Goal: Task Accomplishment & Management: Use online tool/utility

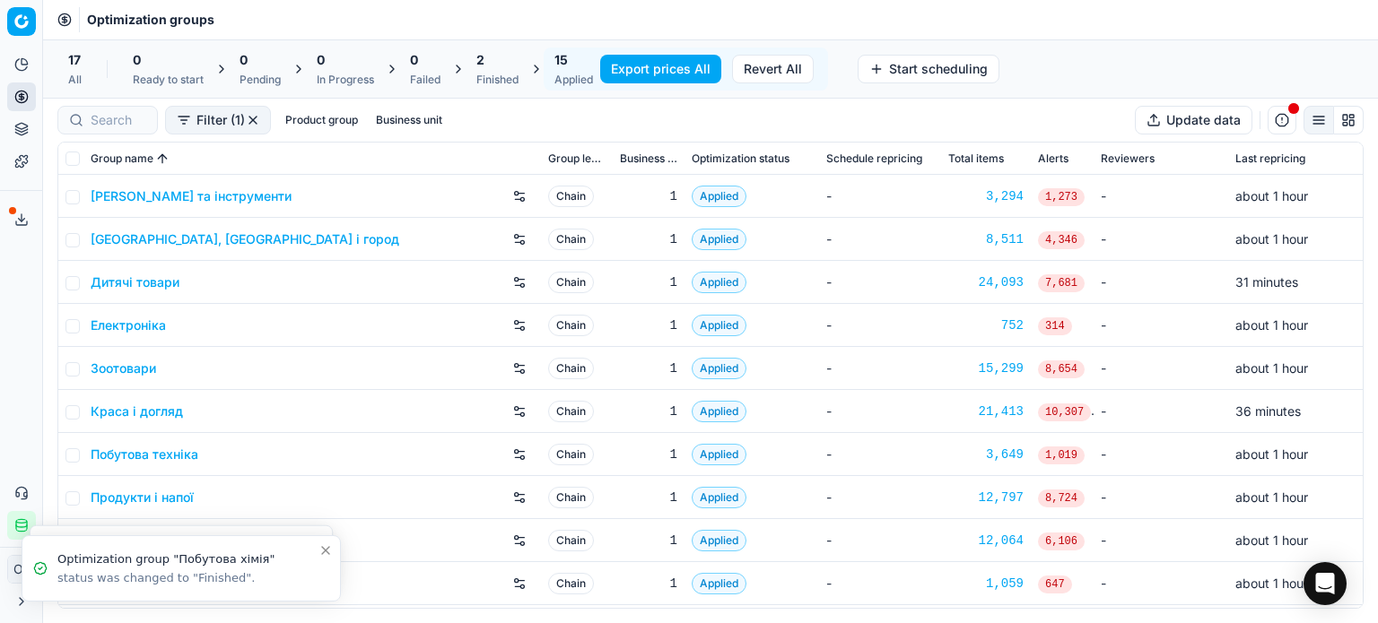
click at [23, 128] on icon at bounding box center [21, 129] width 14 height 14
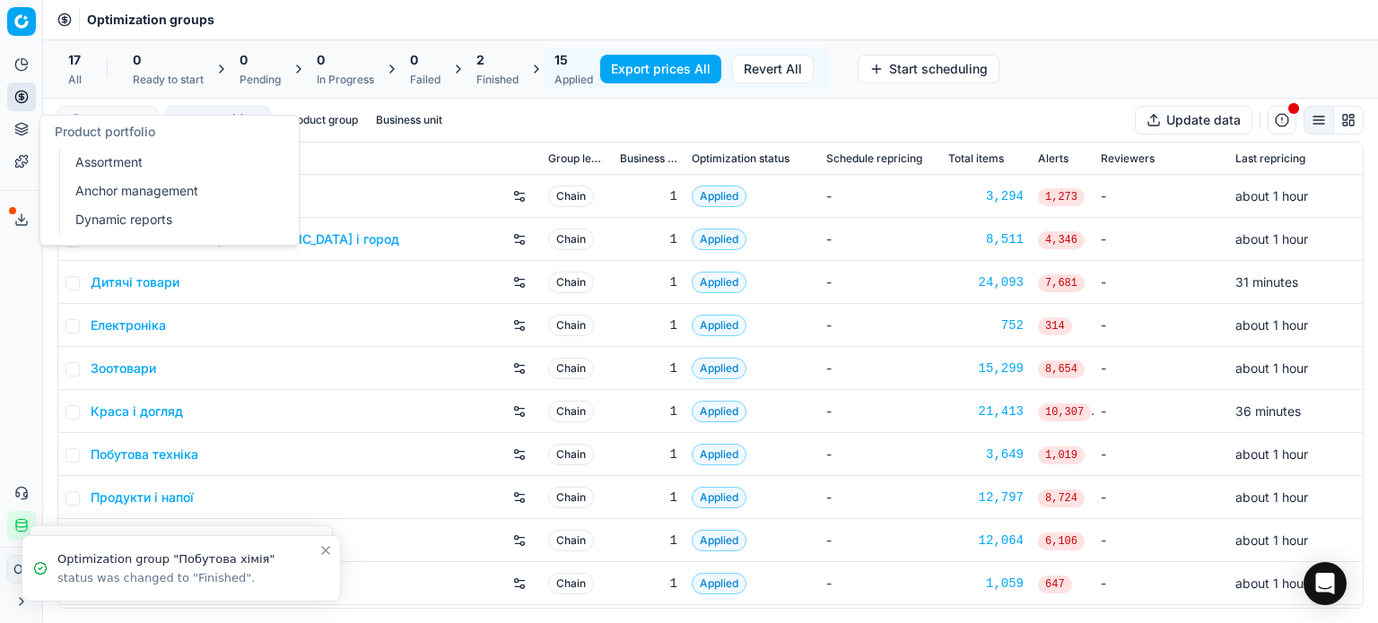
click at [129, 155] on link "Assortment" at bounding box center [172, 162] width 209 height 25
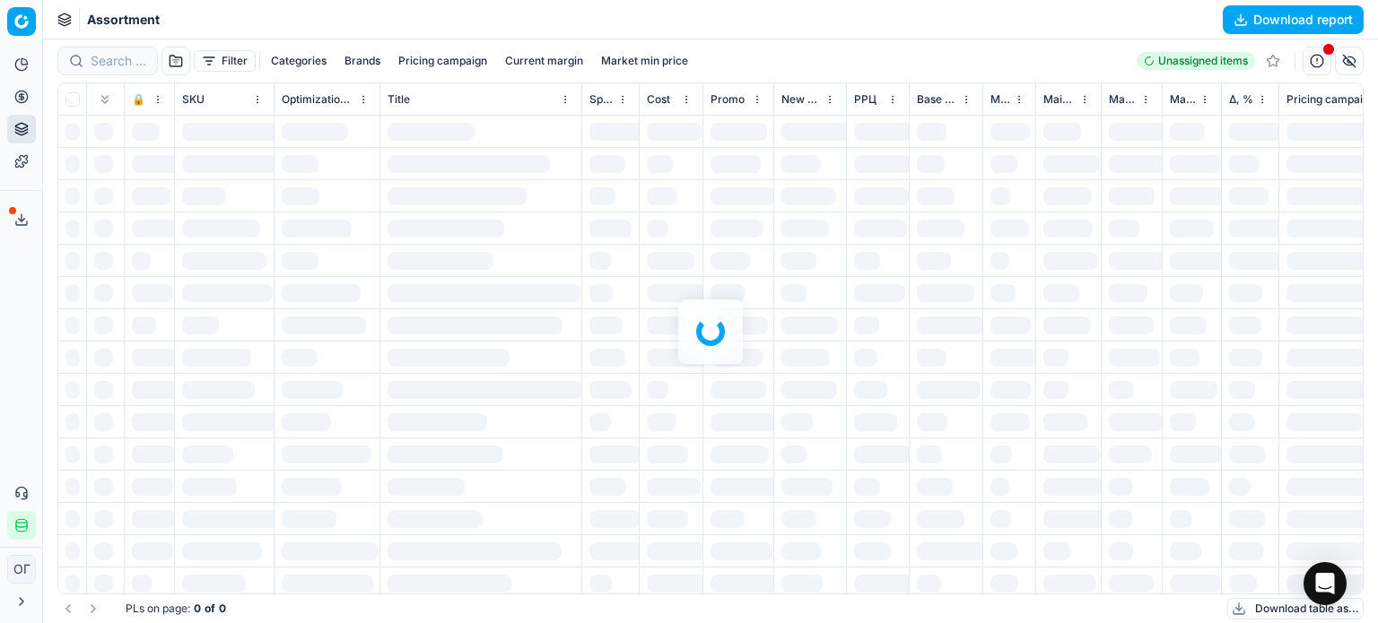
click at [217, 58] on div at bounding box center [710, 331] width 1335 height 584
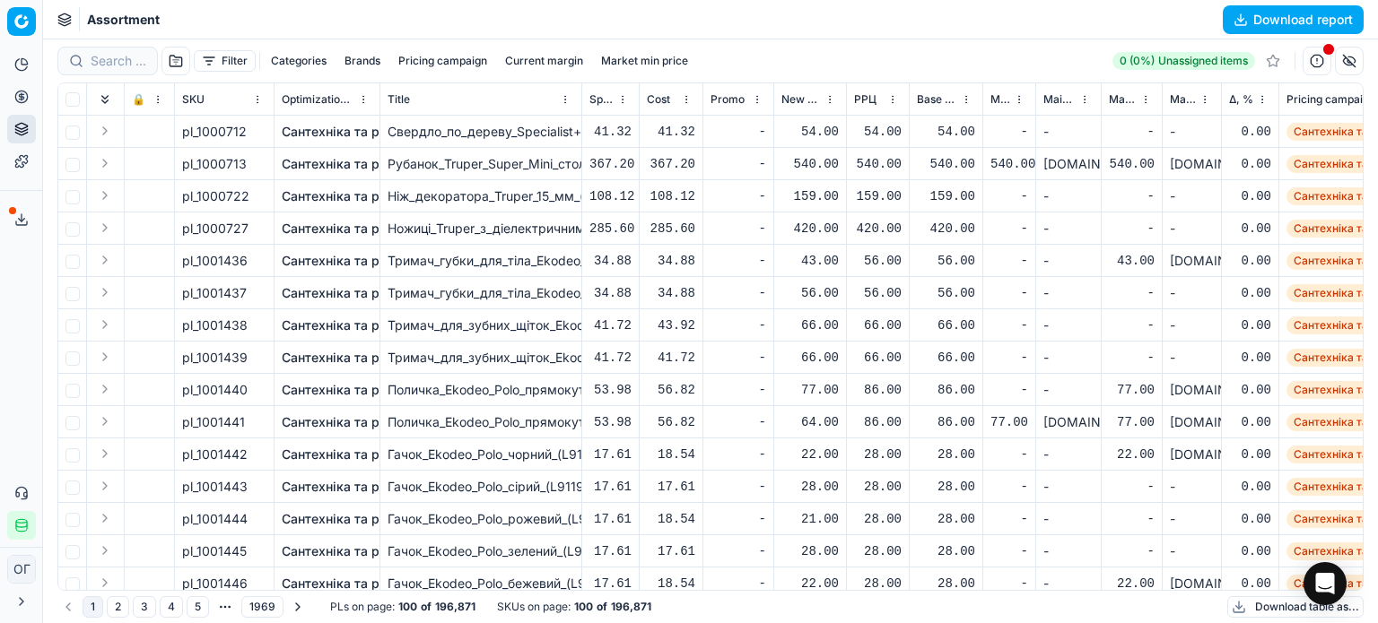
click at [217, 58] on button "Filter" at bounding box center [225, 61] width 62 height 22
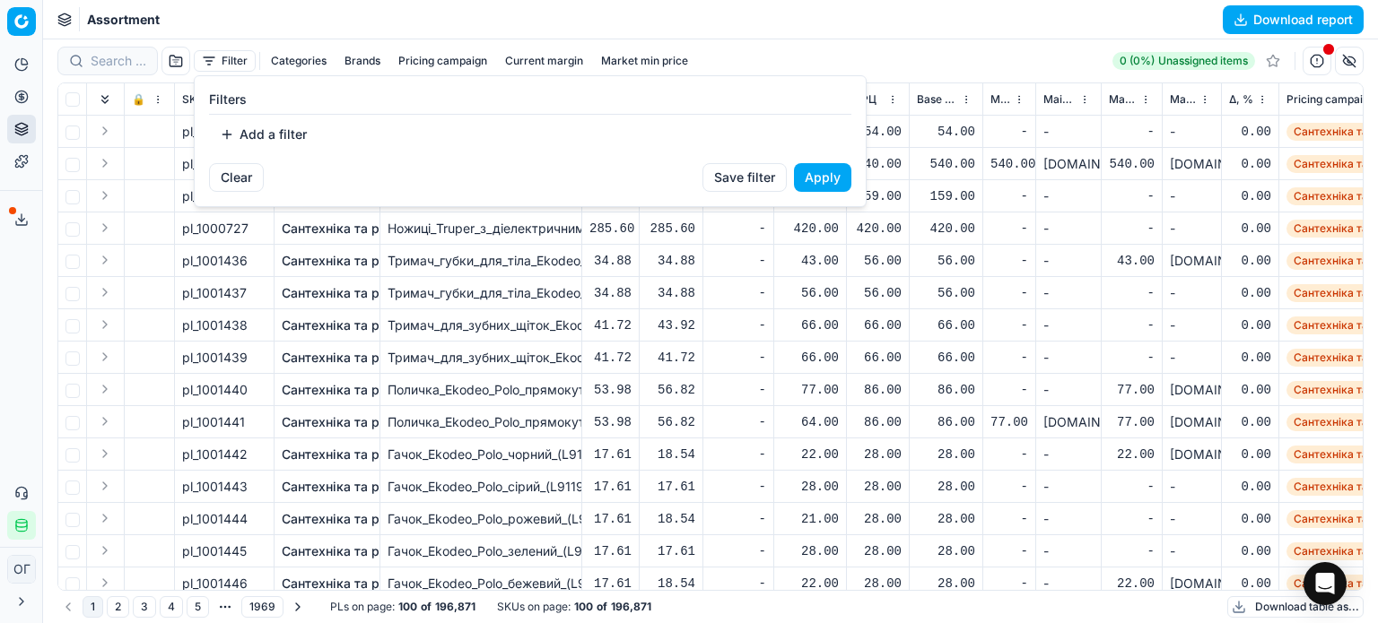
click at [260, 137] on button "Add a filter" at bounding box center [263, 134] width 109 height 29
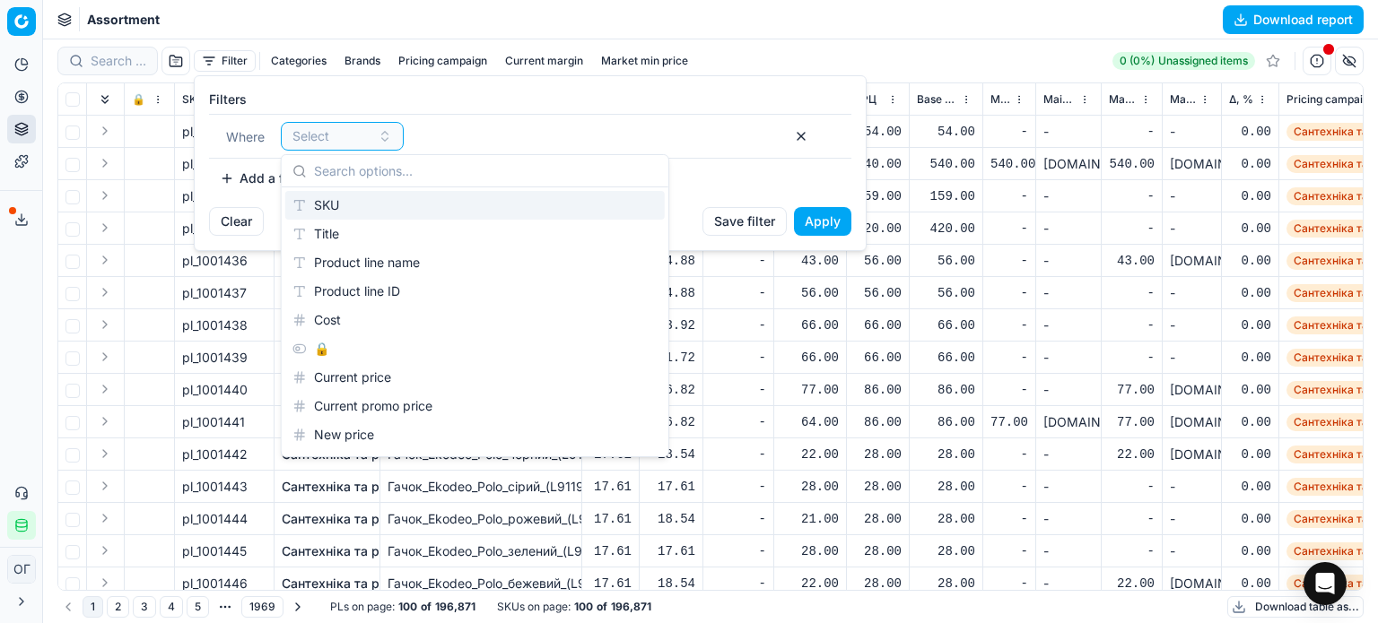
click at [344, 205] on div "SKU" at bounding box center [474, 205] width 379 height 29
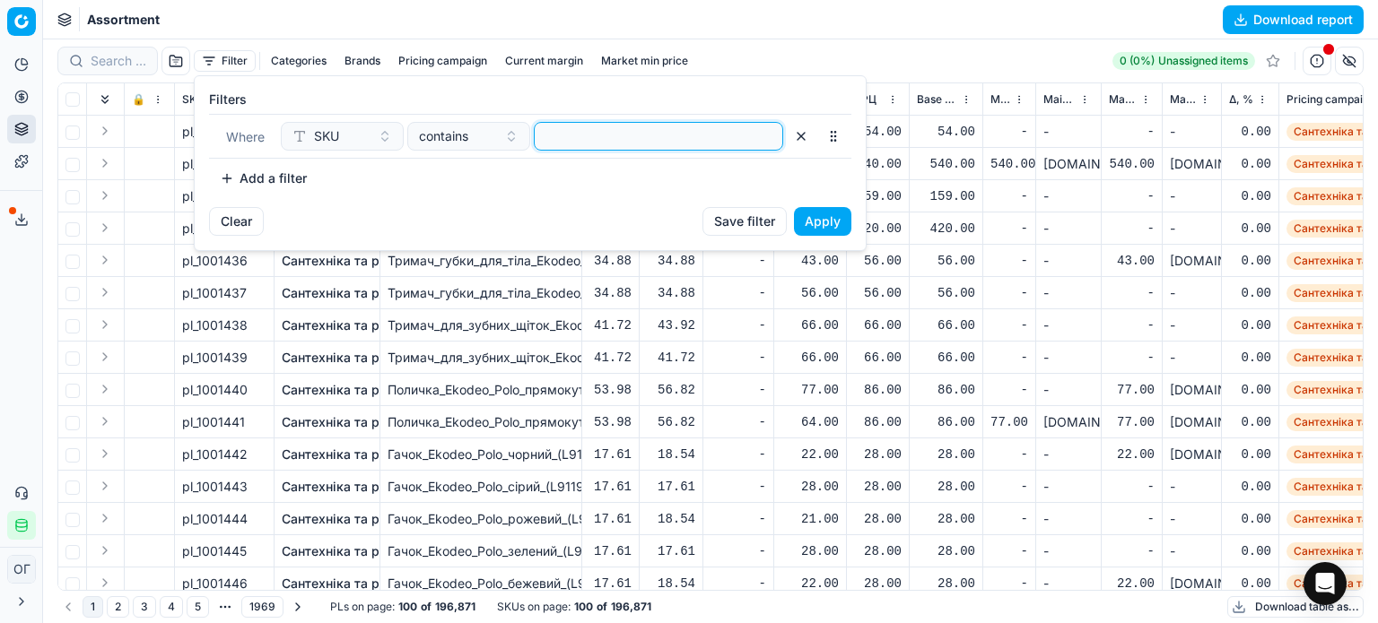
click at [561, 136] on input at bounding box center [658, 136] width 233 height 27
click at [830, 219] on button "Apply" at bounding box center [822, 221] width 57 height 29
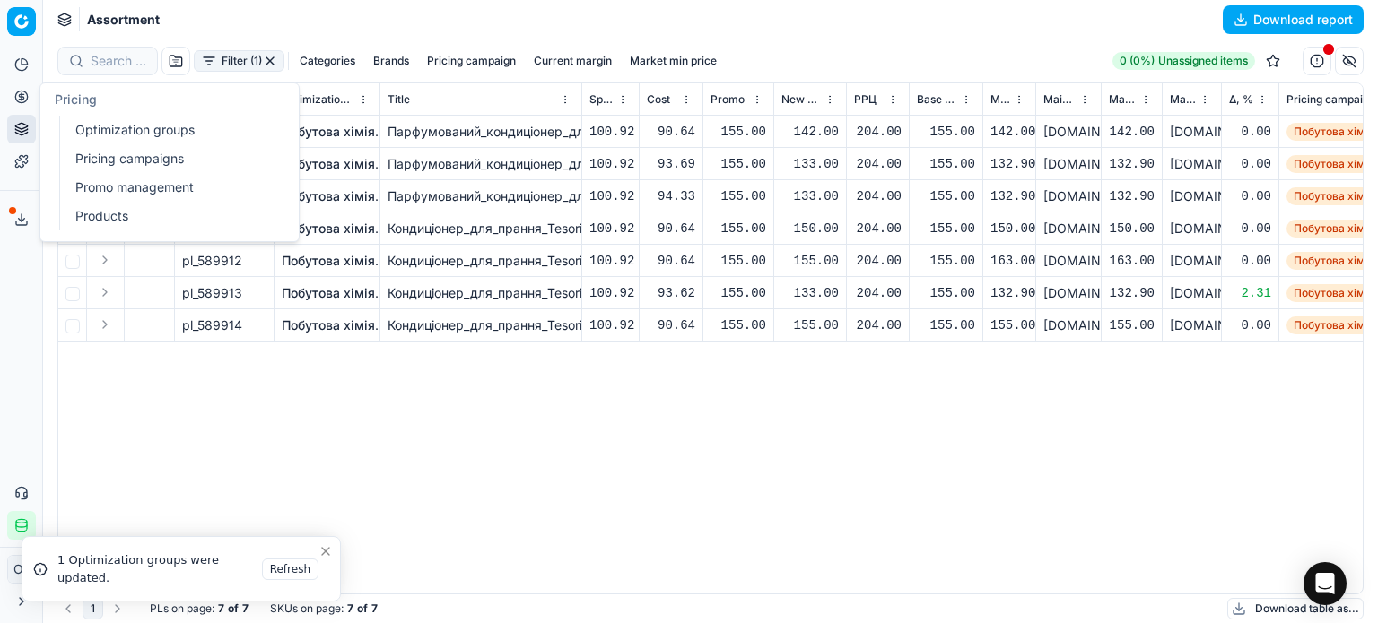
click at [22, 96] on icon at bounding box center [21, 96] width 4 height 4
click at [176, 137] on link "Optimization groups" at bounding box center [172, 130] width 209 height 25
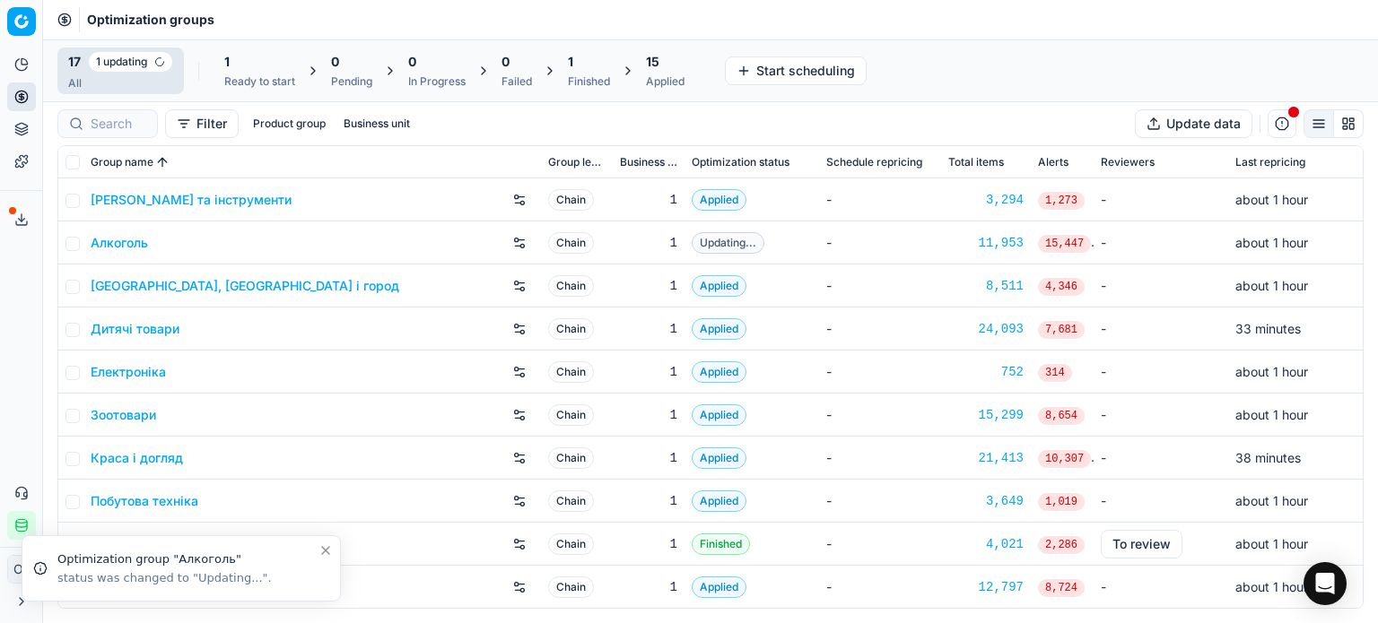
click at [579, 67] on div "1" at bounding box center [589, 62] width 42 height 18
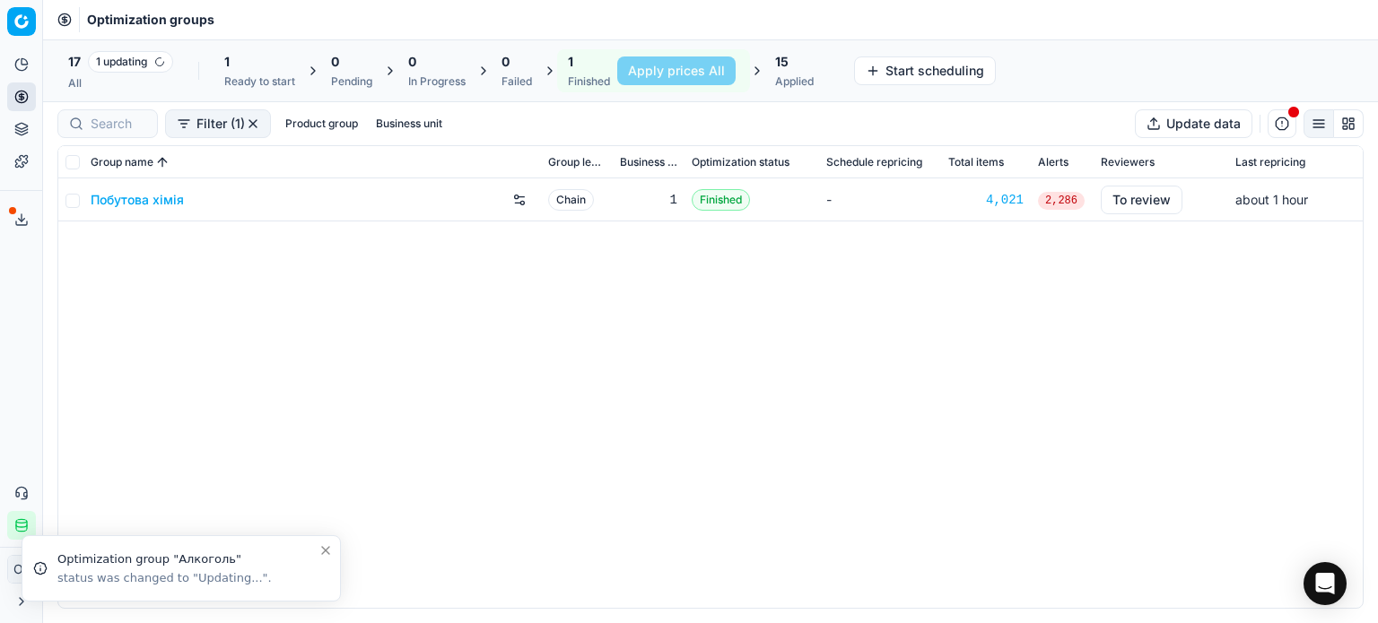
click at [113, 200] on link "Побутова хімія" at bounding box center [137, 200] width 93 height 18
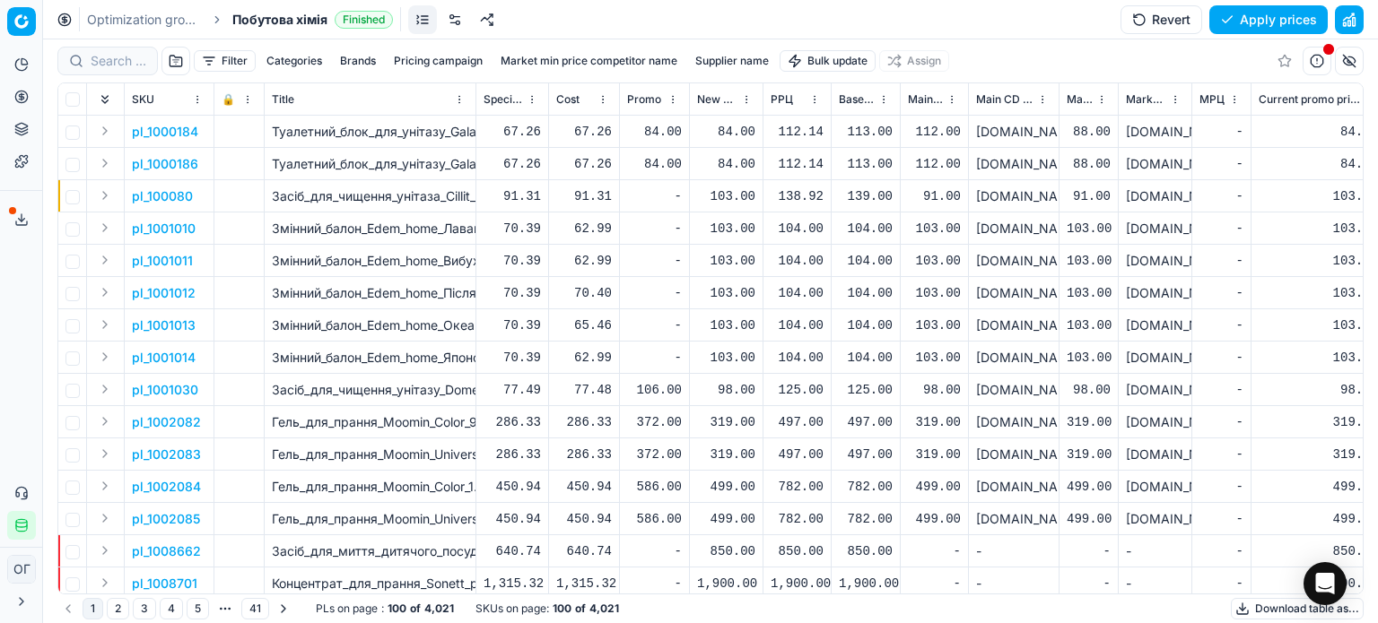
click at [237, 62] on button "Filter" at bounding box center [225, 61] width 62 height 22
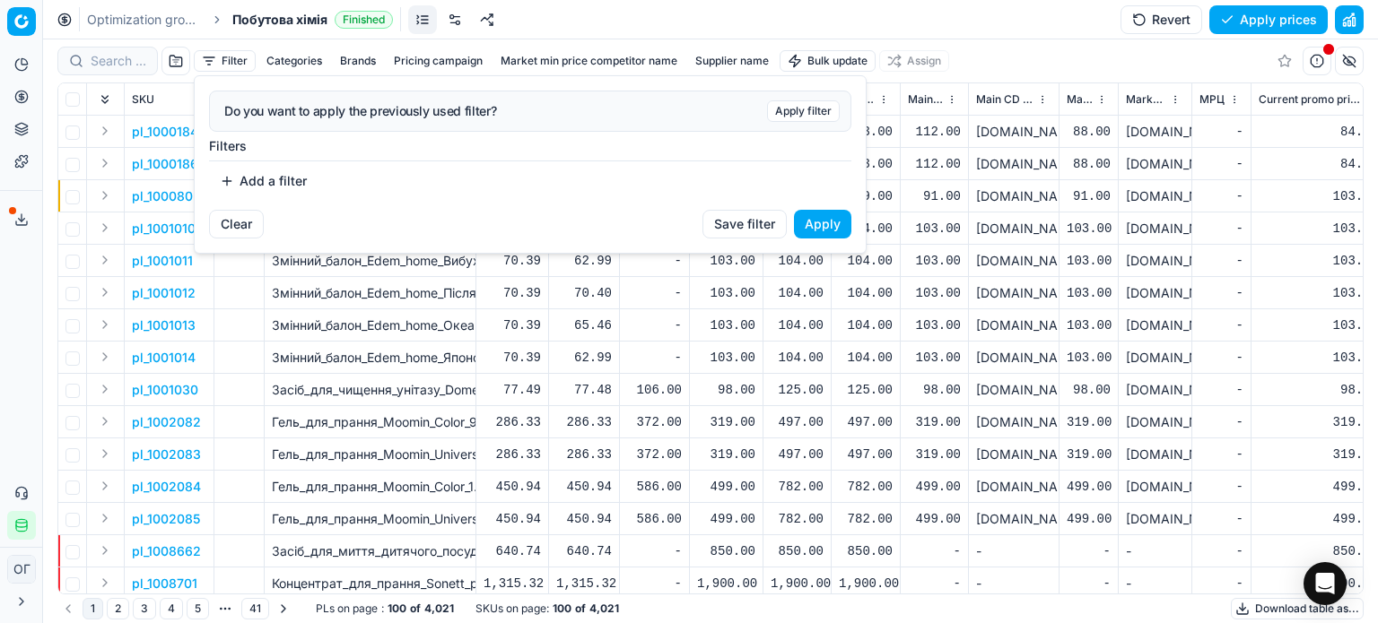
click at [831, 60] on html "Pricing platform Analytics Pricing Product portfolio Templates Export service 1…" at bounding box center [689, 311] width 1378 height 623
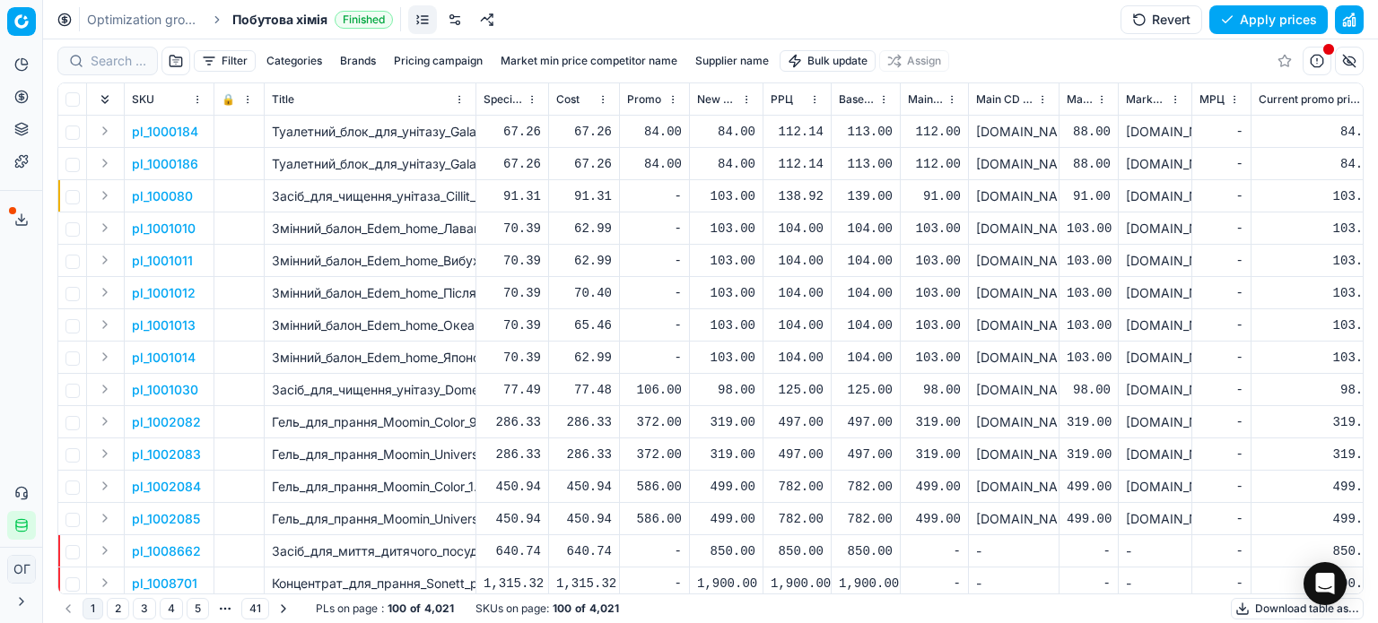
click at [831, 60] on html "Pricing platform Analytics Pricing Product portfolio Templates Export service 1…" at bounding box center [689, 311] width 1378 height 623
click at [831, 143] on div "Import from file" at bounding box center [829, 151] width 126 height 29
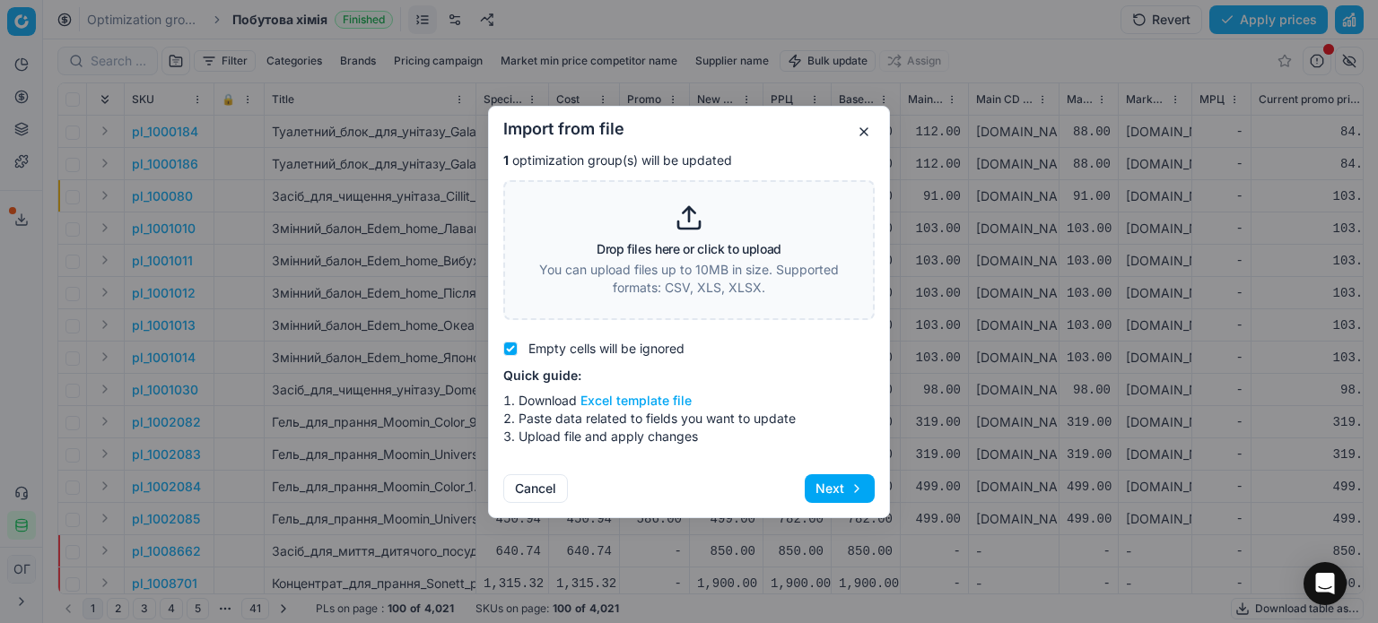
click at [630, 267] on p "You can upload files up to 10MB in size. Supported formats: CSV, XLS, XLSX." at bounding box center [689, 279] width 325 height 36
type input "C:\fakepath\import_template - 2025-08-26T112812.163.xlsx"
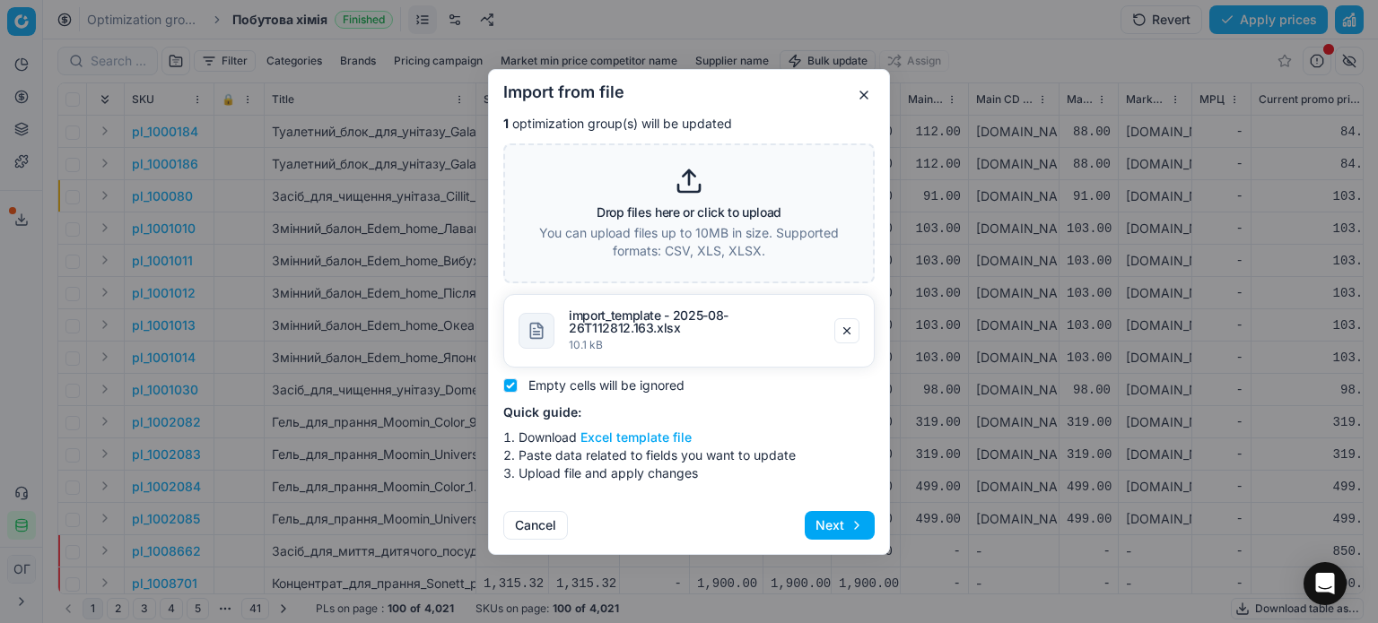
click at [843, 526] on button "Next" at bounding box center [840, 525] width 70 height 29
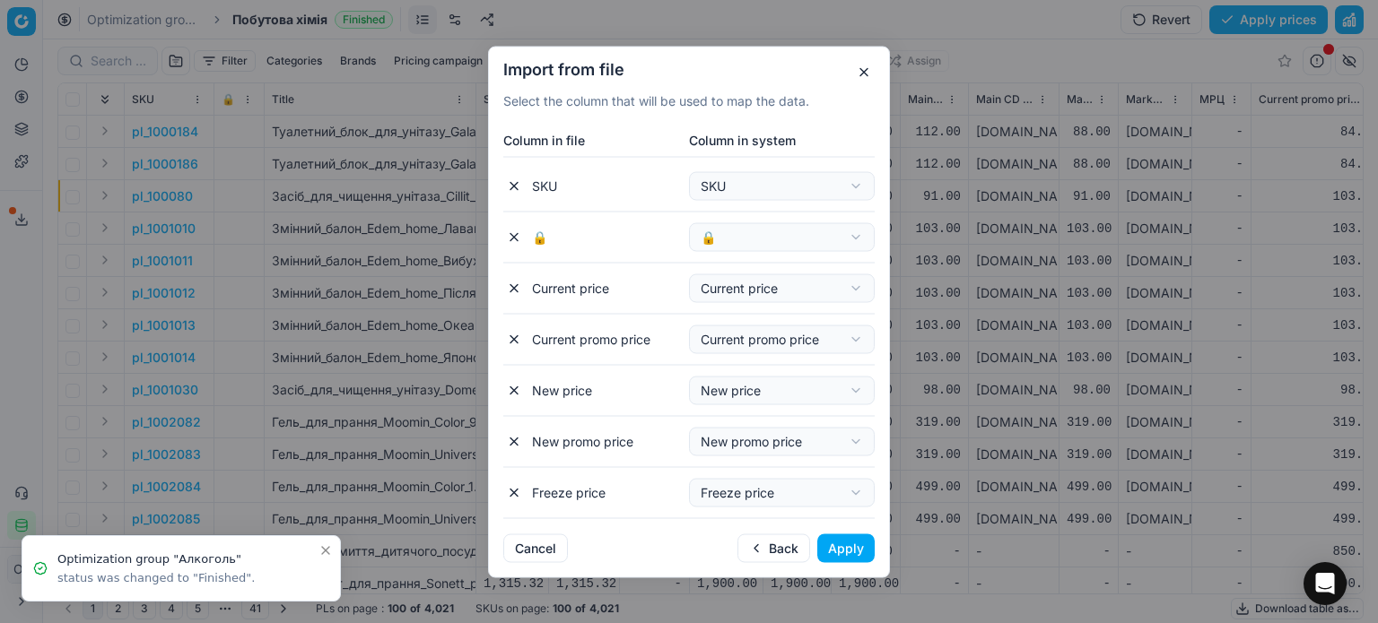
click at [871, 548] on button "Apply" at bounding box center [845, 548] width 57 height 29
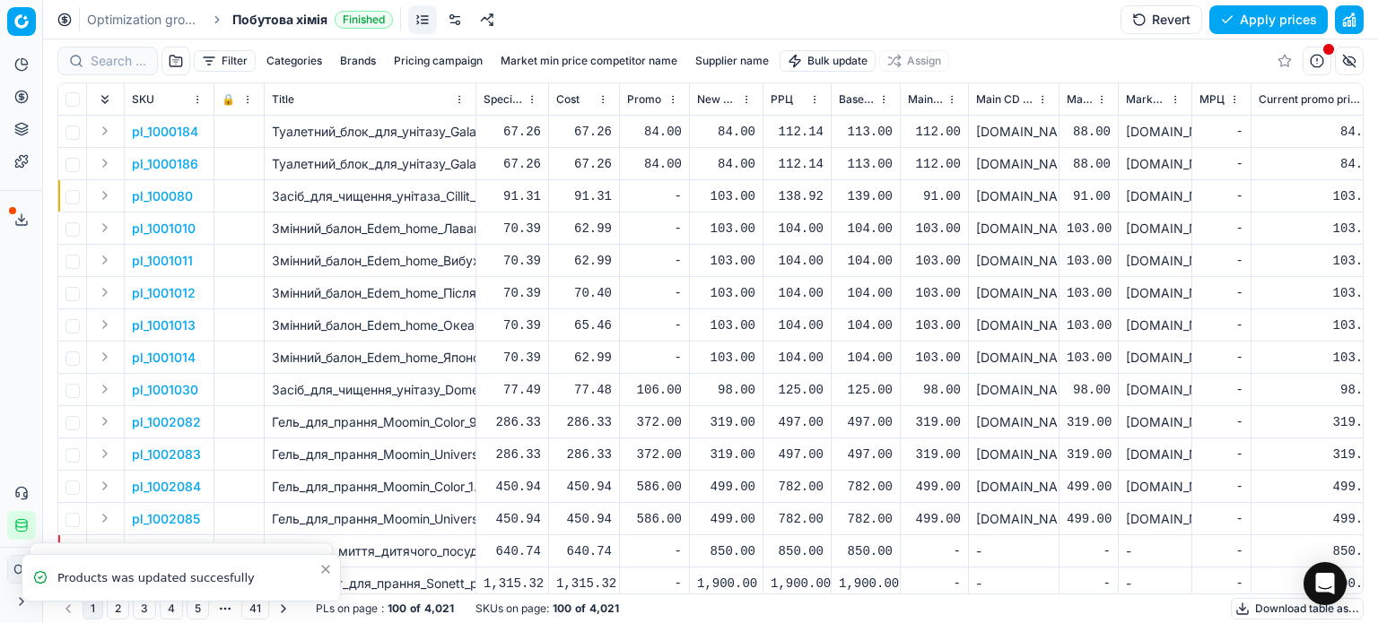
click at [21, 92] on icon at bounding box center [21, 97] width 14 height 14
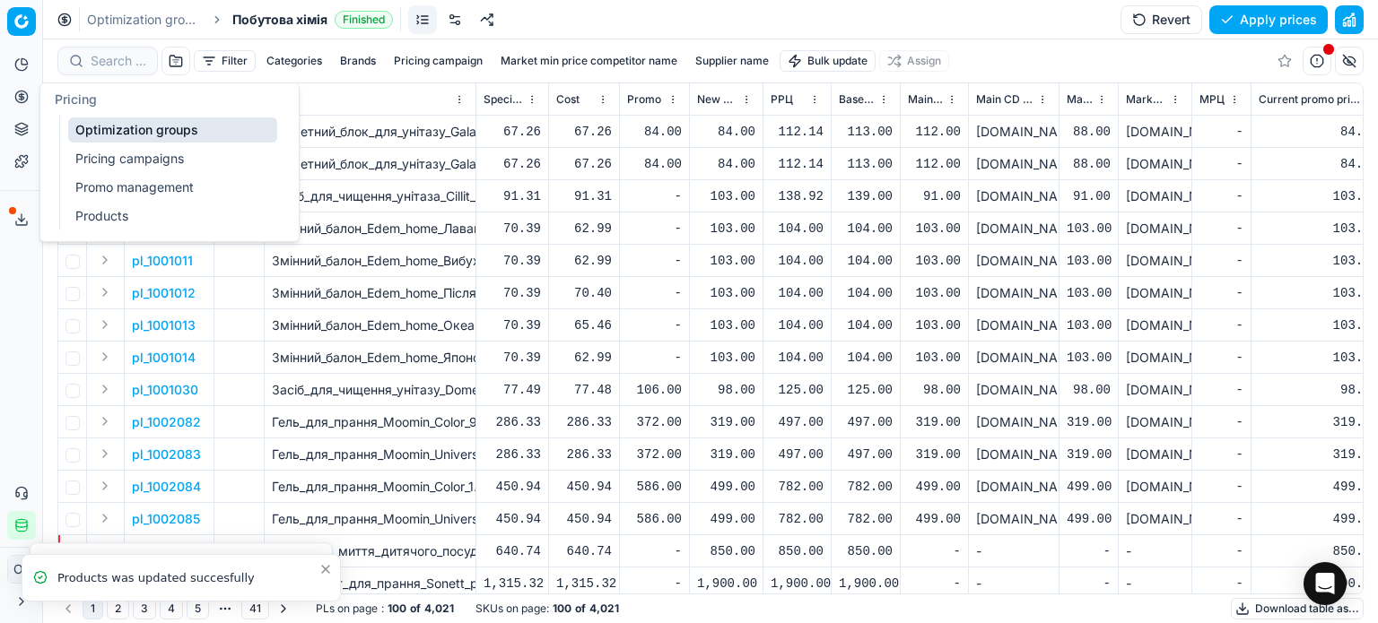
click at [95, 135] on link "Optimization groups" at bounding box center [172, 130] width 209 height 25
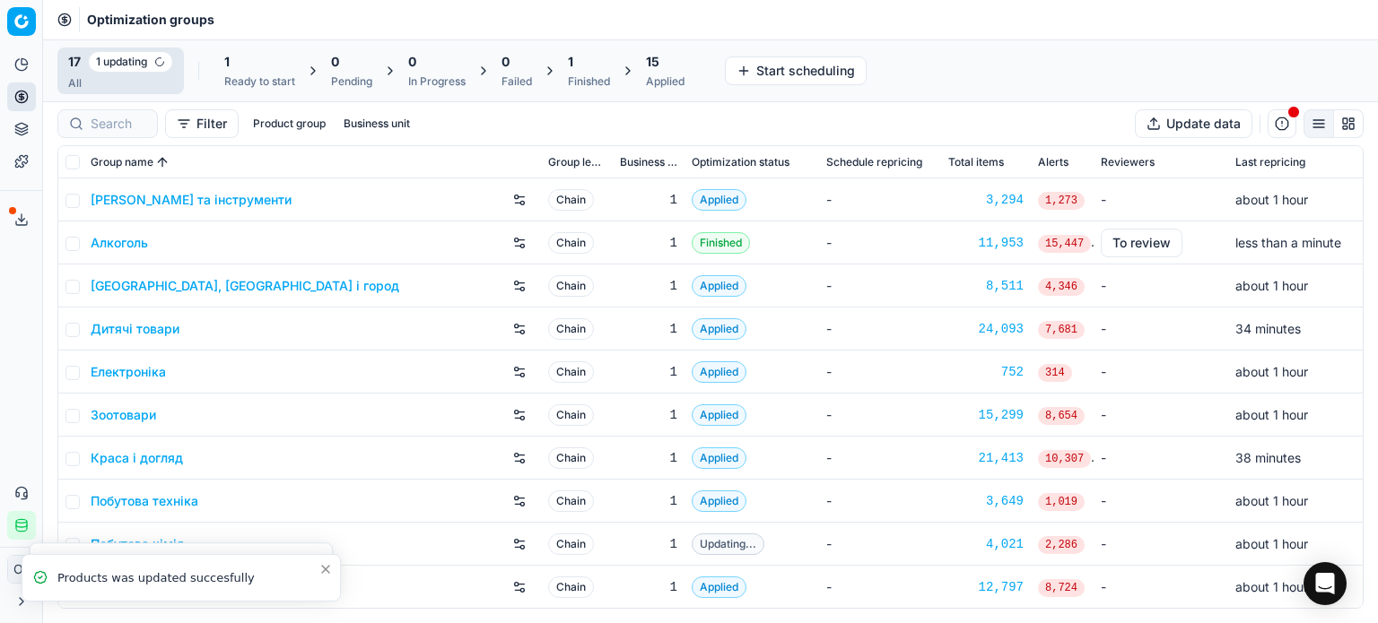
click at [257, 78] on div "Ready to start" at bounding box center [259, 81] width 71 height 14
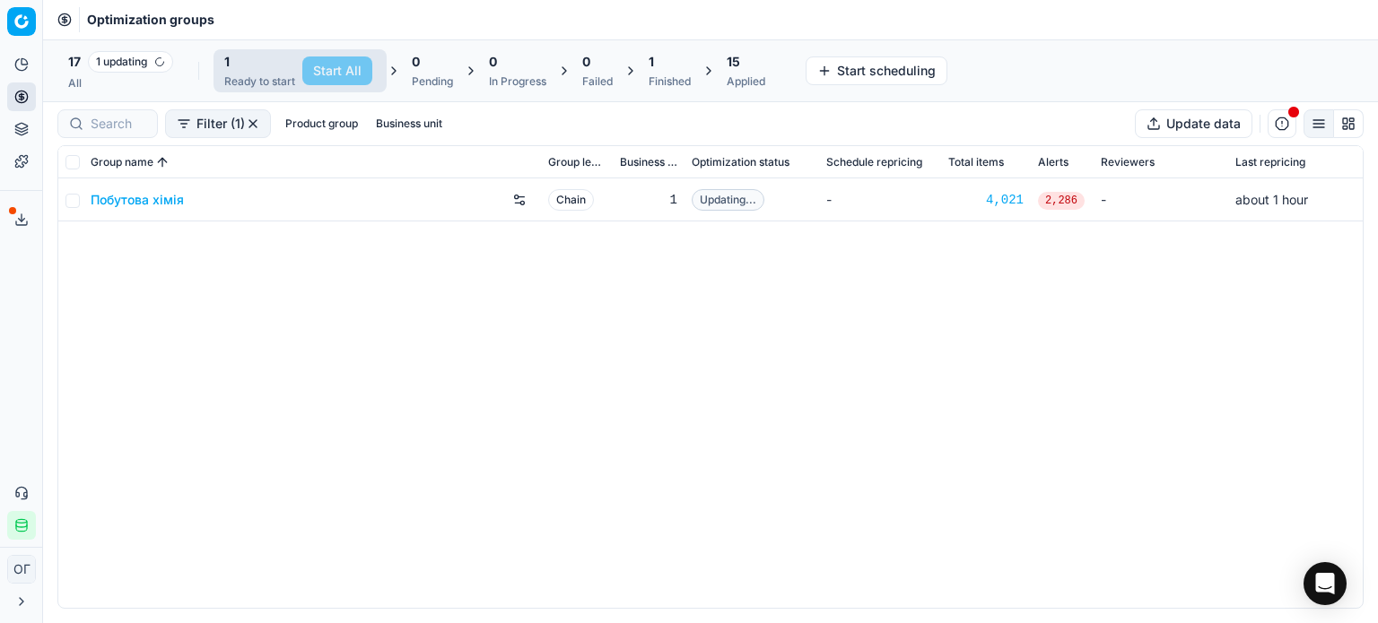
click at [652, 57] on span "1" at bounding box center [651, 62] width 5 height 18
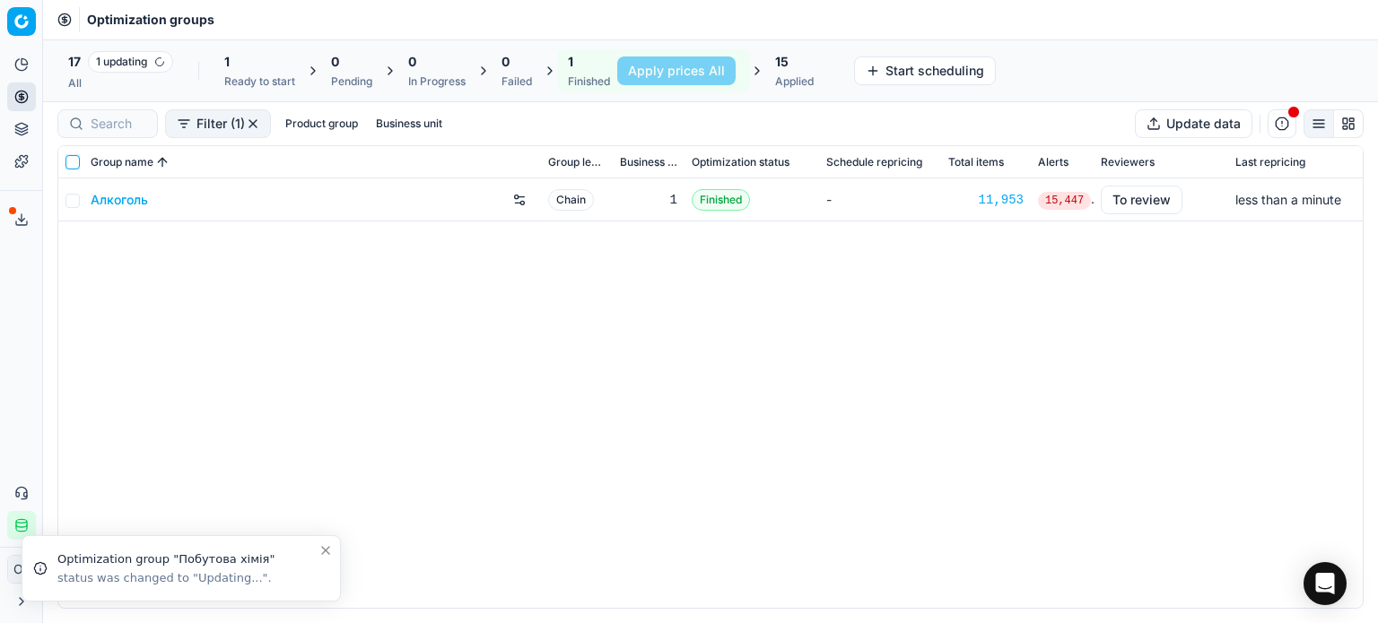
click at [75, 158] on input "checkbox" at bounding box center [72, 162] width 14 height 14
checkbox input "true"
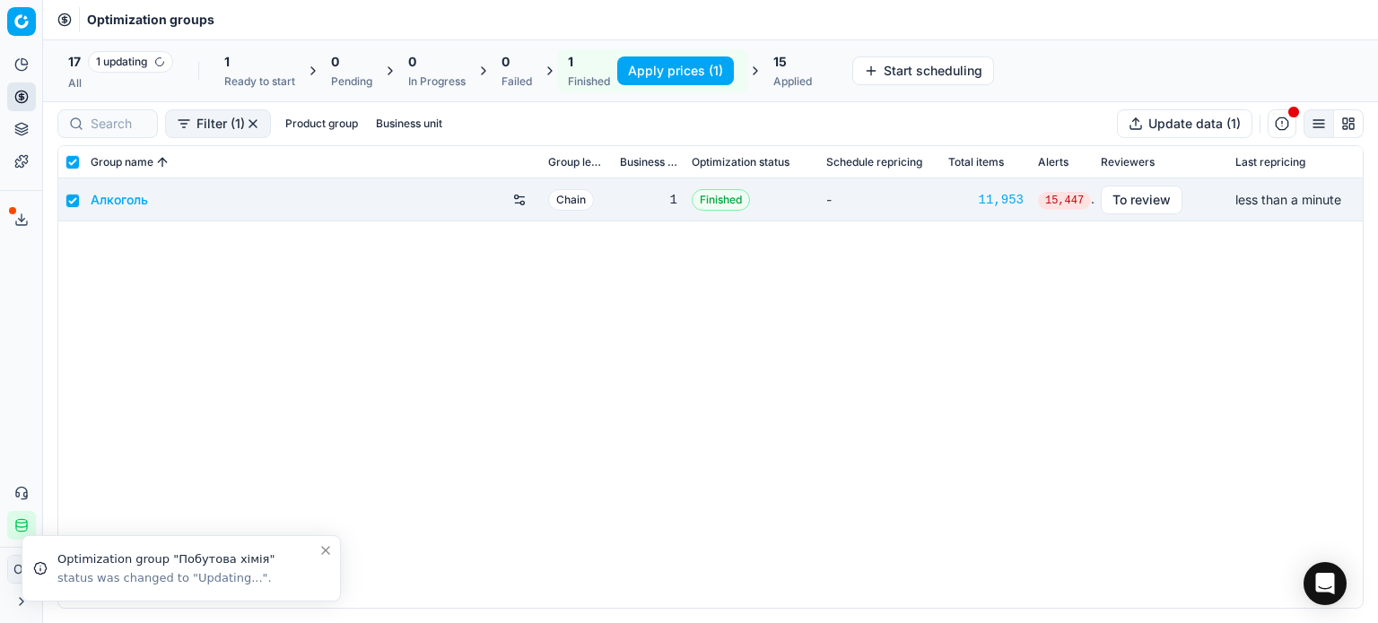
click at [659, 66] on button "Apply prices (1)" at bounding box center [675, 71] width 117 height 29
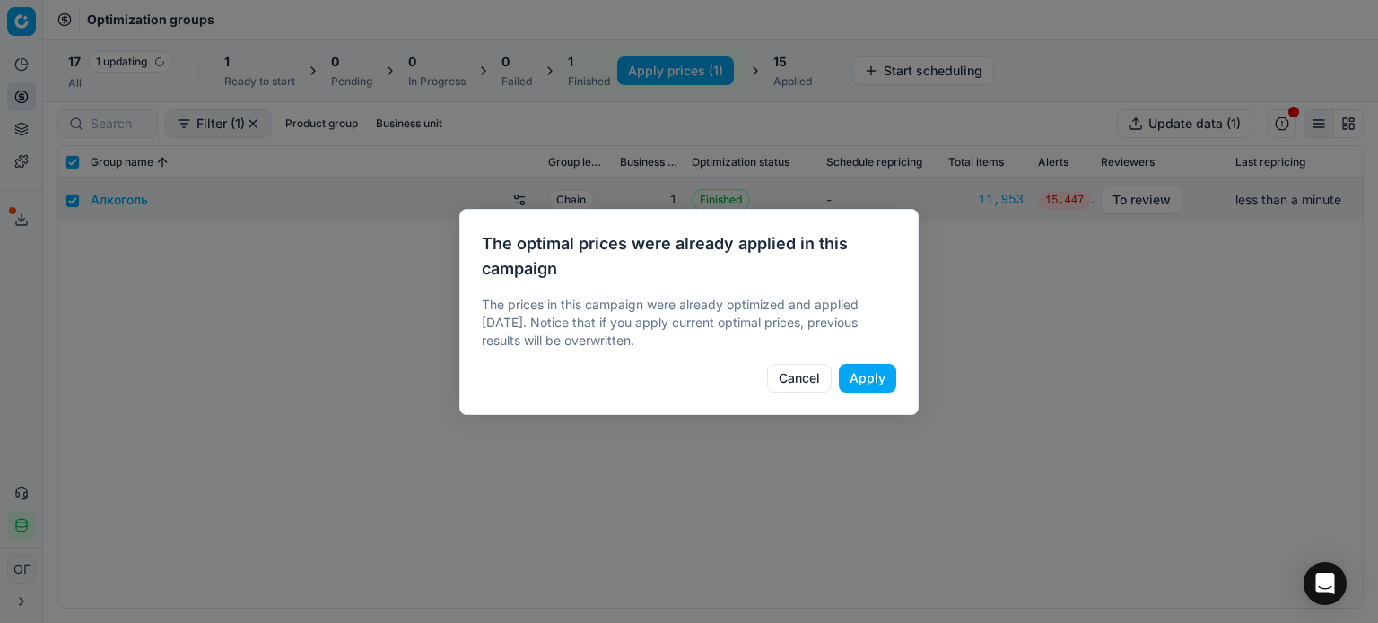
drag, startPoint x: 885, startPoint y: 390, endPoint x: 861, endPoint y: 370, distance: 31.2
click at [884, 390] on button "Apply" at bounding box center [867, 378] width 57 height 29
checkbox input "false"
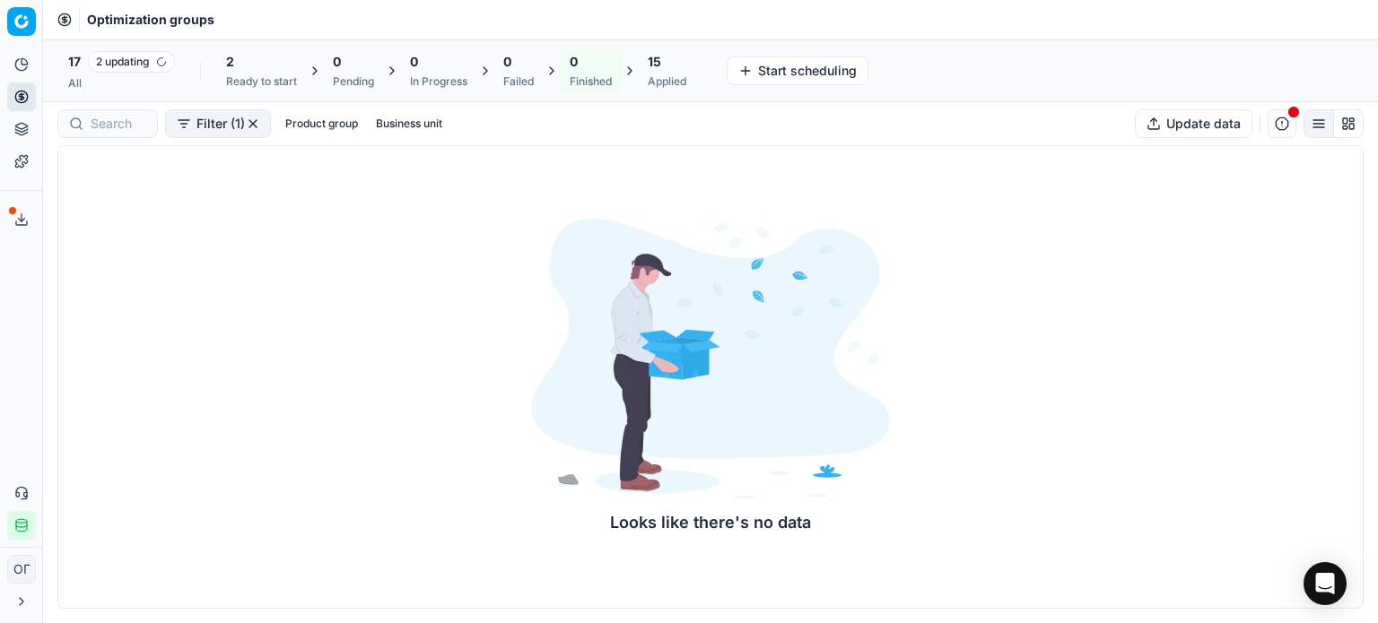
click at [246, 75] on div "Ready to start" at bounding box center [261, 81] width 71 height 14
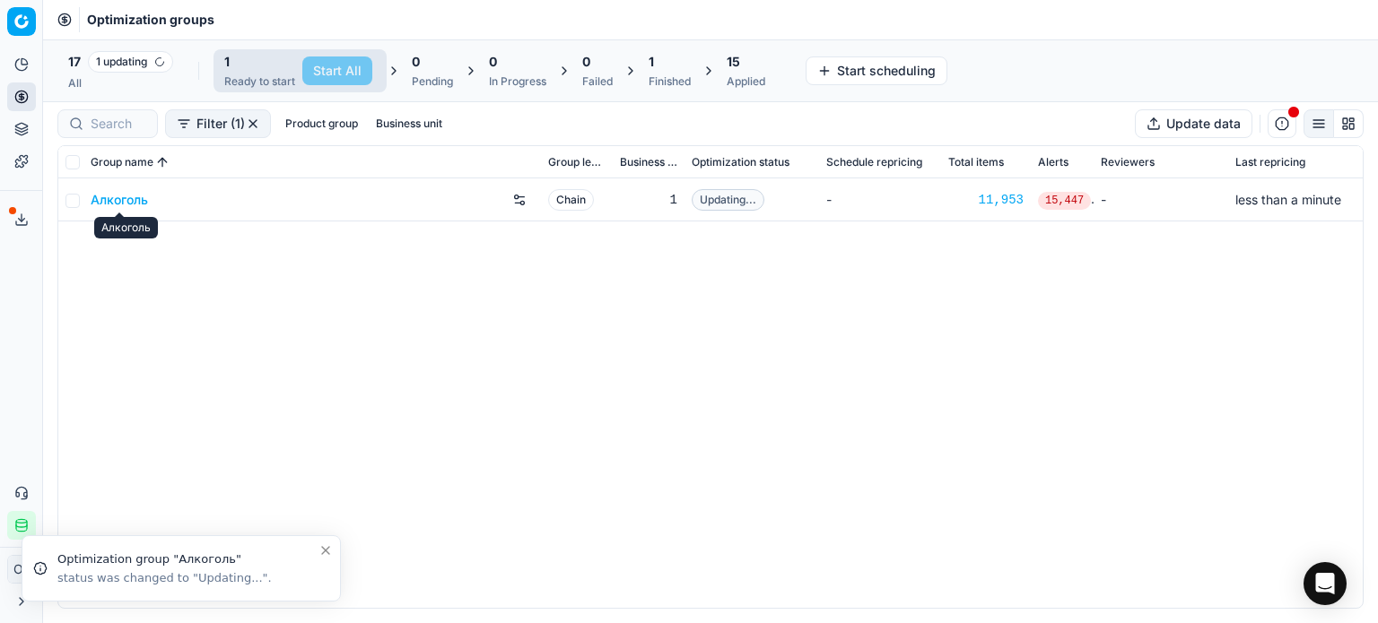
drag, startPoint x: 476, startPoint y: 334, endPoint x: 553, endPoint y: 202, distance: 152.8
click at [477, 334] on div "Алкоголь Chain 1 Updating... - 11,953 15,447 - less than a minute" at bounding box center [710, 394] width 1304 height 430
click at [664, 61] on div "1" at bounding box center [670, 62] width 42 height 18
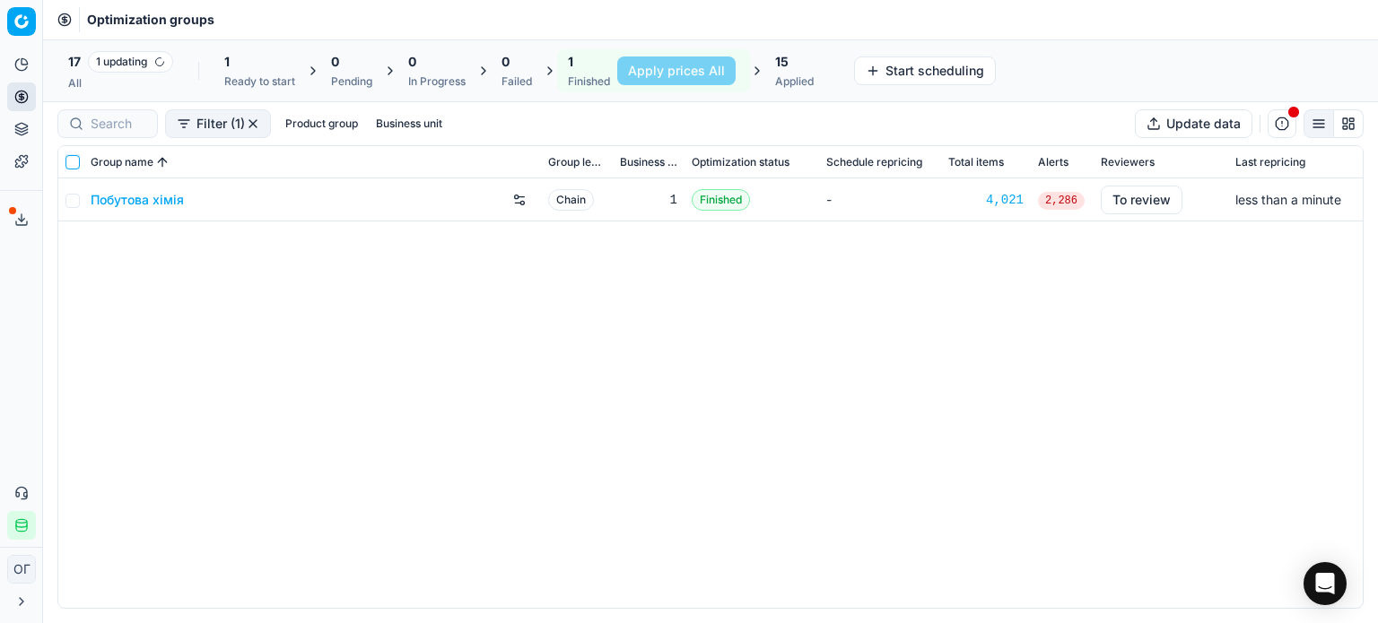
click at [75, 161] on input "checkbox" at bounding box center [72, 162] width 14 height 14
checkbox input "true"
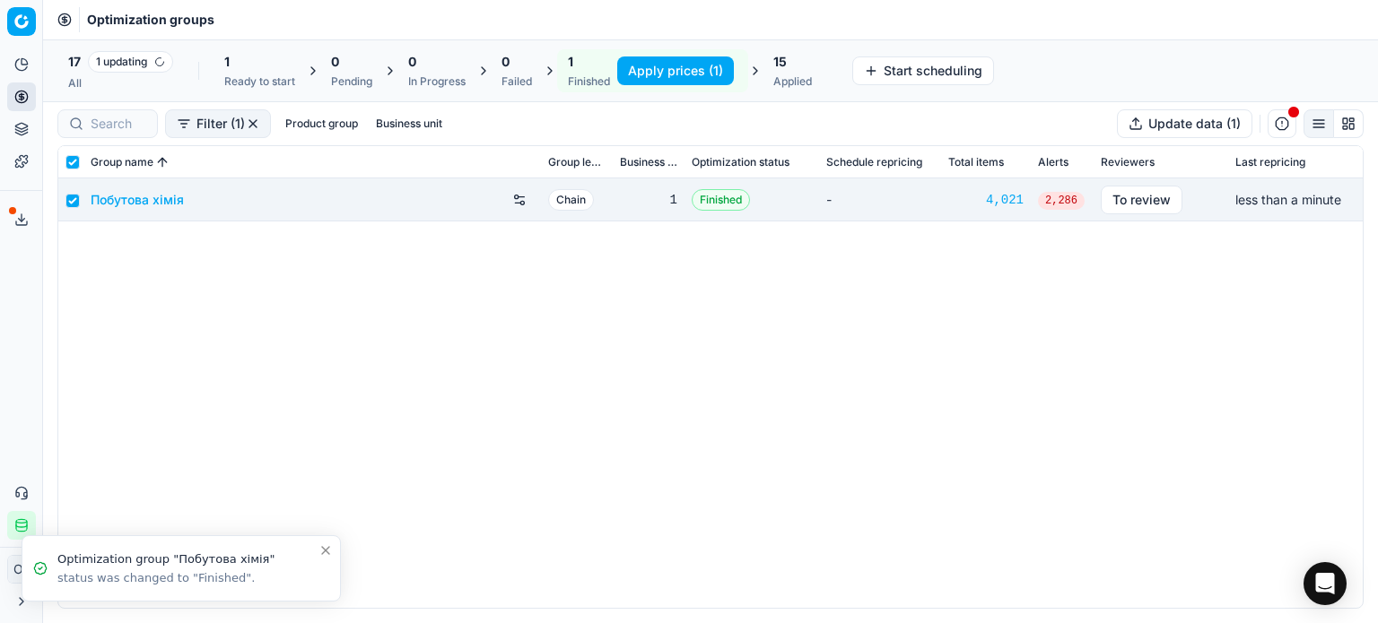
click at [663, 64] on button "Apply prices (1)" at bounding box center [675, 71] width 117 height 29
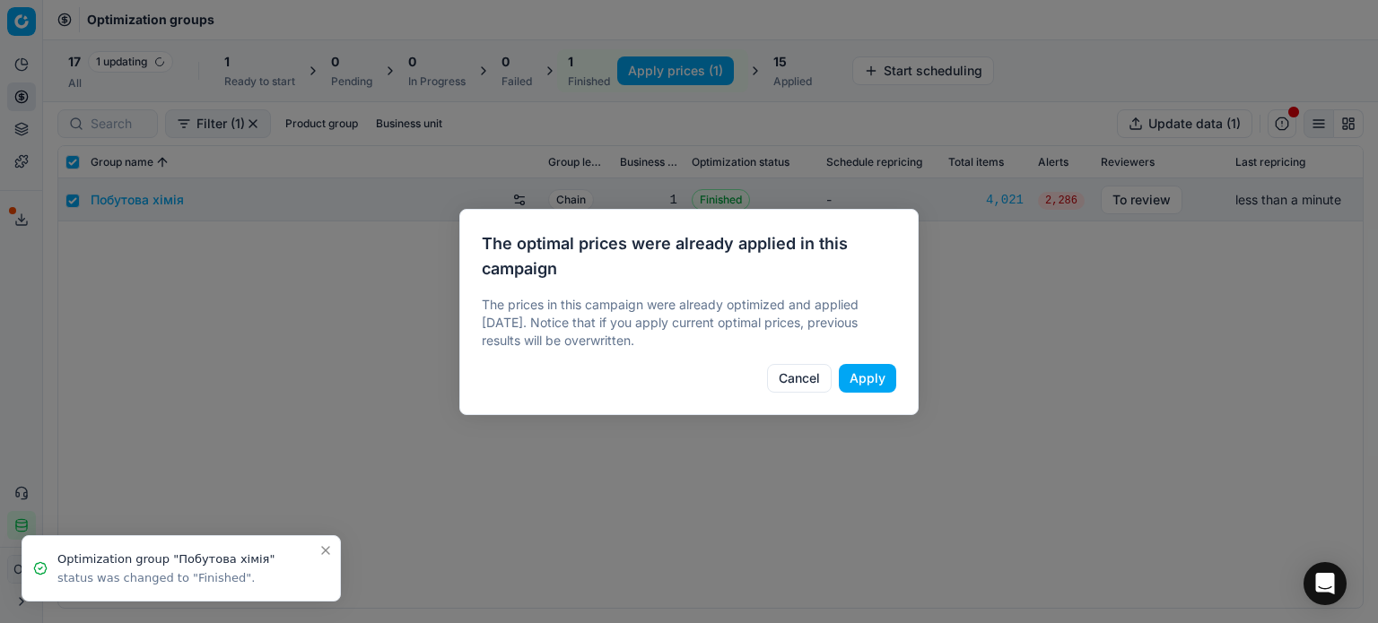
click at [862, 379] on button "Apply" at bounding box center [867, 378] width 57 height 29
checkbox input "false"
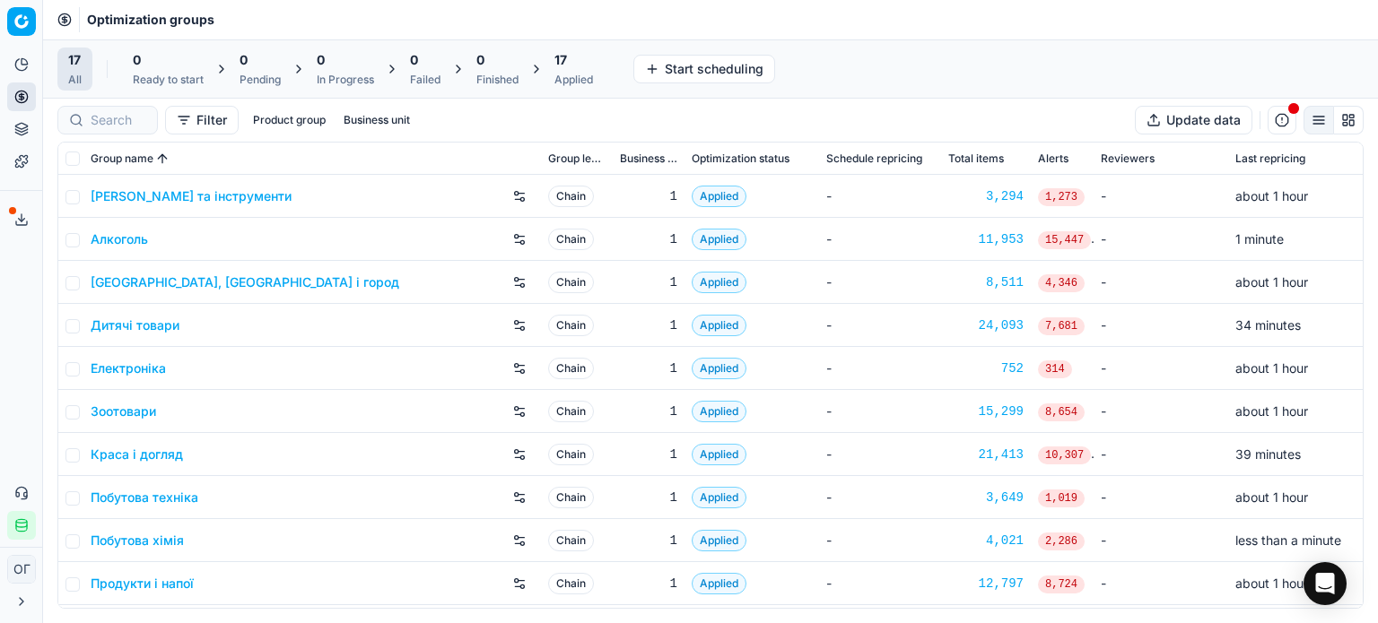
click at [589, 79] on div "Applied" at bounding box center [573, 80] width 39 height 14
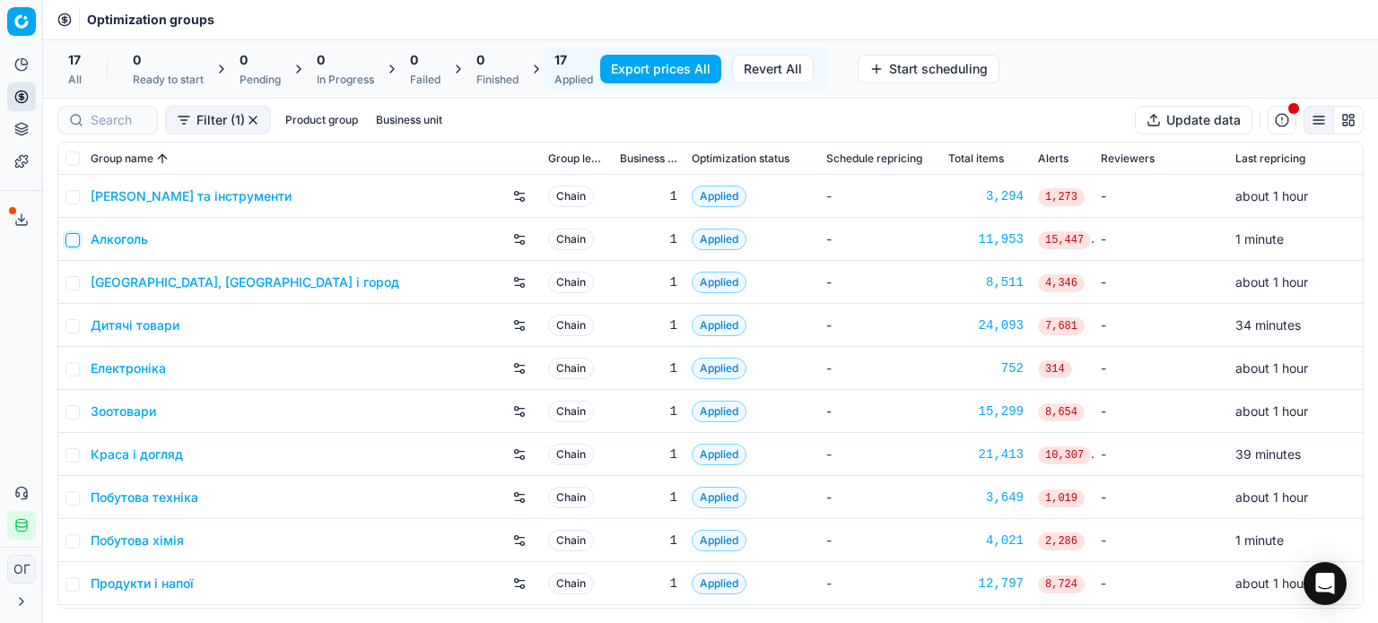
click at [74, 241] on input "checkbox" at bounding box center [72, 240] width 14 height 14
checkbox input "true"
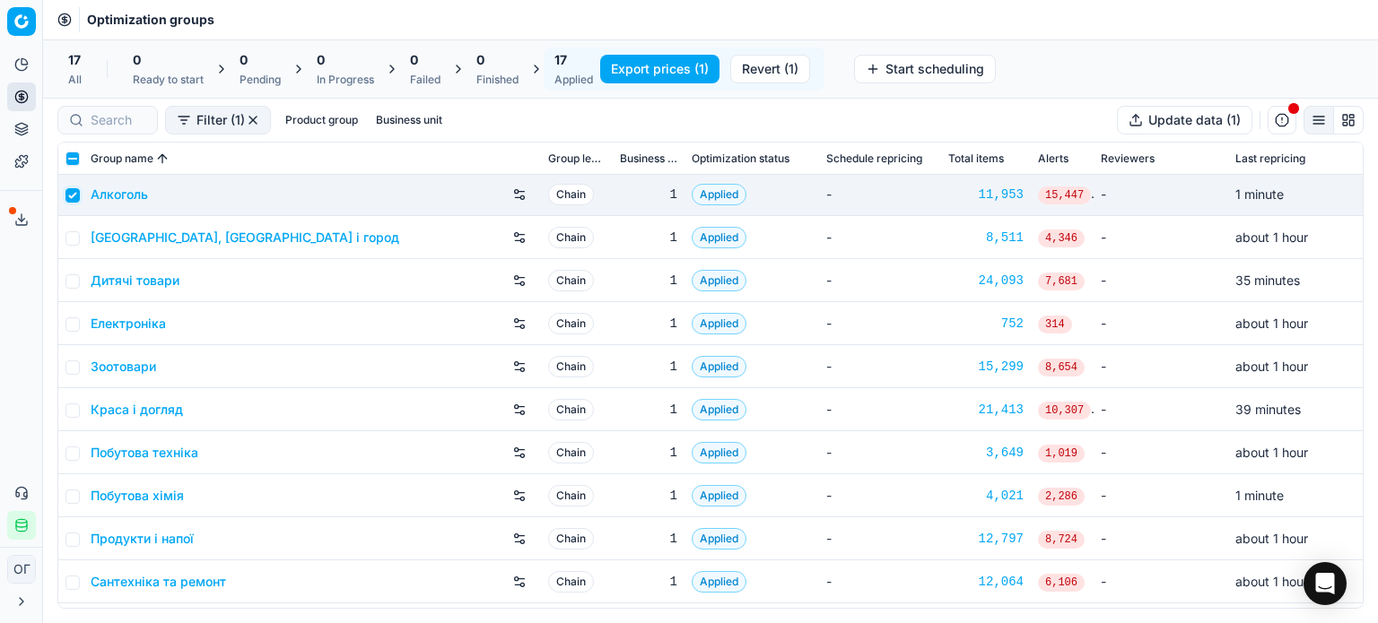
scroll to position [90, 0]
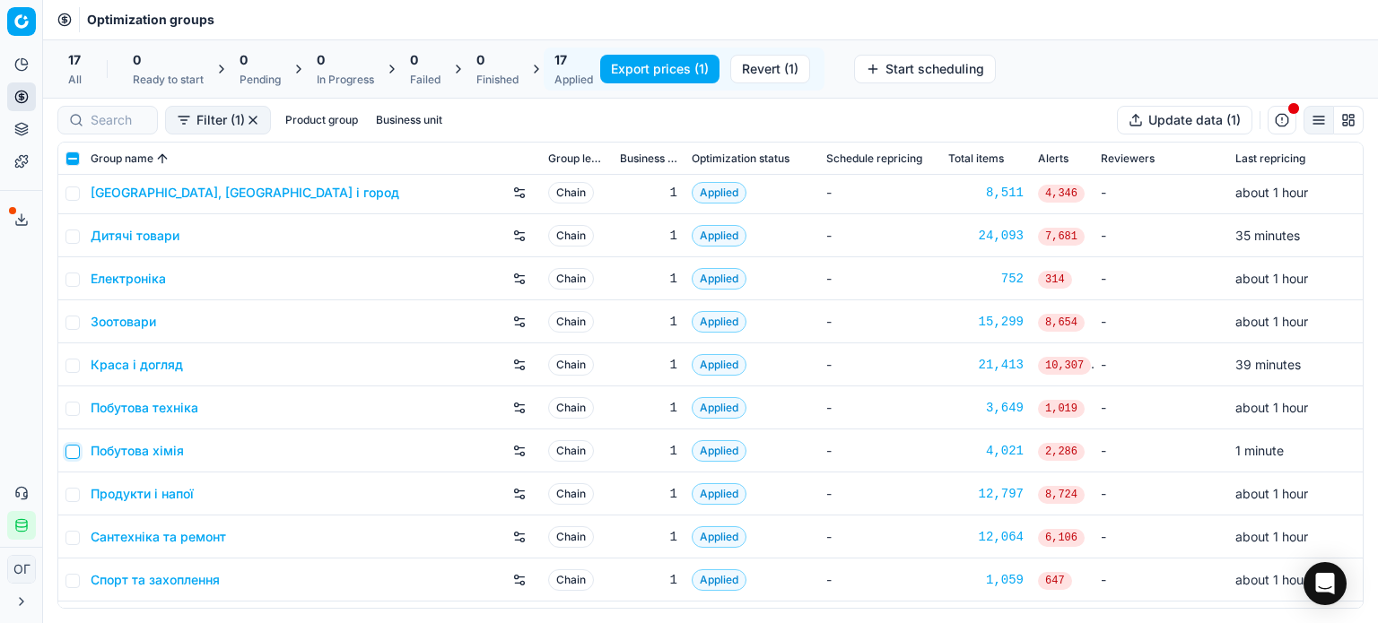
click at [68, 447] on input "checkbox" at bounding box center [72, 452] width 14 height 14
checkbox input "true"
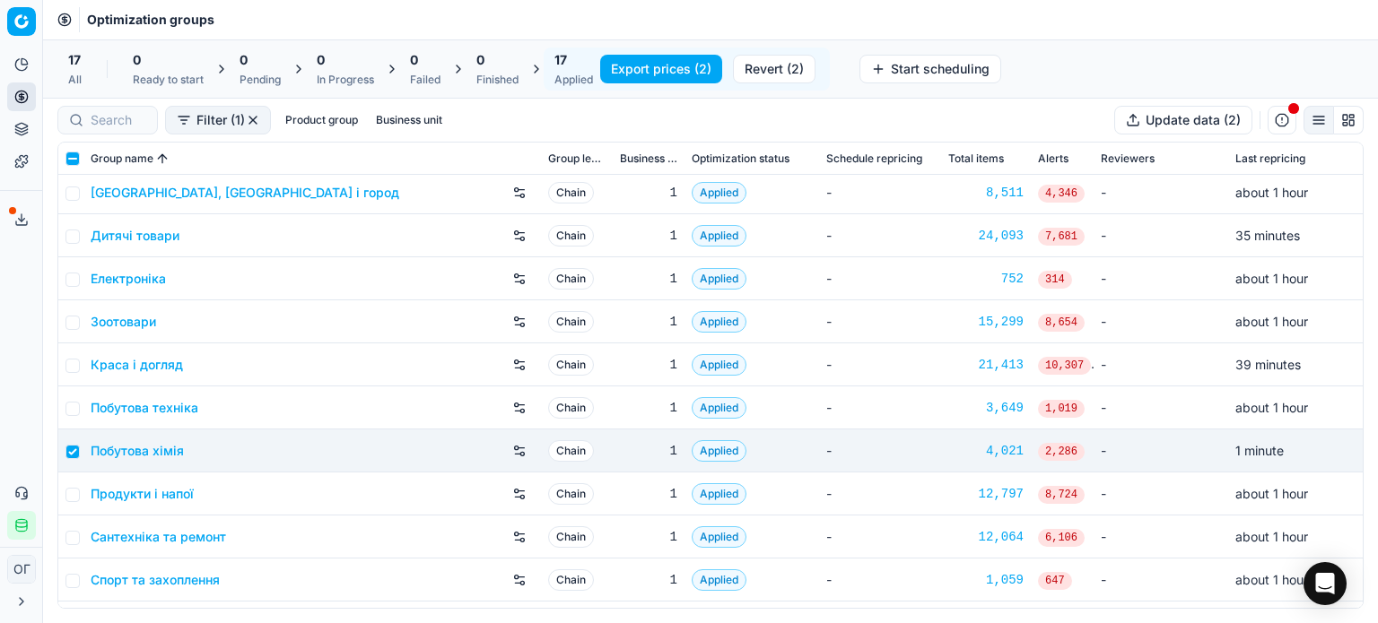
click at [643, 67] on button "Export prices (2)" at bounding box center [661, 69] width 122 height 29
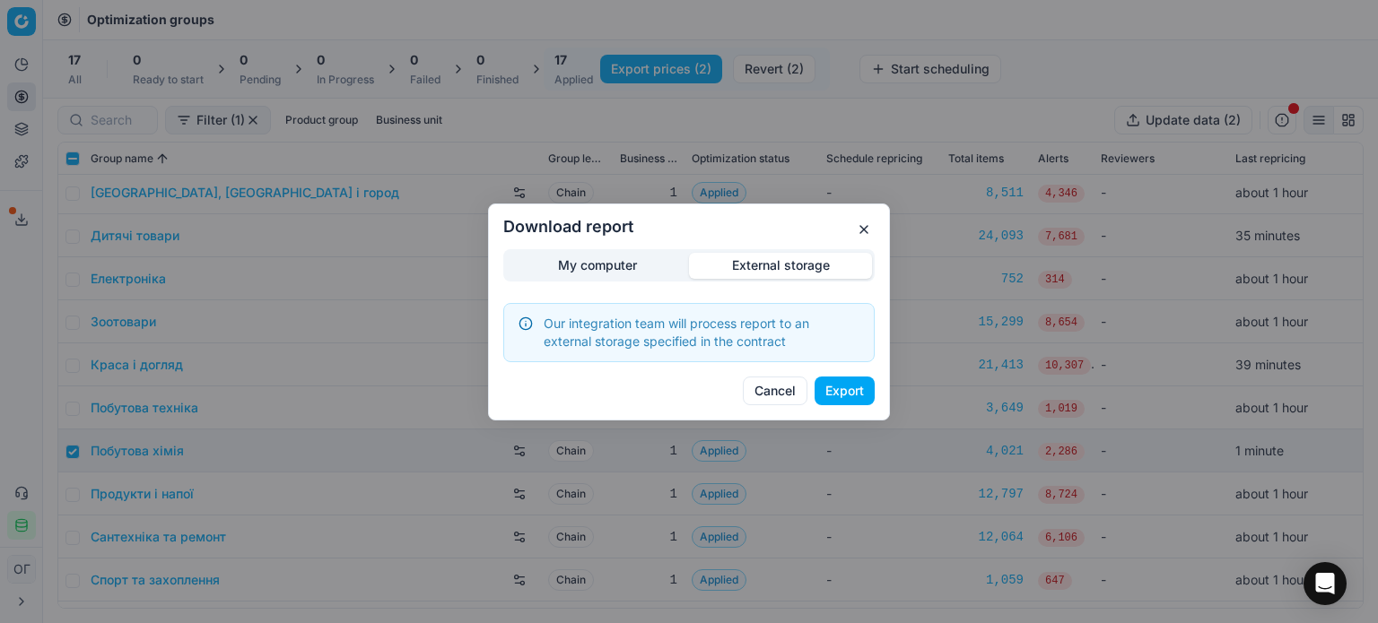
click at [737, 182] on div "Download report My computer External storage Our integration team will process …" at bounding box center [689, 311] width 1378 height 623
click at [852, 388] on button "Export" at bounding box center [844, 391] width 60 height 29
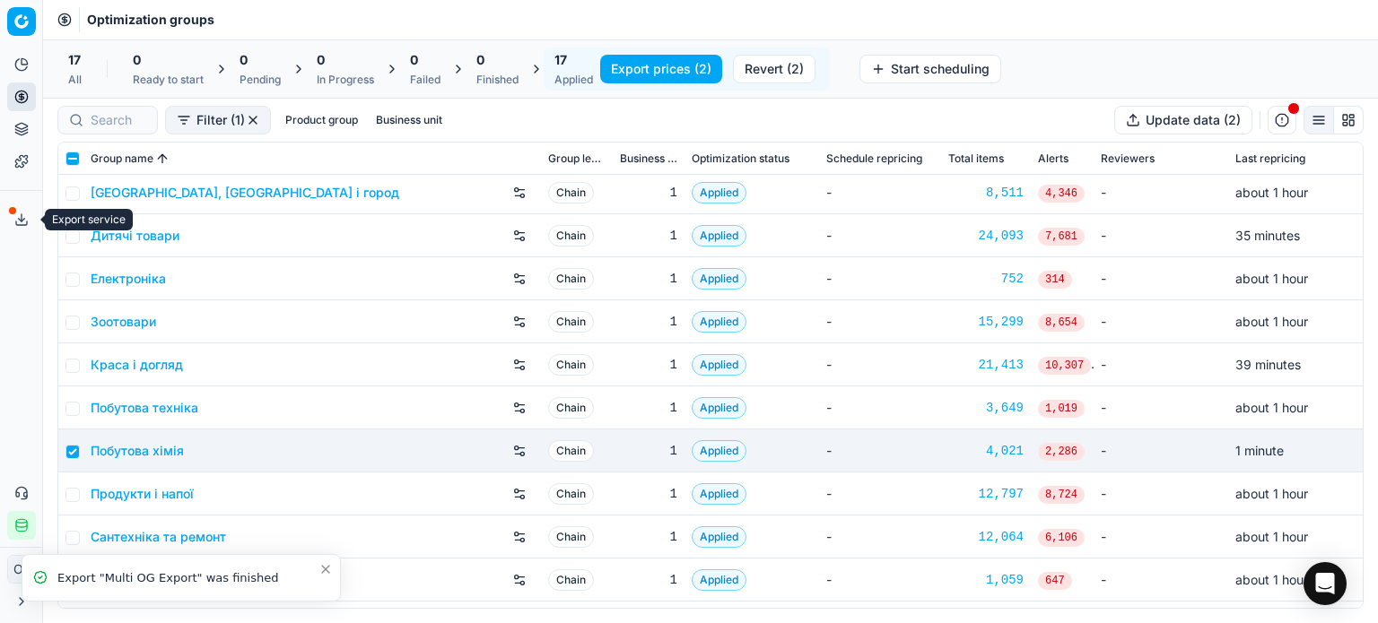
click at [29, 214] on button "Export service" at bounding box center [21, 219] width 29 height 29
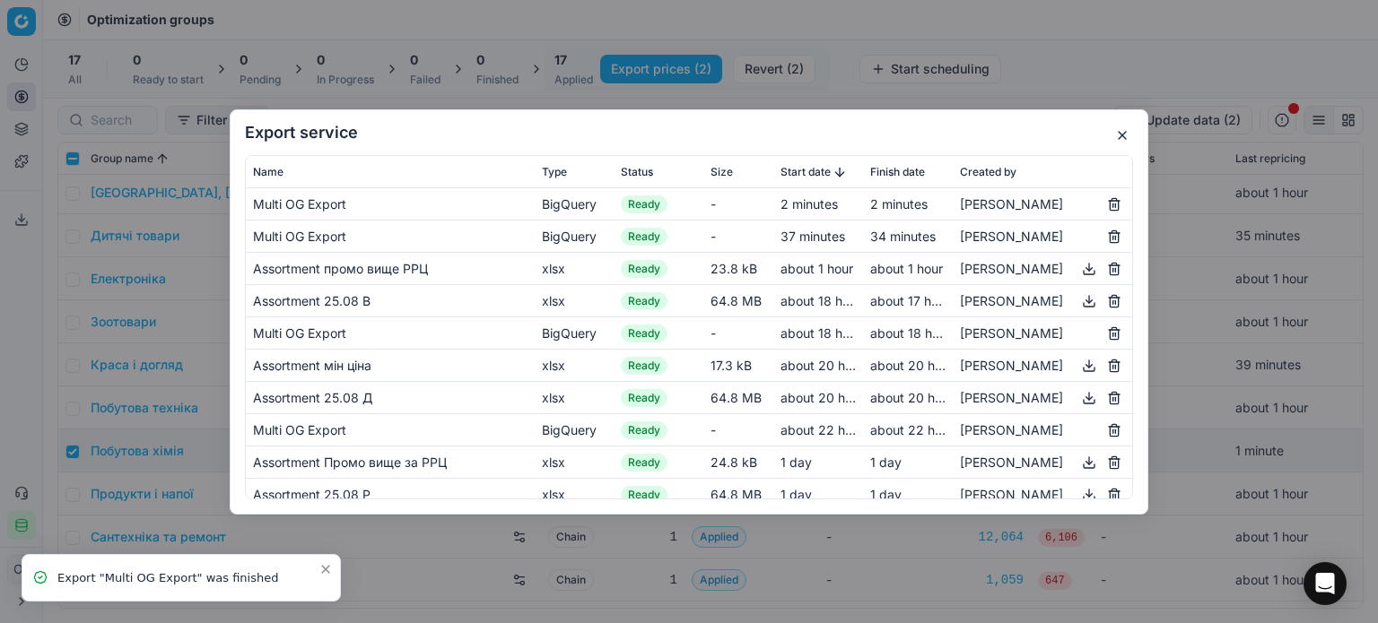
click at [1126, 128] on button "button" at bounding box center [1122, 136] width 22 height 22
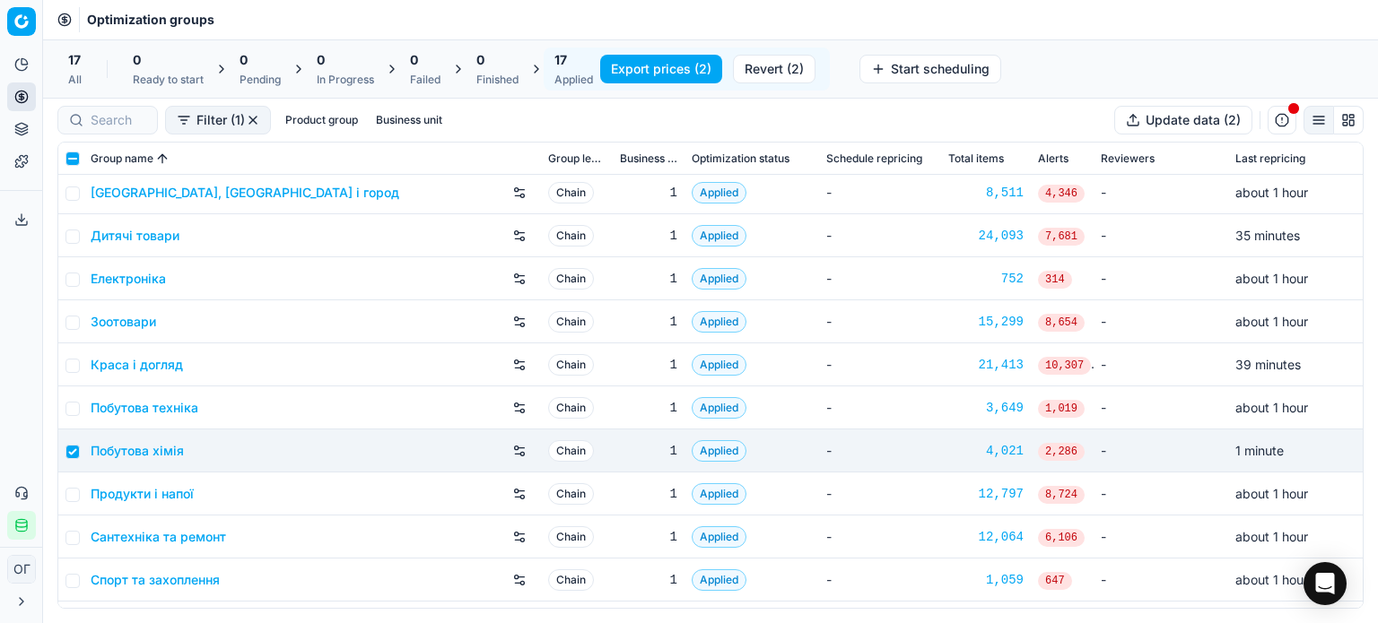
click at [145, 276] on link "Електроніка" at bounding box center [128, 279] width 75 height 18
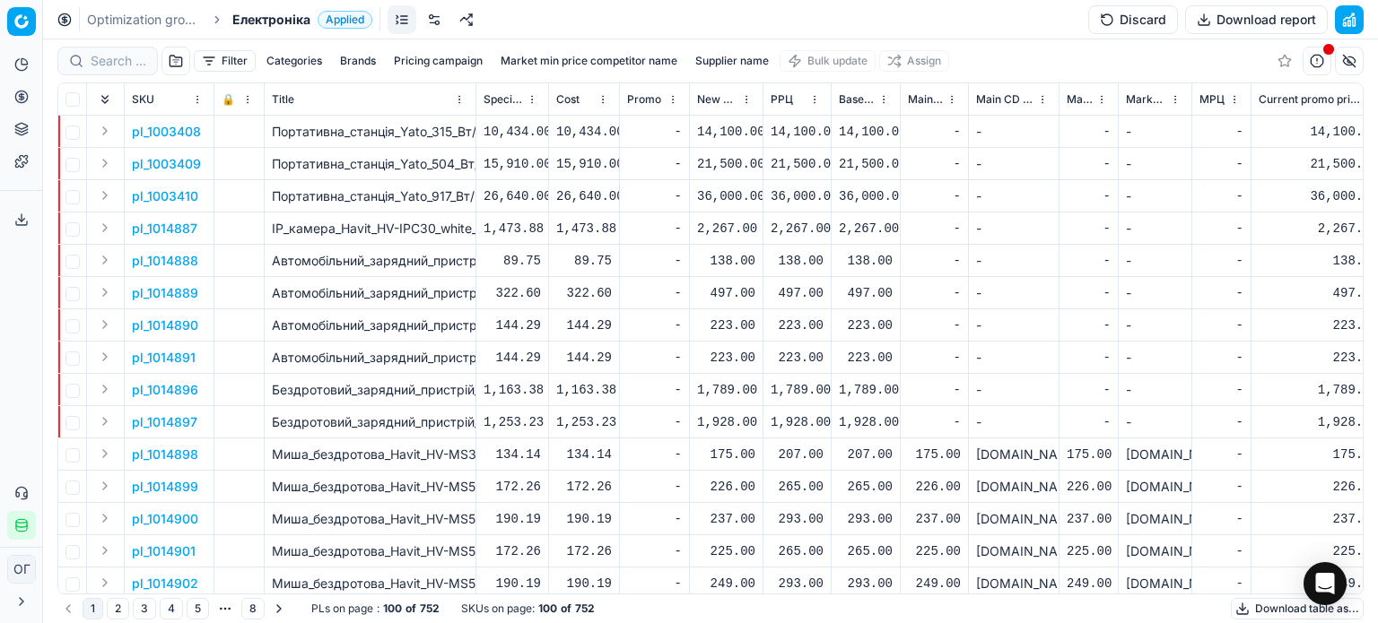
click at [516, 26] on div "Optimization groups Електроніка Applied Discard Download report" at bounding box center [710, 19] width 1335 height 39
click at [439, 23] on link at bounding box center [434, 19] width 29 height 29
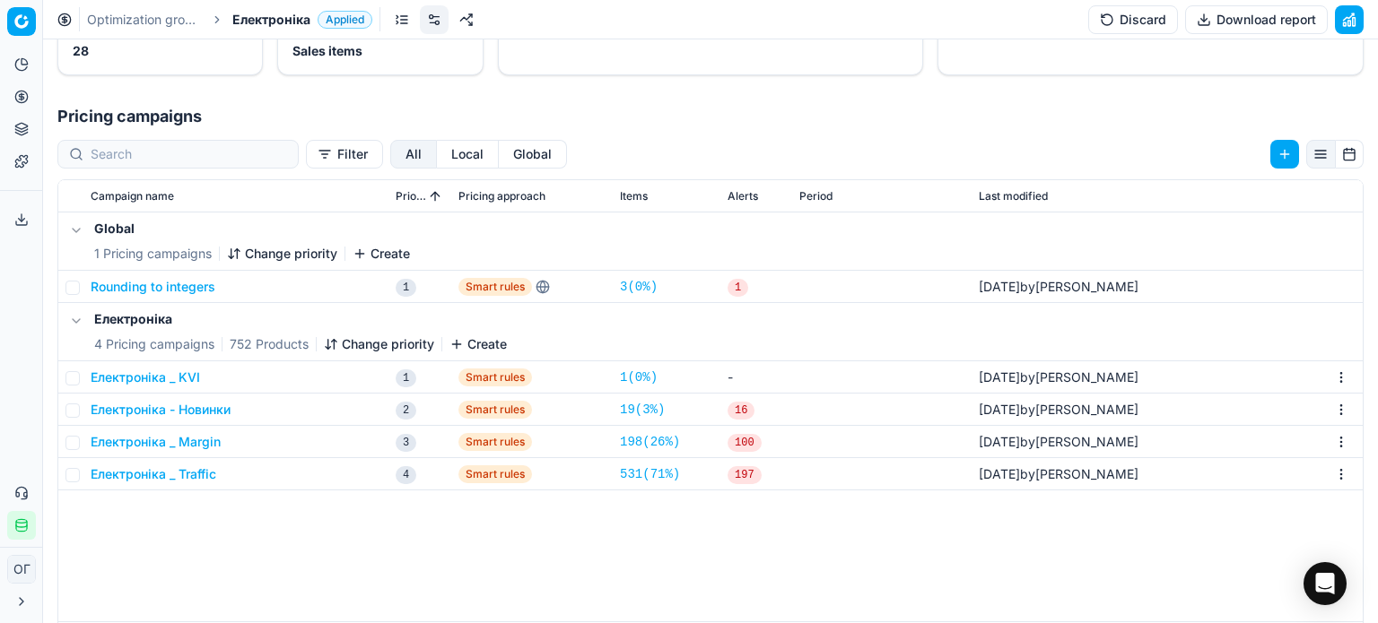
scroll to position [269, 0]
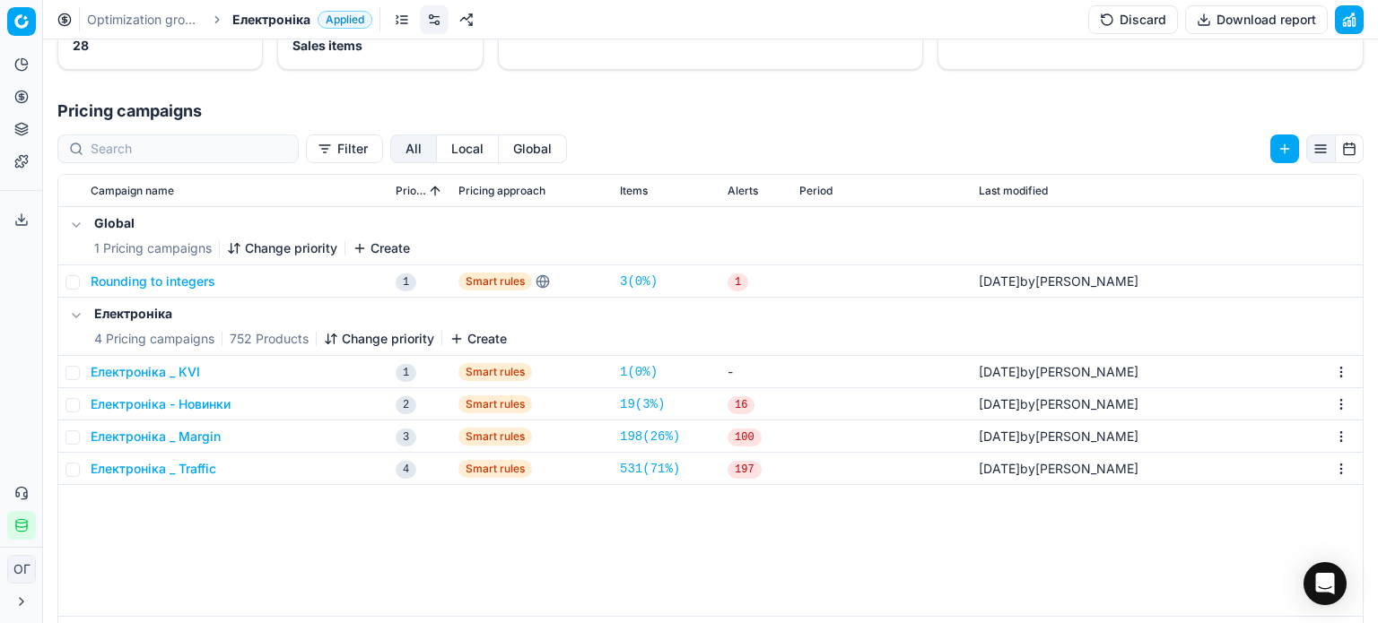
click at [195, 282] on button "Rounding to integers" at bounding box center [153, 282] width 125 height 18
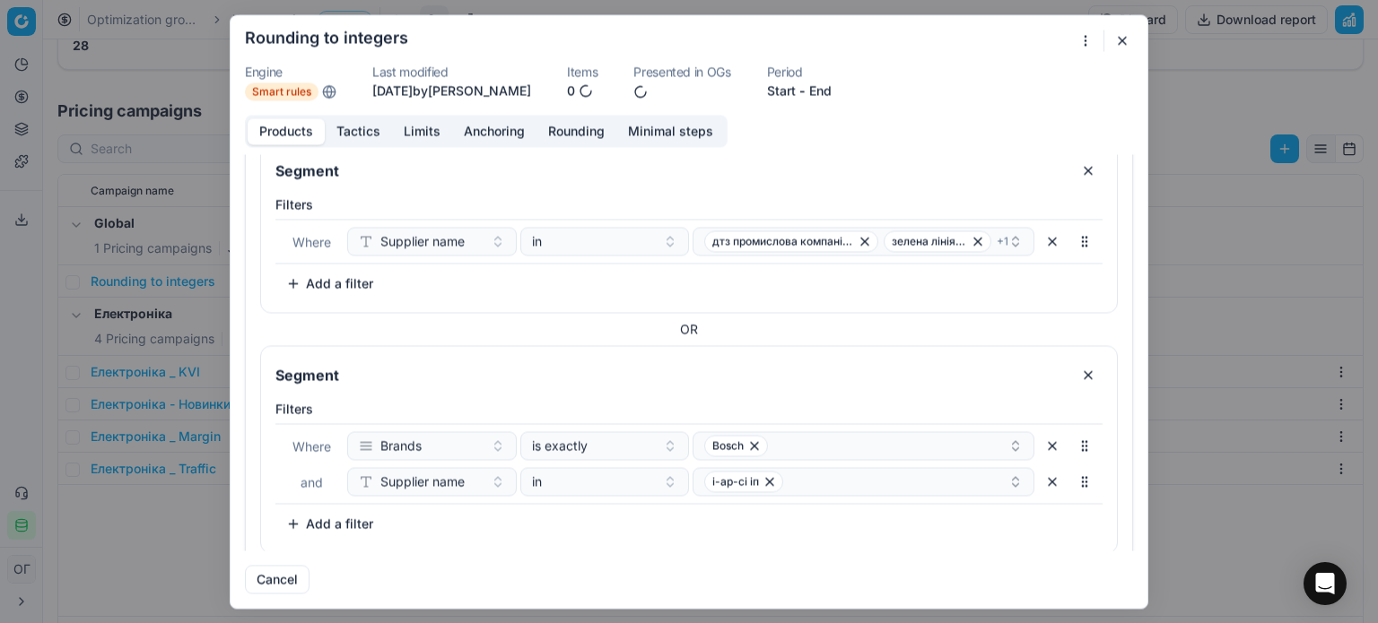
scroll to position [90, 0]
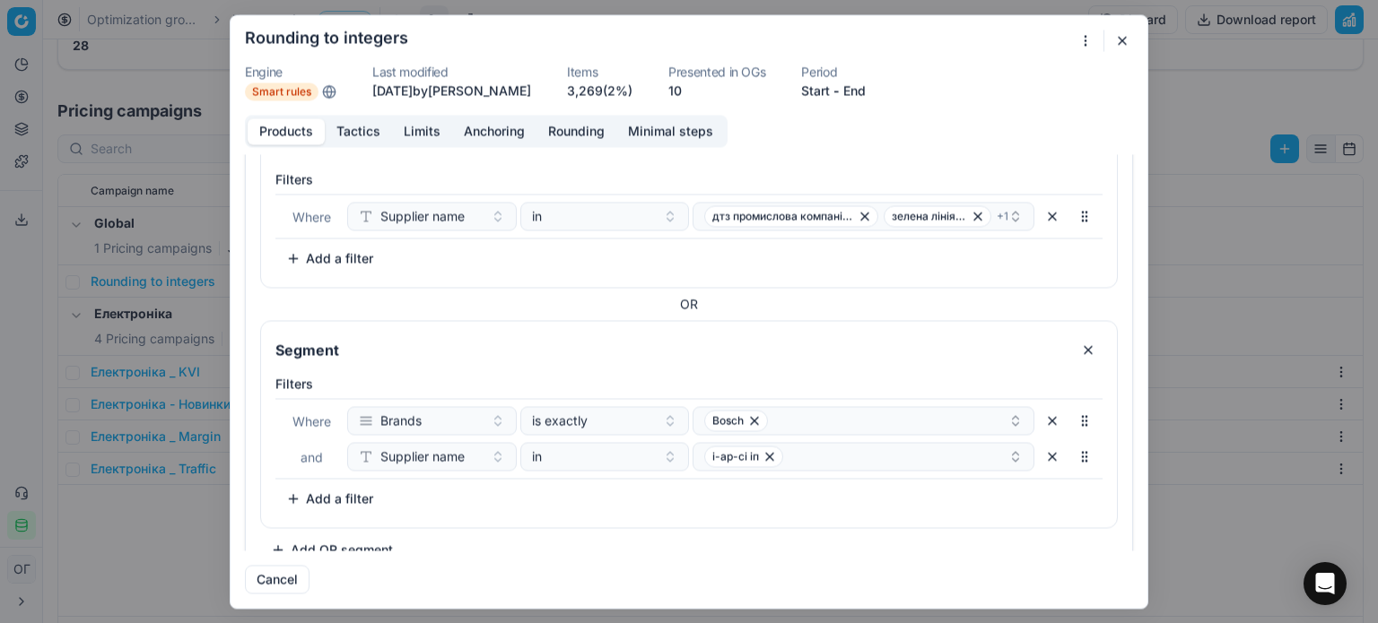
click at [362, 127] on button "Tactics" at bounding box center [358, 131] width 67 height 26
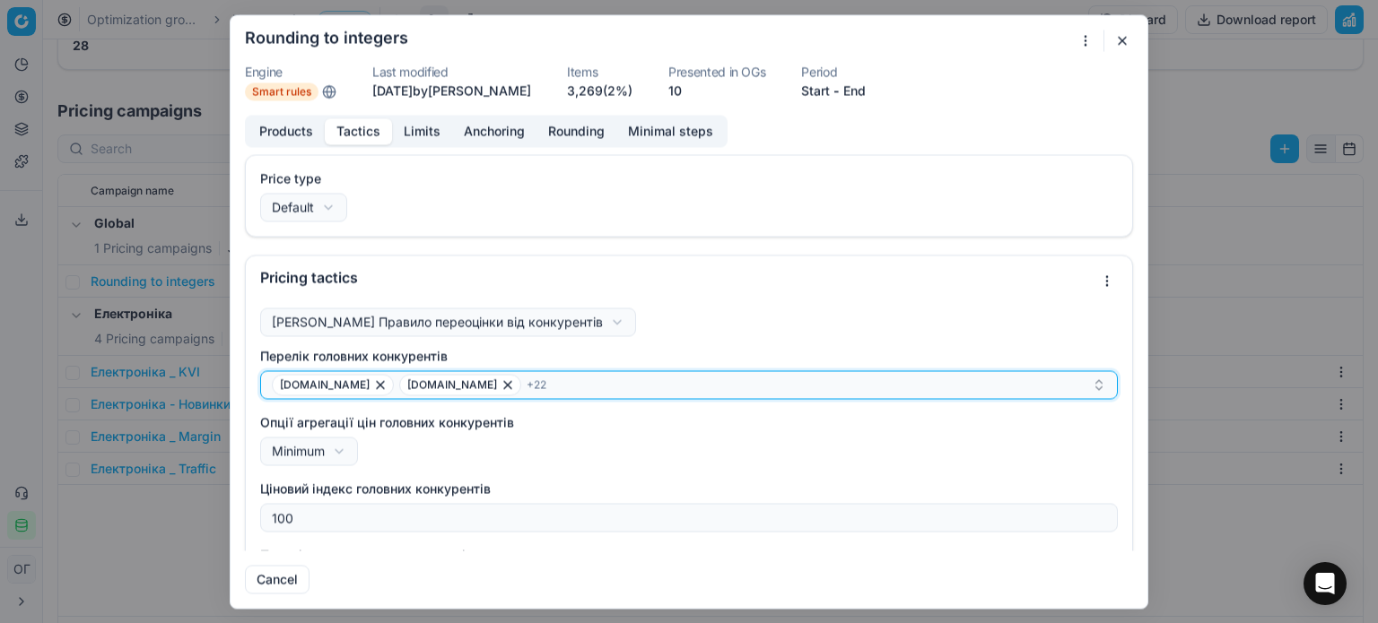
click at [782, 386] on div "[DOMAIN_NAME] [DOMAIN_NAME] + 22" at bounding box center [682, 385] width 820 height 22
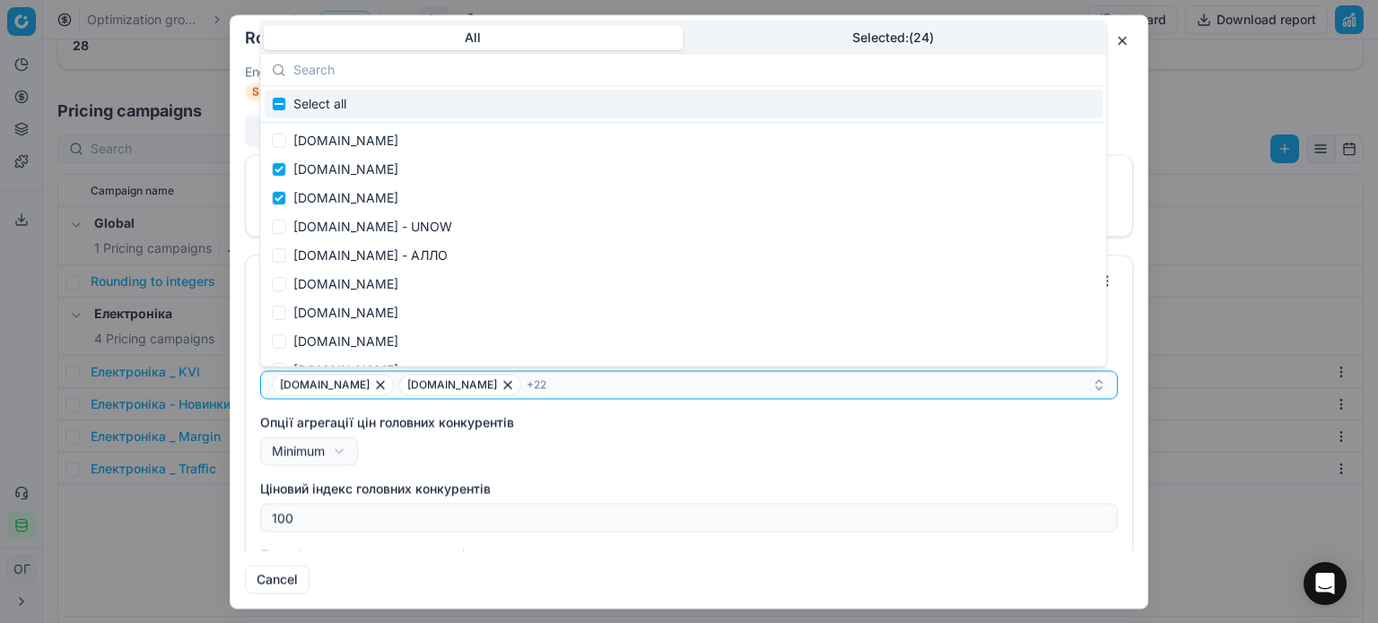
click at [1127, 41] on button "button" at bounding box center [1122, 41] width 22 height 22
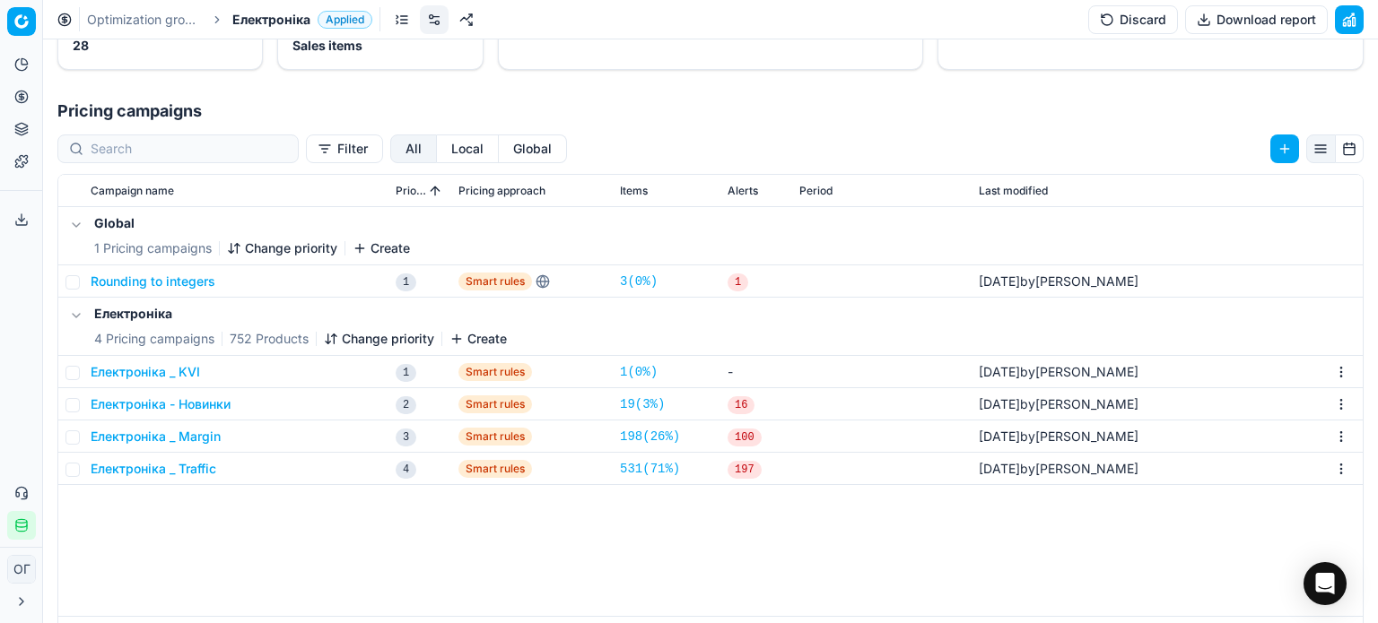
click at [131, 374] on button "Електроніка _ KVI" at bounding box center [145, 372] width 109 height 18
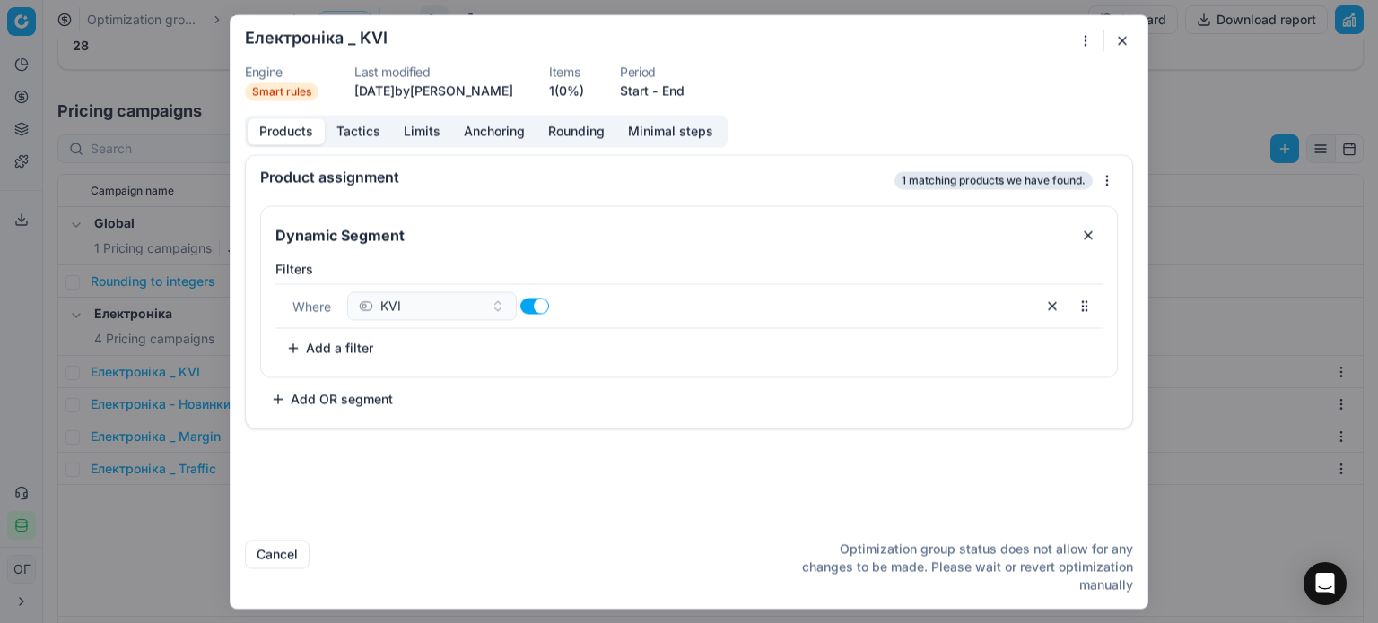
click at [356, 135] on button "Tactics" at bounding box center [358, 131] width 67 height 26
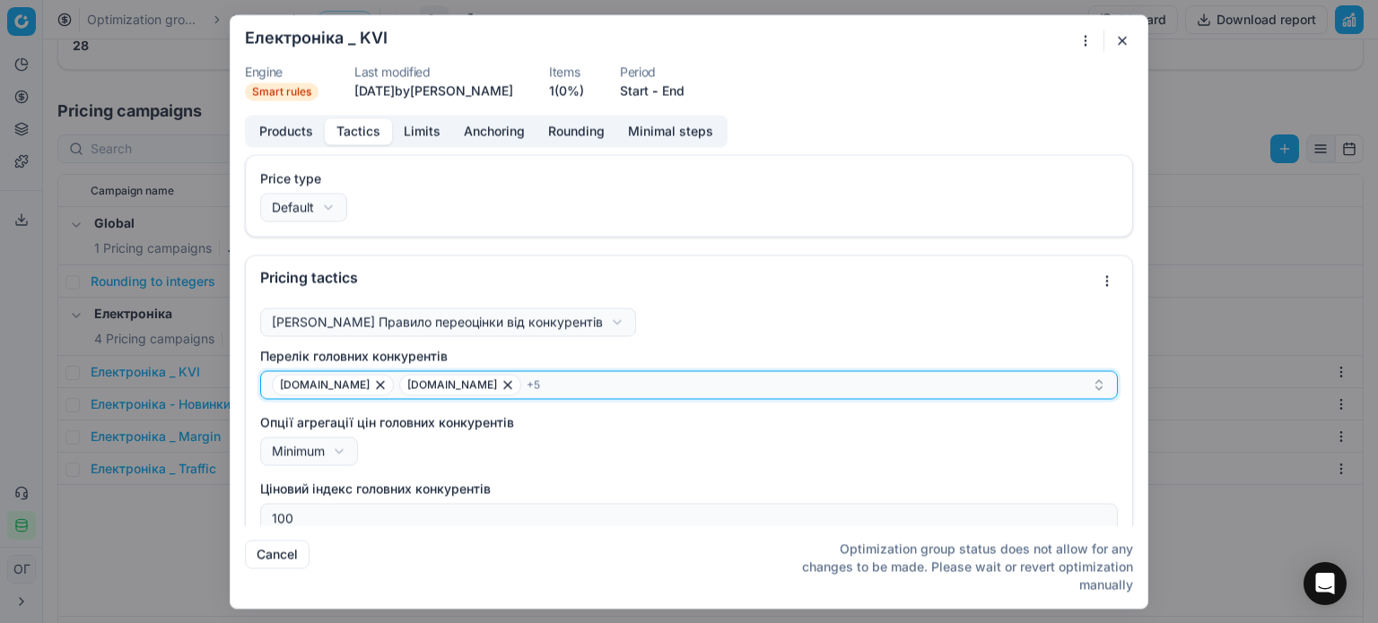
click at [485, 396] on button "[DOMAIN_NAME] [DOMAIN_NAME] + 5" at bounding box center [689, 384] width 858 height 29
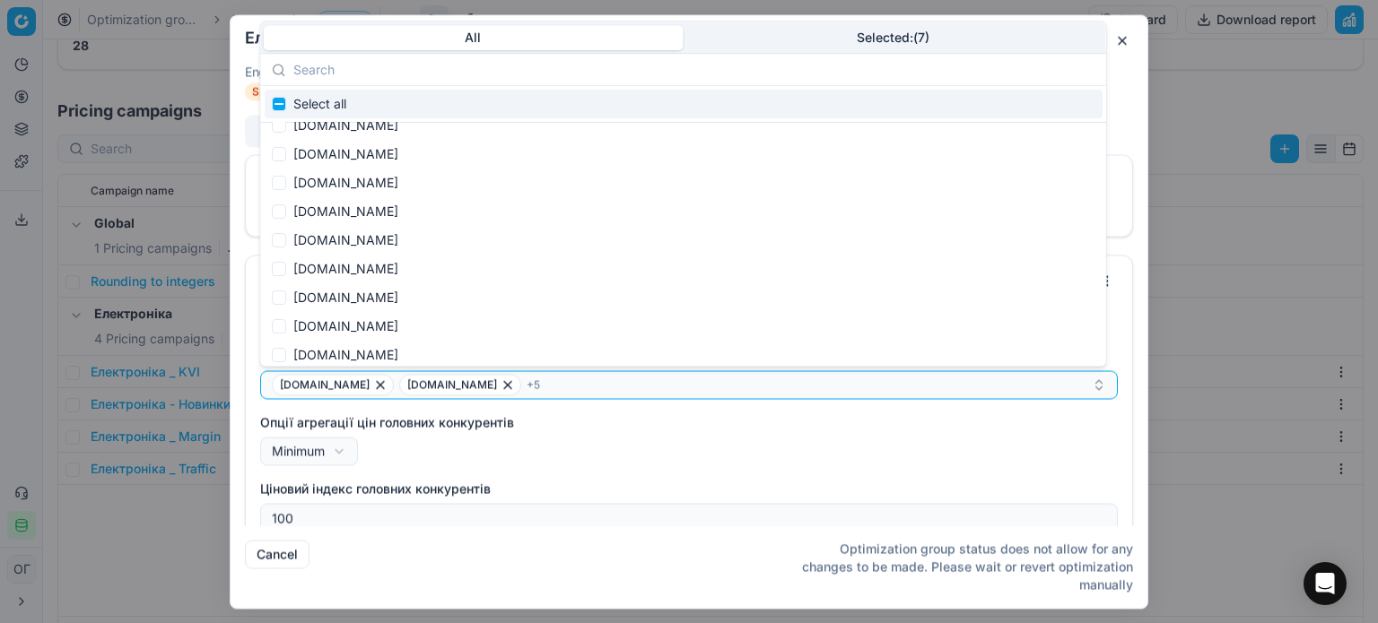
scroll to position [2469, 0]
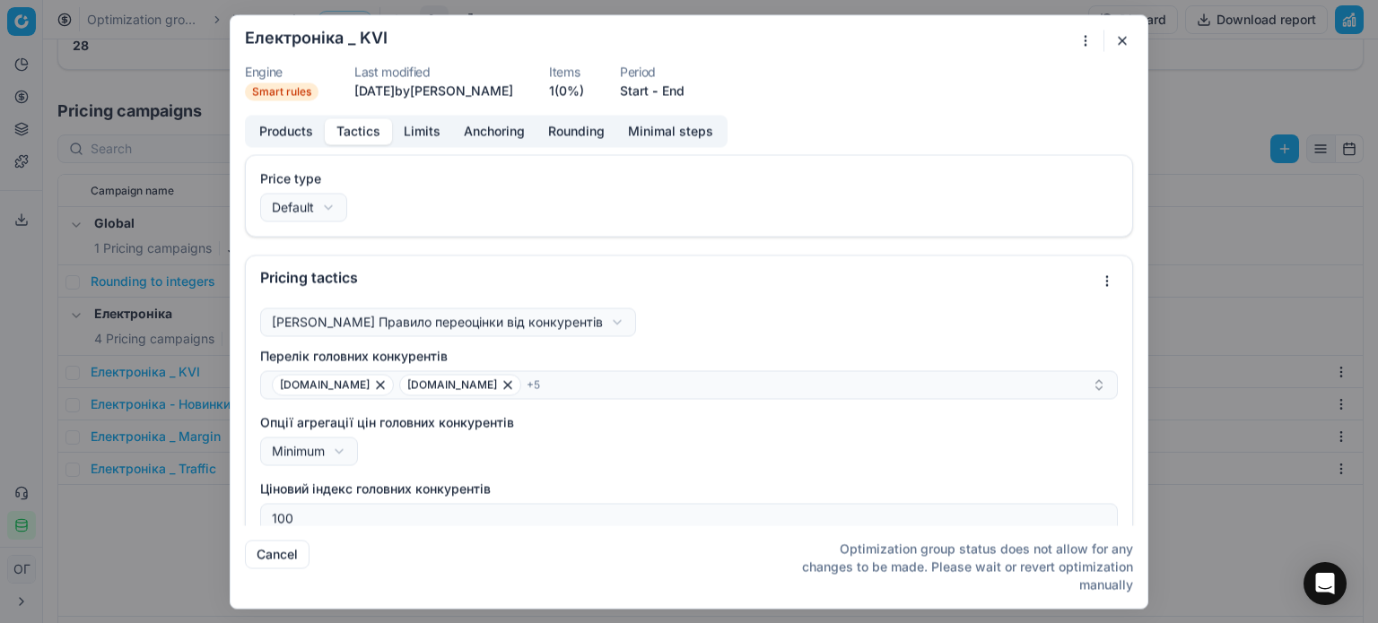
click at [1143, 90] on form "We are saving PC settings. Please wait, it should take a few minutes Електронік…" at bounding box center [689, 311] width 917 height 593
click at [1121, 33] on button "button" at bounding box center [1122, 41] width 22 height 22
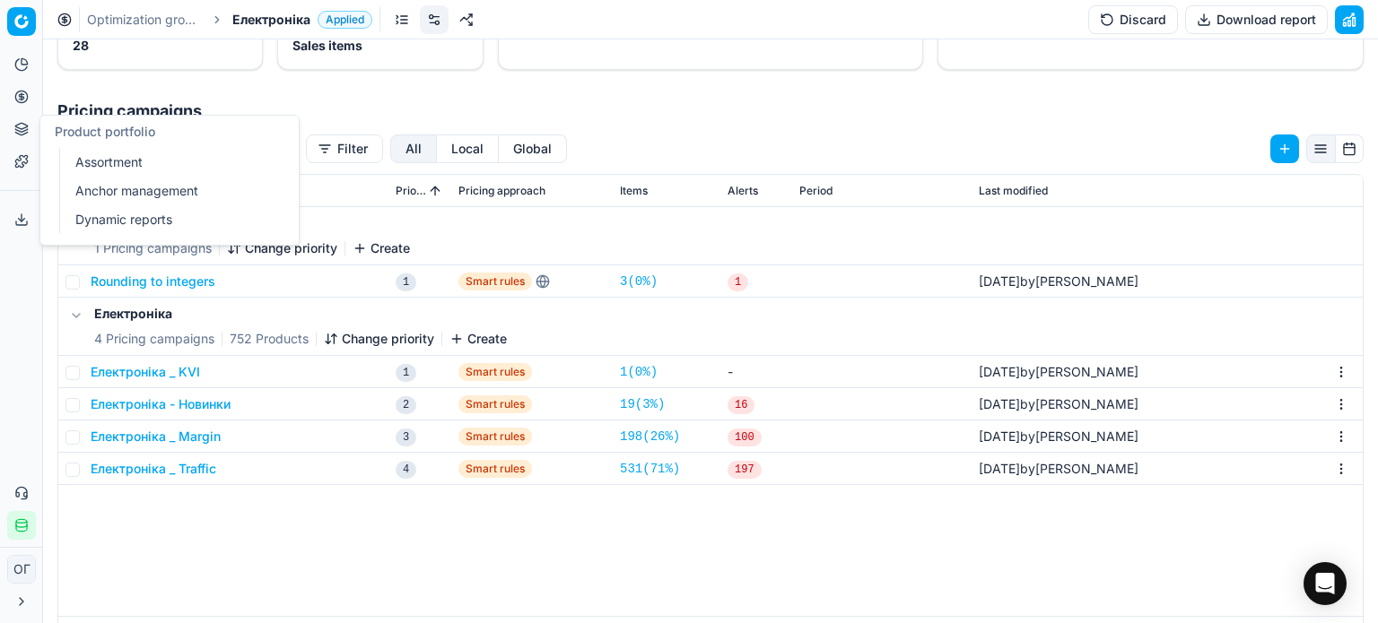
click at [22, 127] on icon at bounding box center [21, 129] width 14 height 14
click at [111, 158] on link "Assortment" at bounding box center [172, 162] width 209 height 25
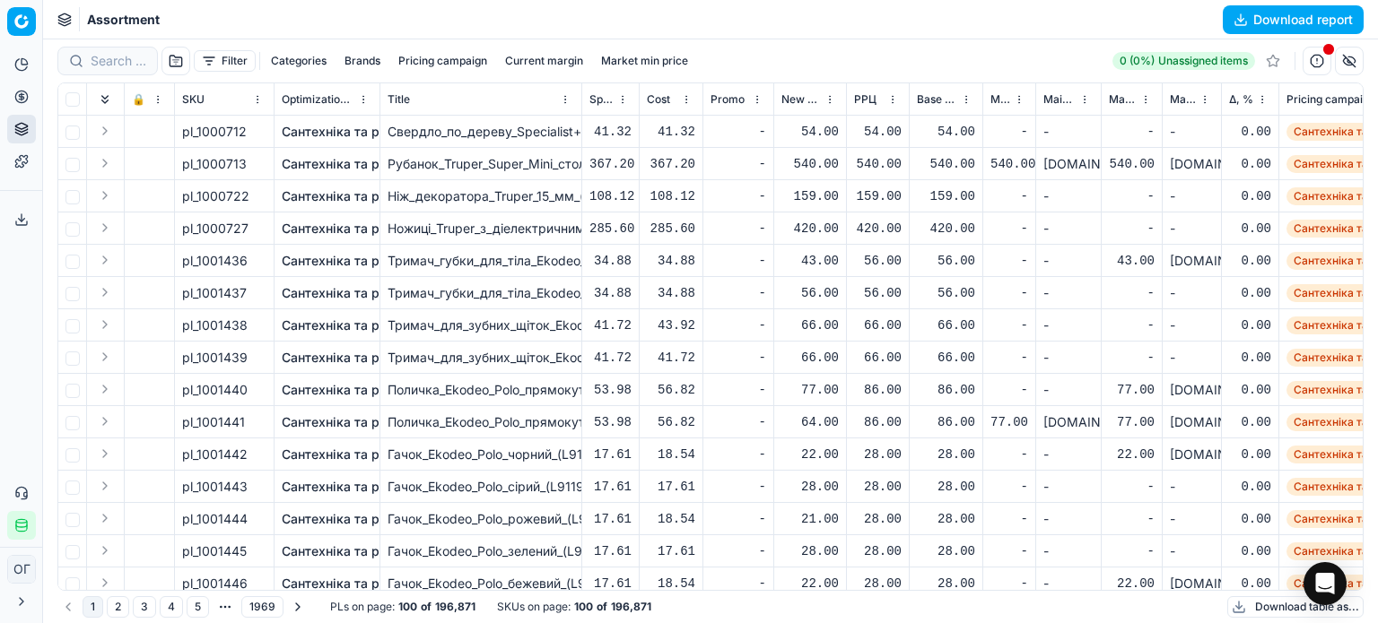
click at [228, 60] on button "Filter" at bounding box center [225, 61] width 62 height 22
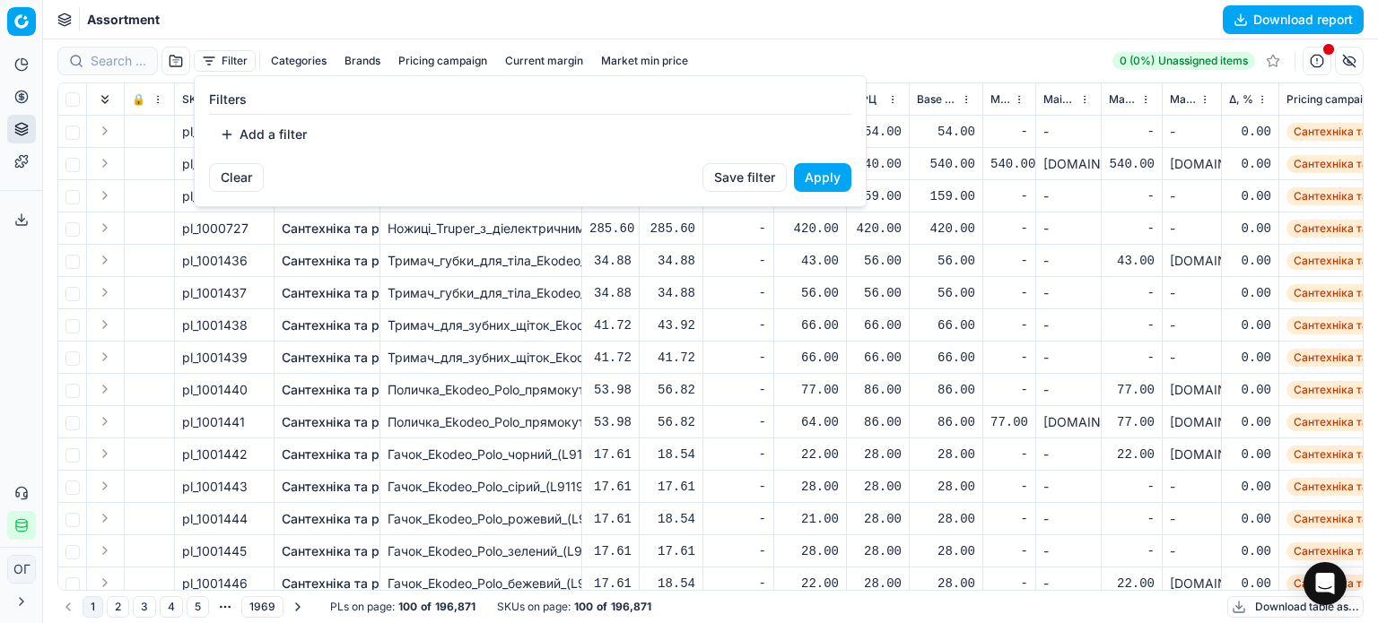
click at [270, 132] on button "Add a filter" at bounding box center [263, 134] width 109 height 29
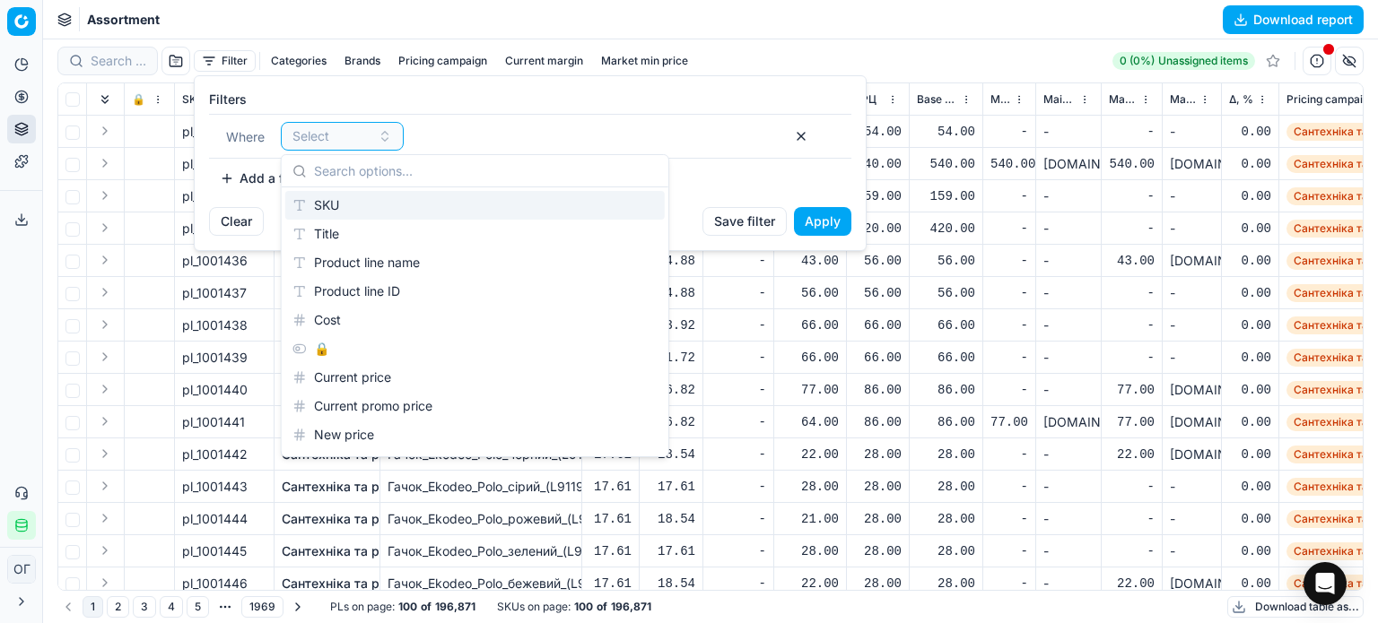
click at [369, 191] on div "SKU" at bounding box center [474, 205] width 379 height 29
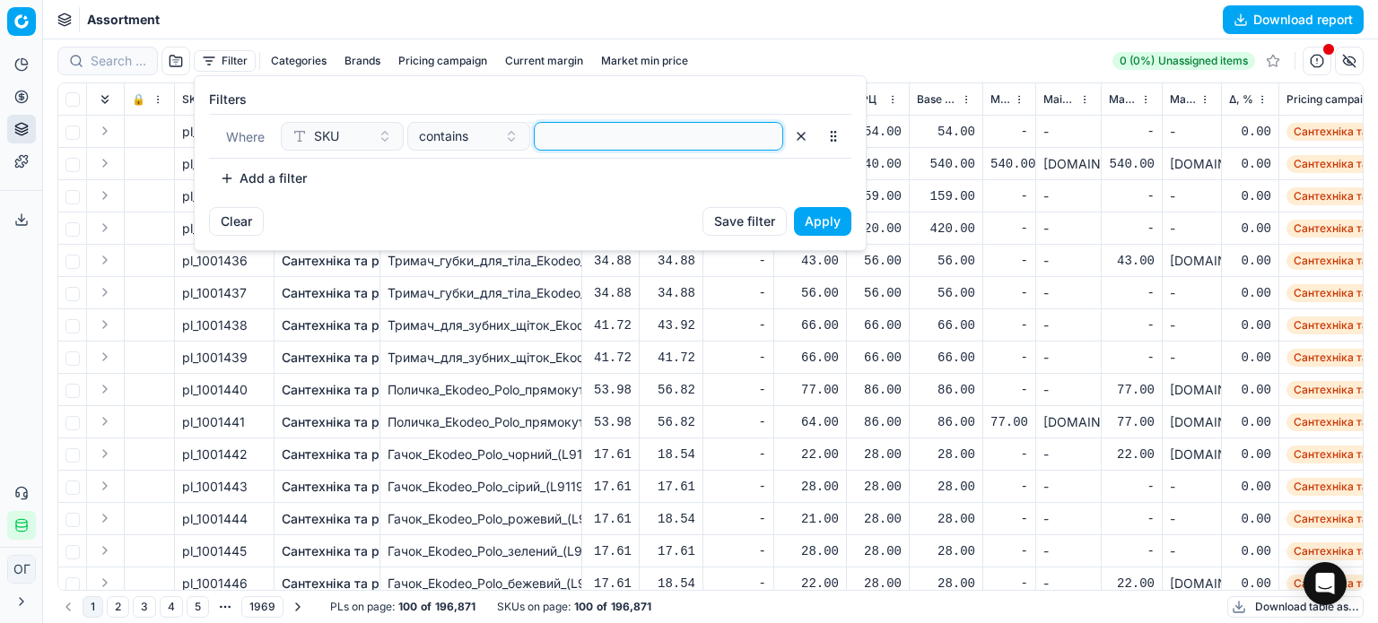
click at [571, 132] on input at bounding box center [658, 136] width 233 height 27
click at [836, 223] on button "Apply" at bounding box center [822, 221] width 57 height 29
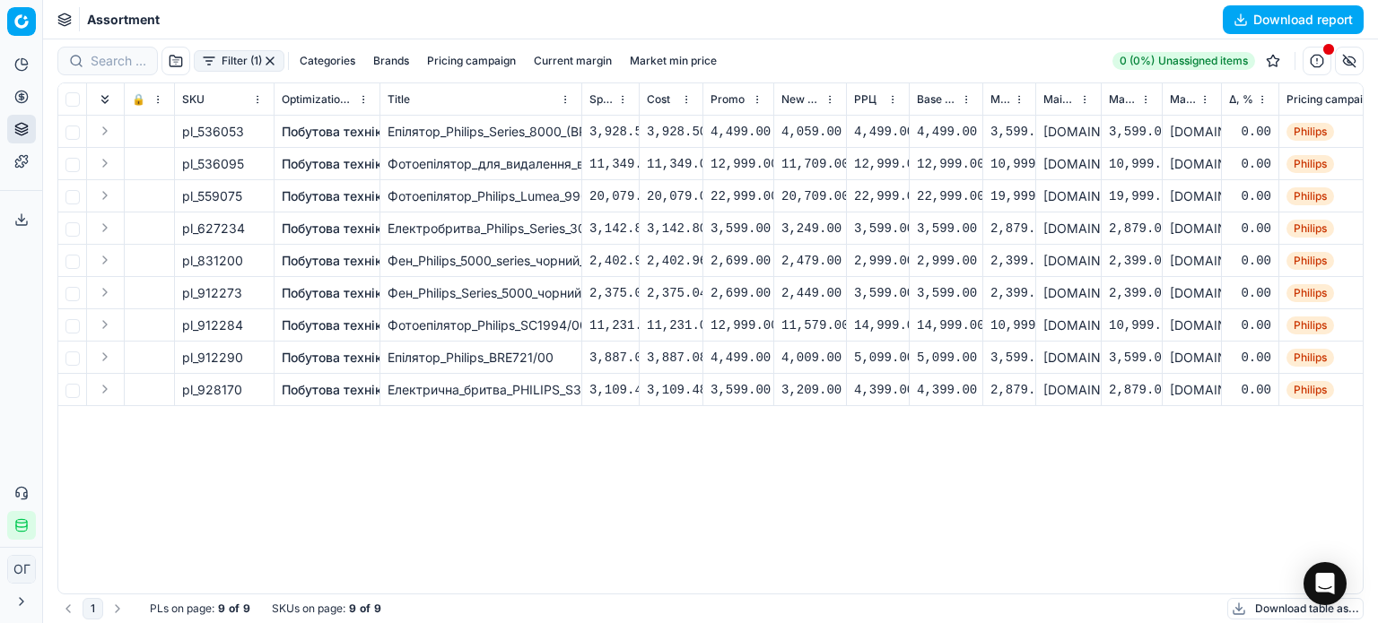
click at [334, 133] on link "Побутова техніка" at bounding box center [336, 132] width 108 height 18
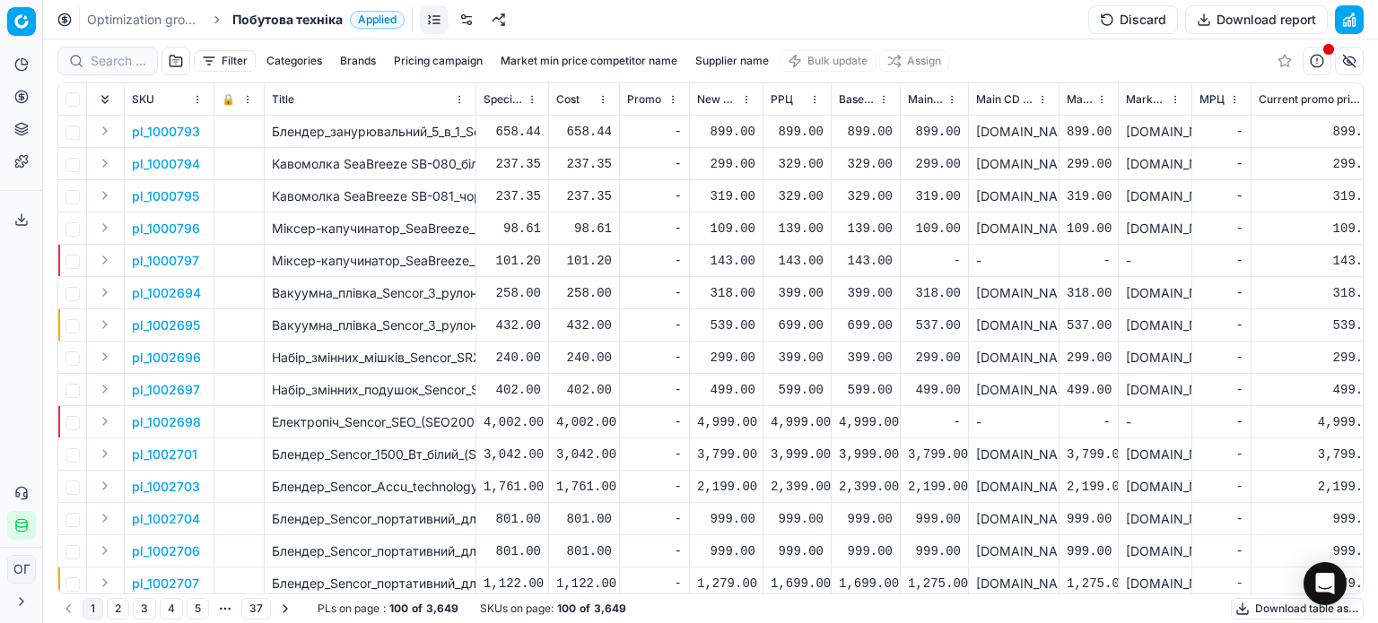
click at [1105, 25] on button "Discard" at bounding box center [1133, 19] width 90 height 29
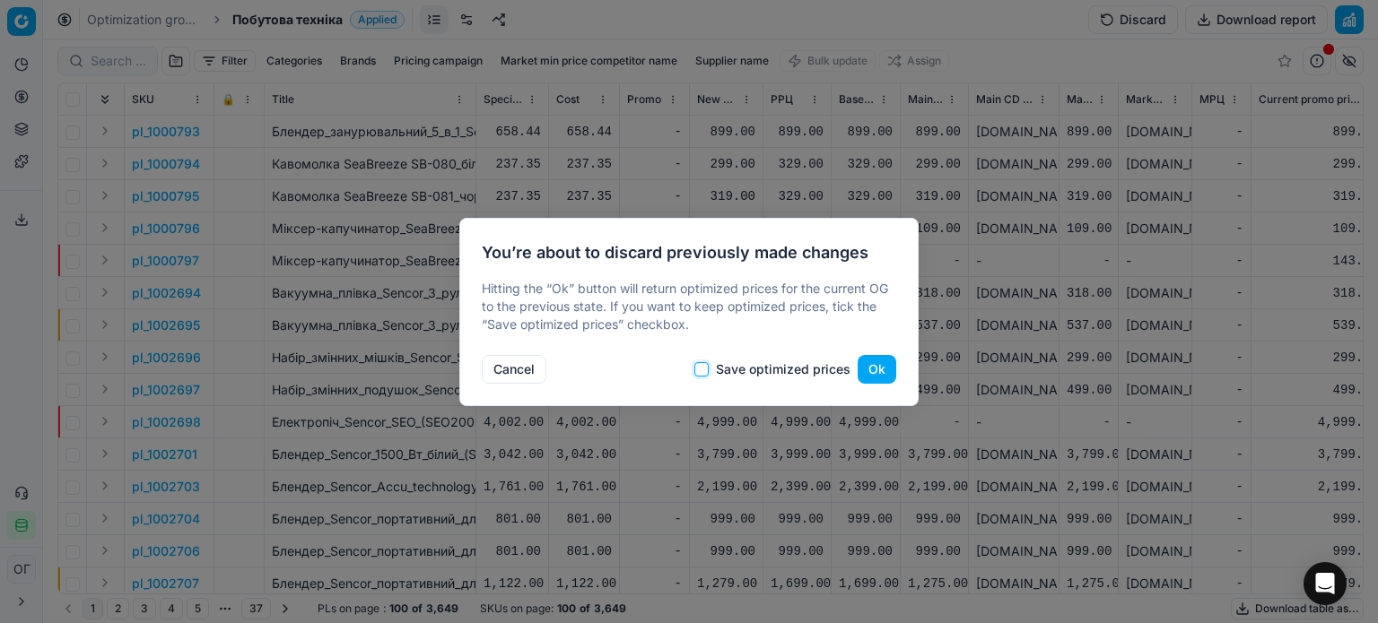
click at [707, 365] on input "Save optimized prices" at bounding box center [701, 369] width 14 height 14
checkbox input "true"
click at [872, 371] on button "Ok" at bounding box center [877, 369] width 39 height 29
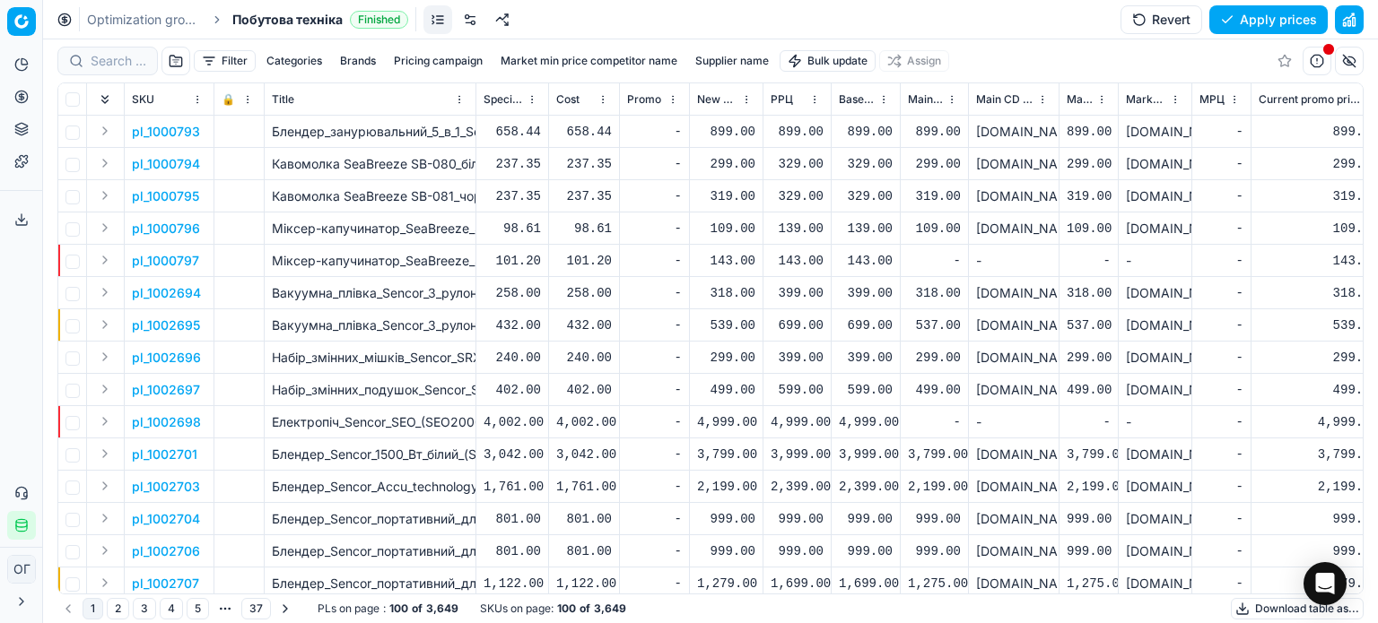
click at [832, 60] on html "Pricing platform Analytics Pricing Product portfolio Templates Export service 1…" at bounding box center [689, 311] width 1378 height 623
click at [847, 152] on div "Import from file" at bounding box center [829, 151] width 126 height 29
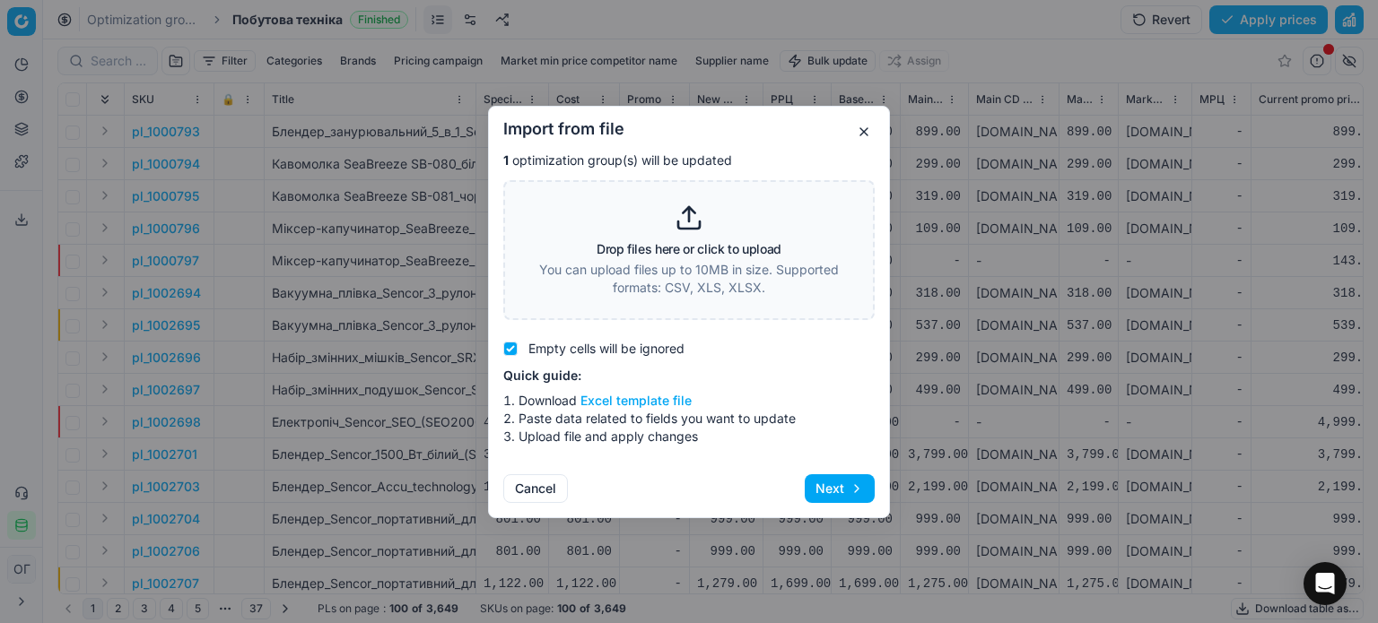
click at [726, 250] on h3 "Drop files here or click to upload" at bounding box center [689, 249] width 185 height 13
type input "C:\fakepath\import_template - 2025-08-26T112812.163.xlsx"
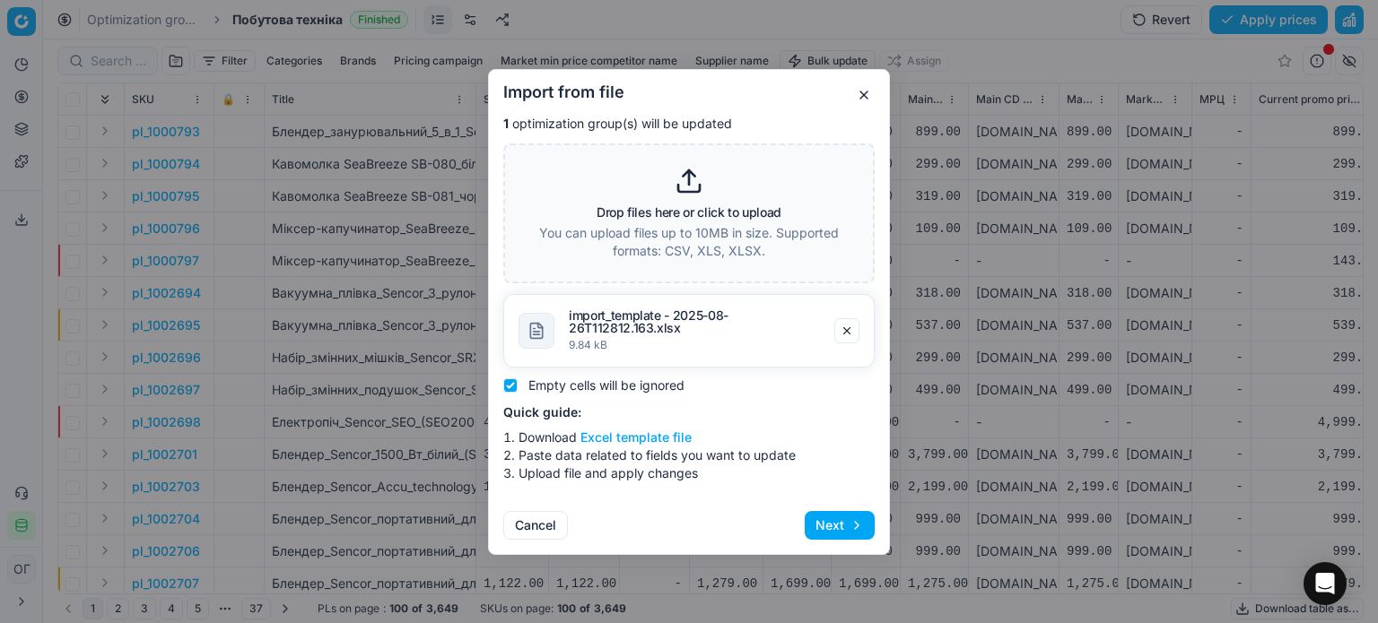
click at [858, 523] on button "Next" at bounding box center [840, 525] width 70 height 29
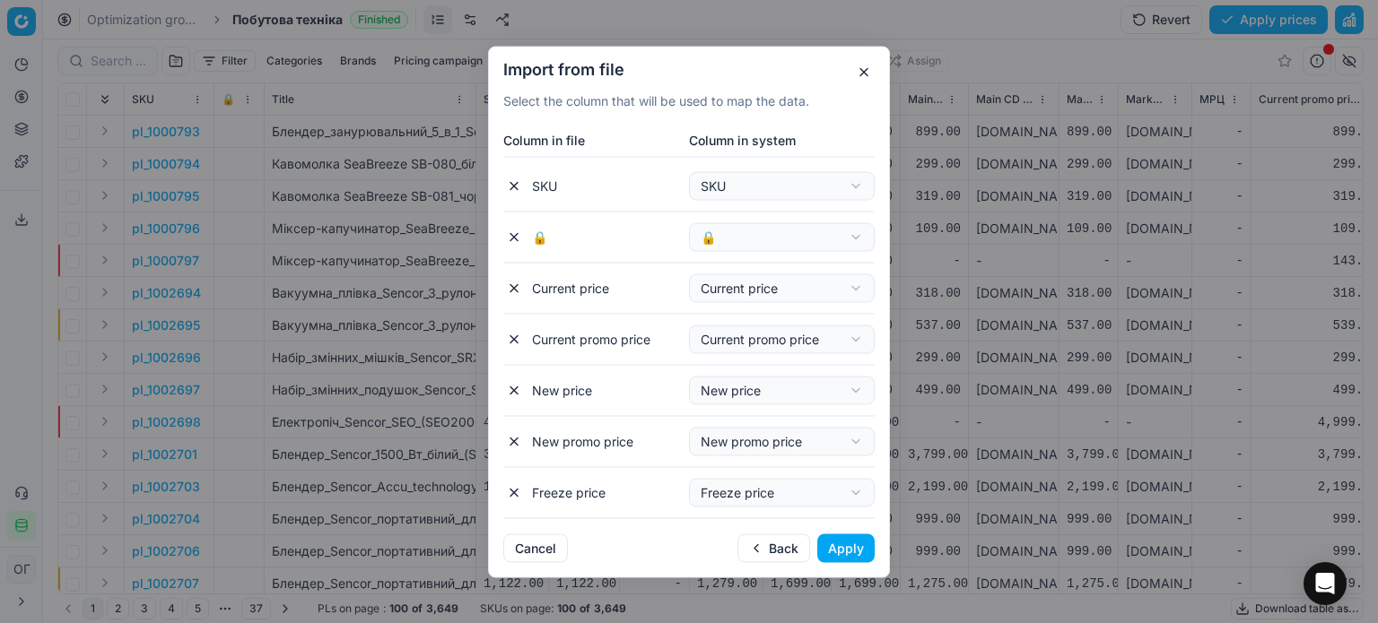
click at [872, 546] on button "Apply" at bounding box center [845, 548] width 57 height 29
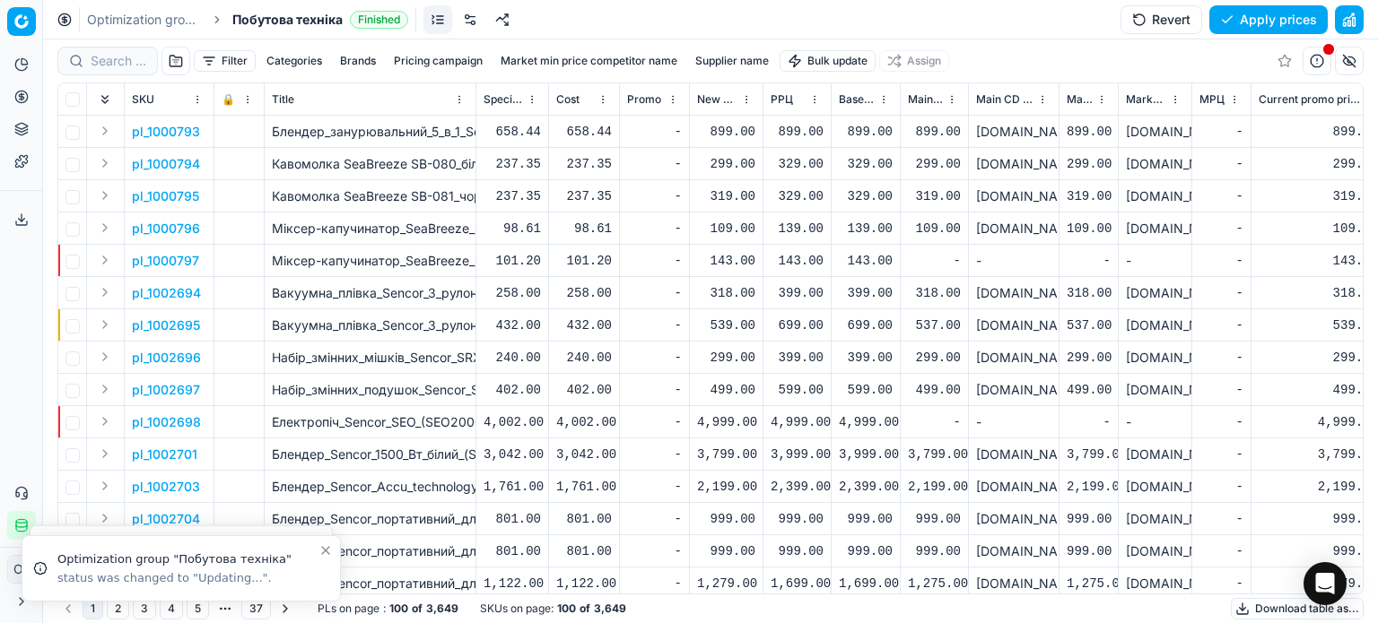
click at [15, 97] on circle at bounding box center [21, 97] width 12 height 12
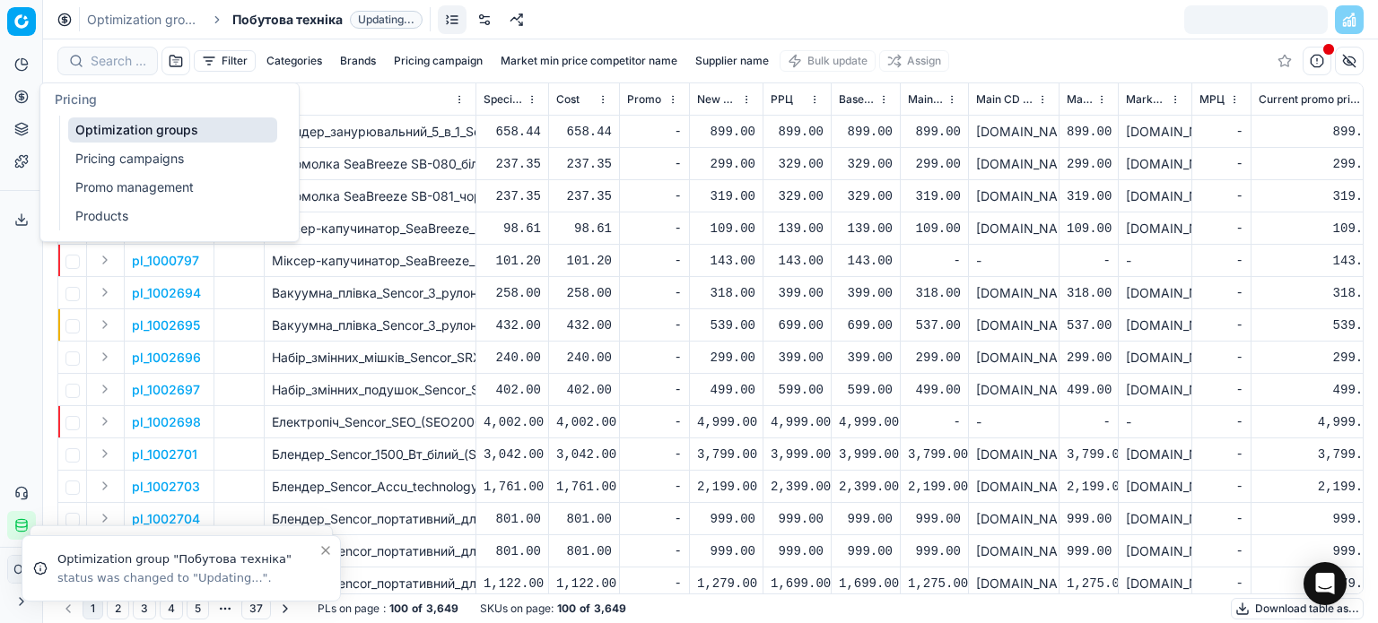
click at [114, 136] on link "Optimization groups" at bounding box center [172, 130] width 209 height 25
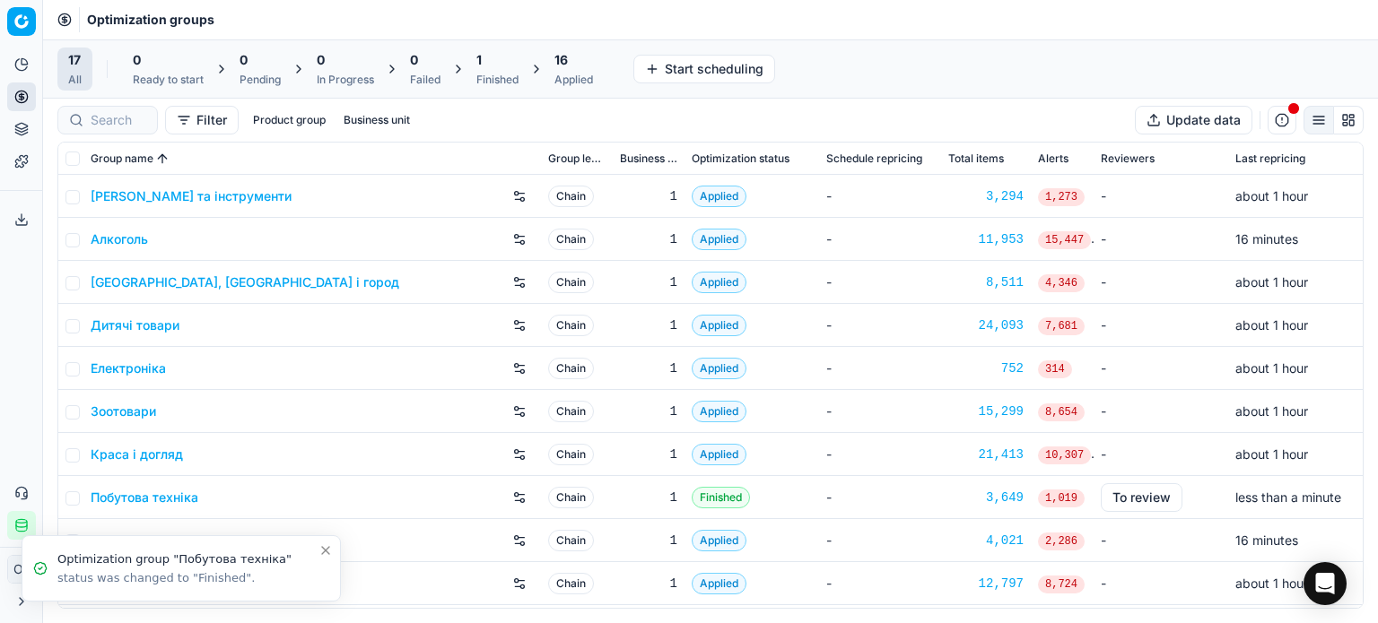
click at [499, 84] on div "Finished" at bounding box center [497, 80] width 42 height 14
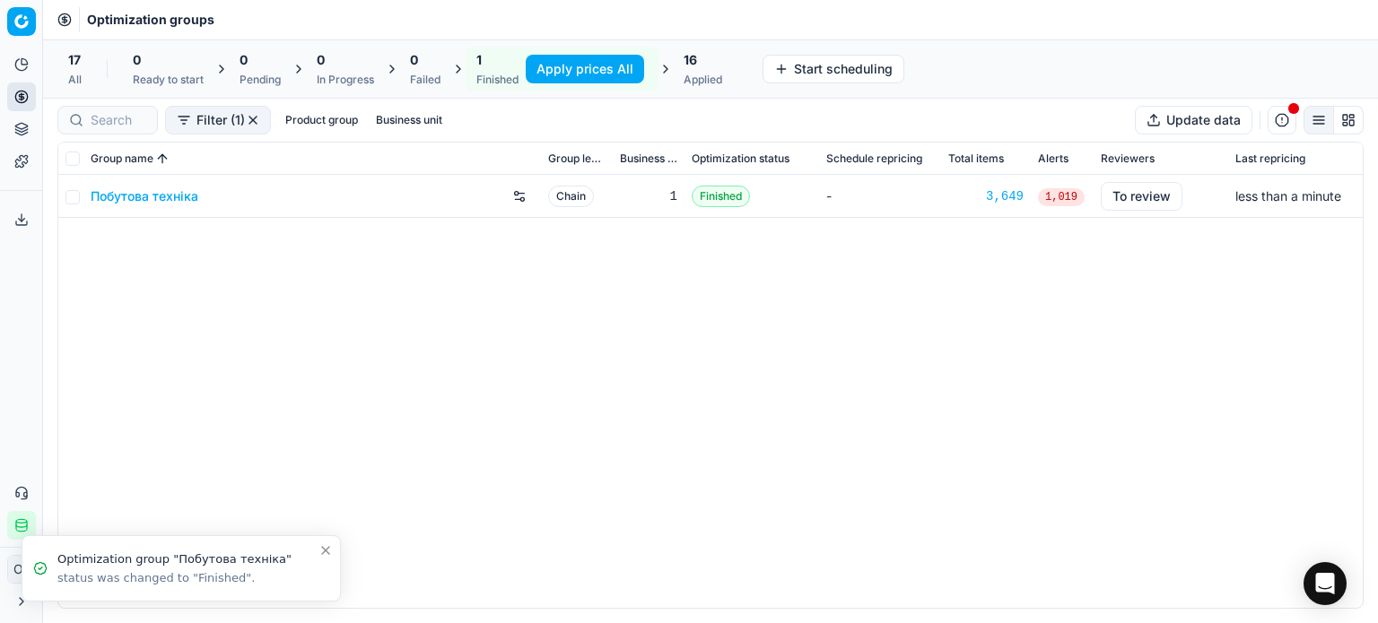
click at [567, 65] on button "Apply prices All" at bounding box center [585, 69] width 118 height 29
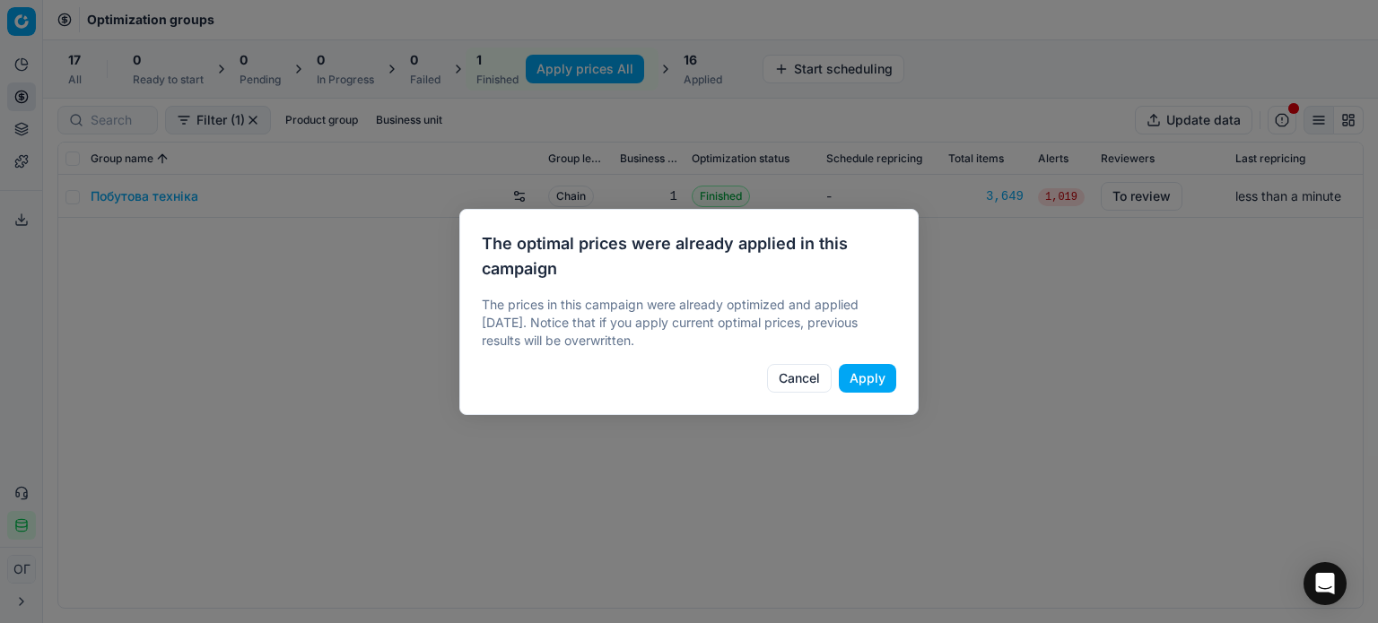
click at [860, 379] on button "Apply" at bounding box center [867, 378] width 57 height 29
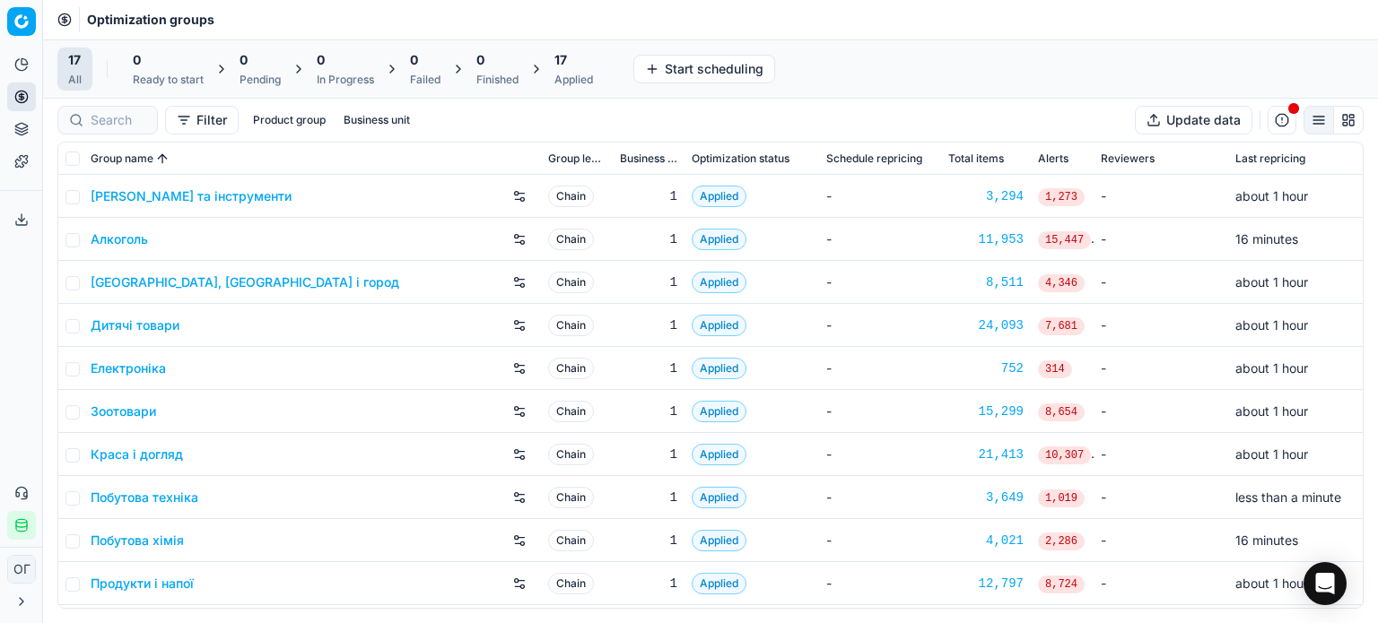
click at [589, 85] on div "Applied" at bounding box center [573, 80] width 39 height 14
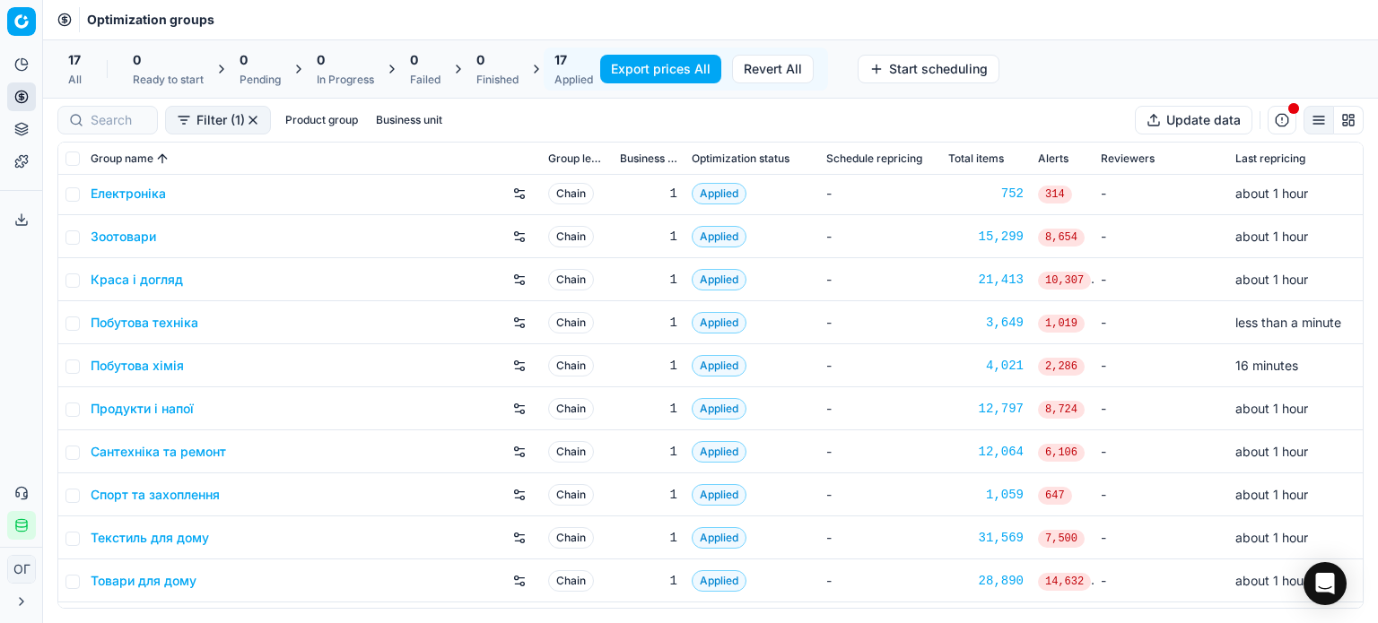
scroll to position [179, 0]
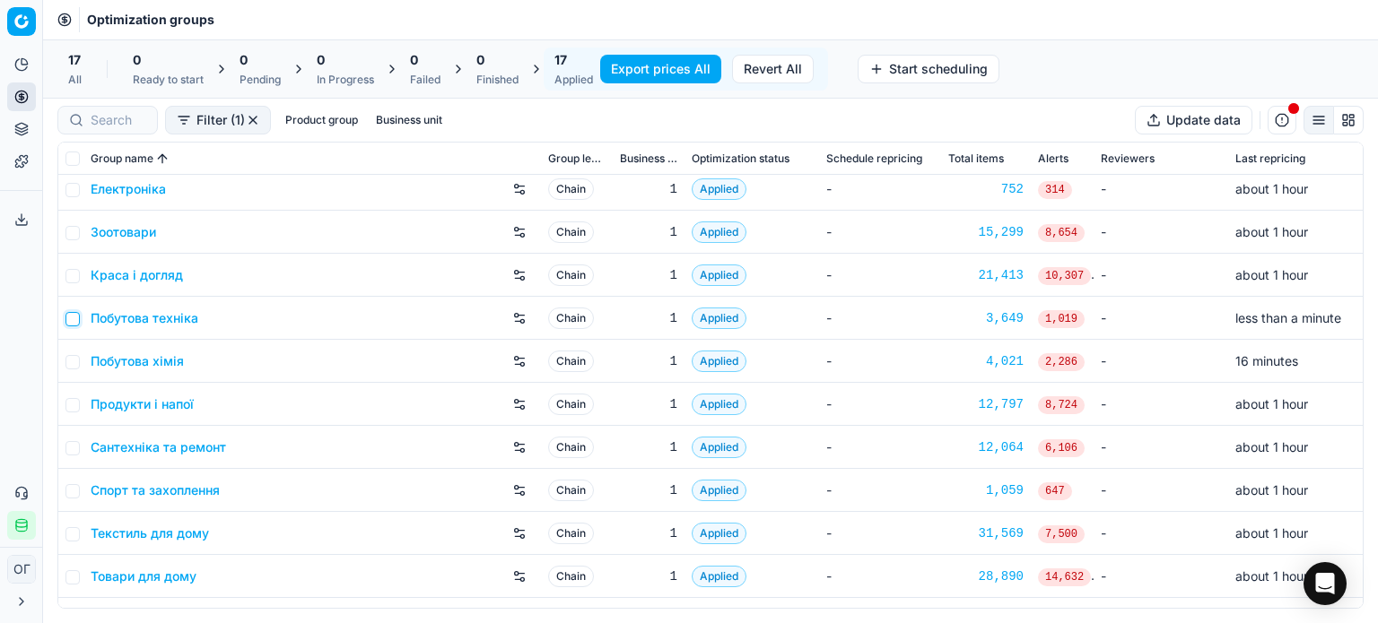
click at [75, 318] on input "checkbox" at bounding box center [72, 319] width 14 height 14
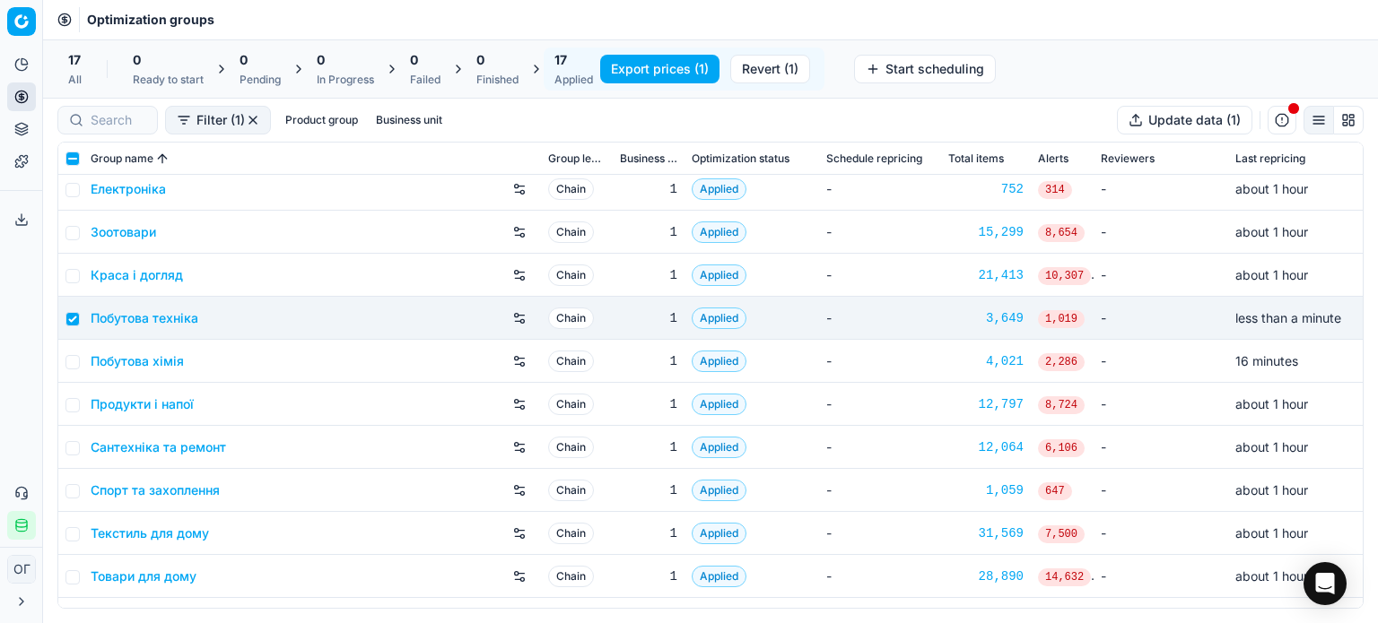
click at [678, 70] on button "Export prices (1)" at bounding box center [659, 69] width 119 height 29
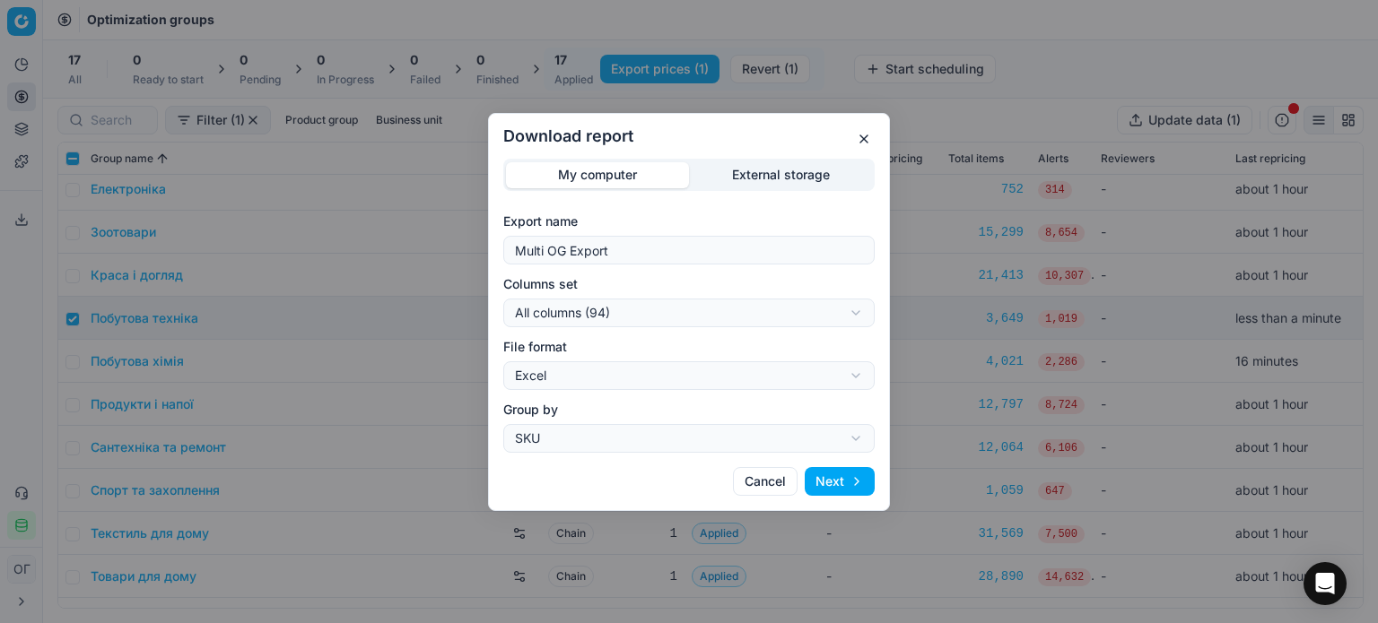
click at [746, 165] on div "Download report My computer External storage Export name Multi OG Export Column…" at bounding box center [689, 311] width 1378 height 623
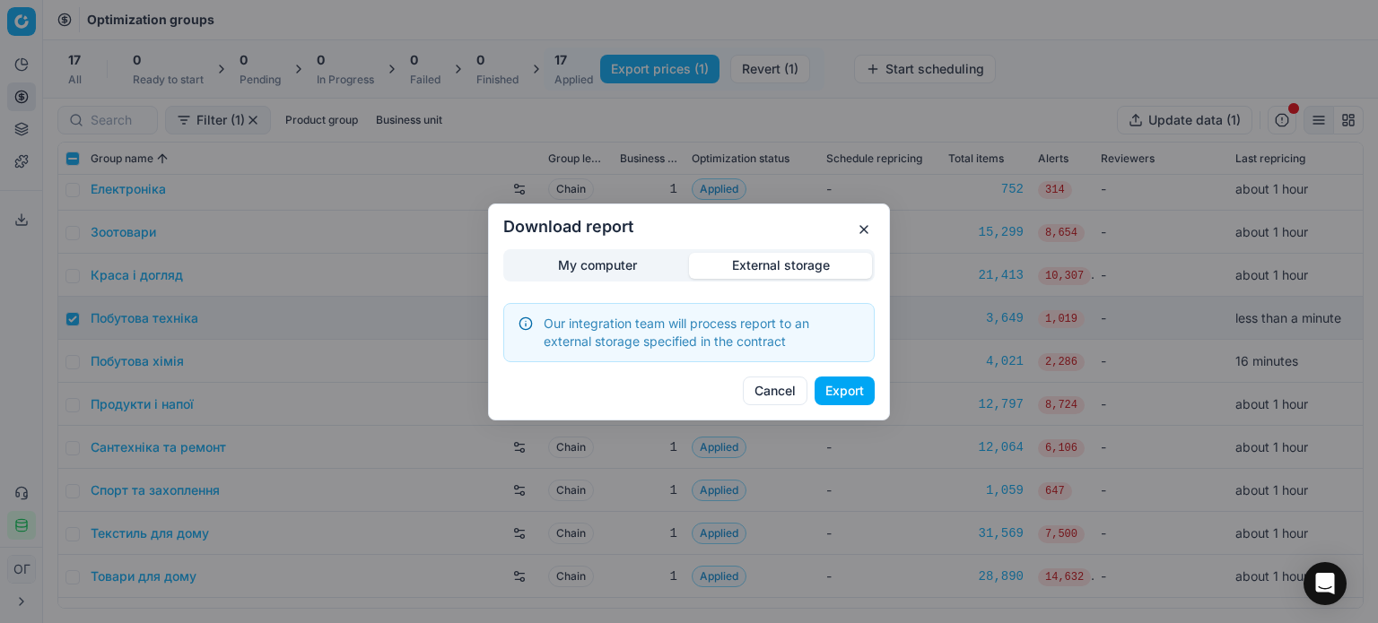
click at [858, 387] on button "Export" at bounding box center [844, 391] width 60 height 29
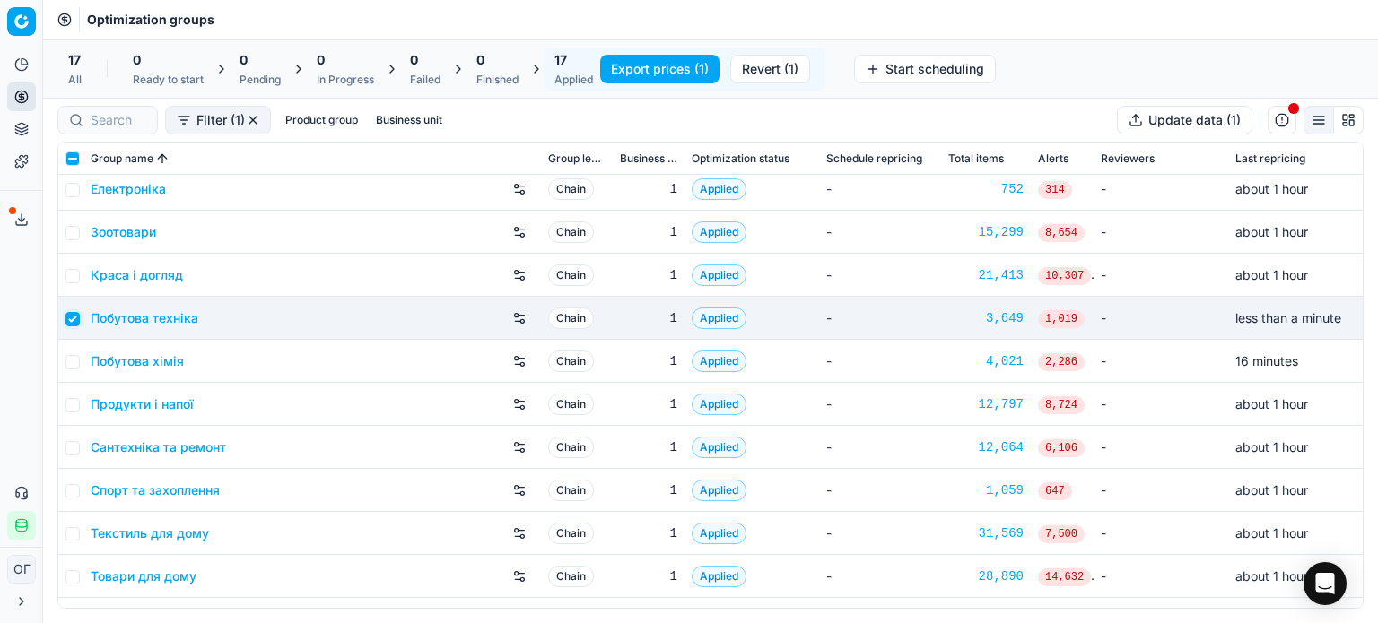
click at [72, 320] on input "checkbox" at bounding box center [72, 319] width 14 height 14
checkbox input "false"
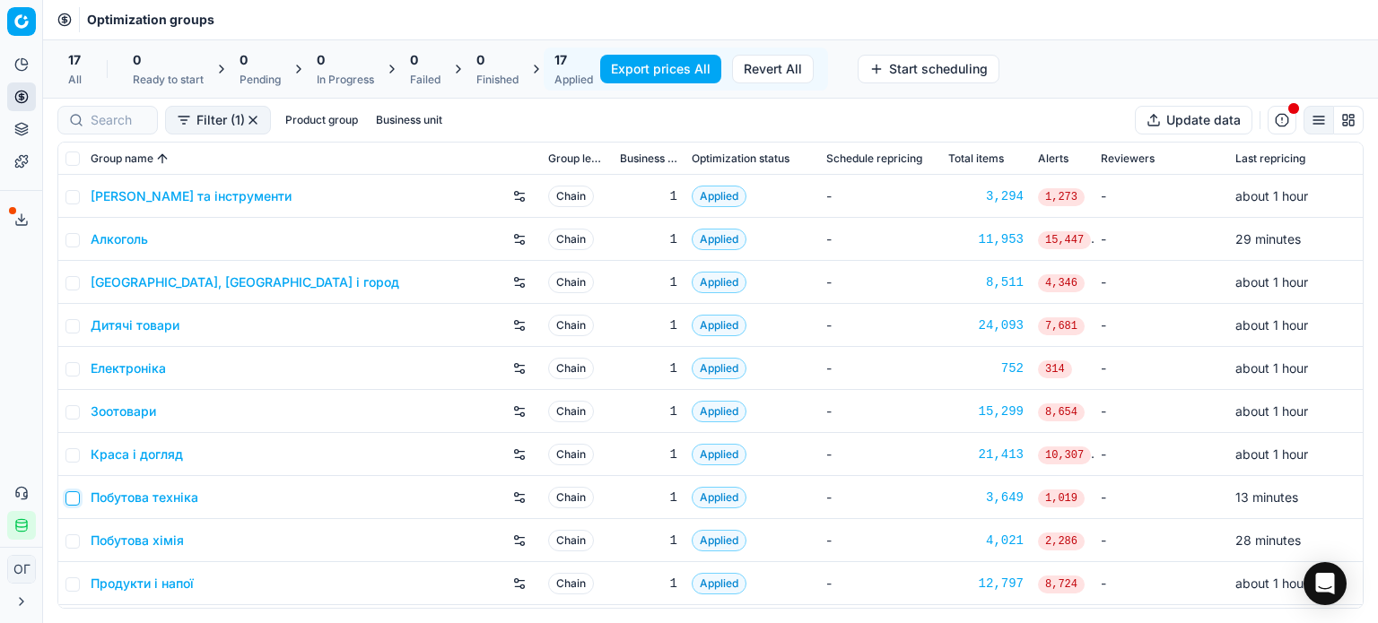
scroll to position [0, 0]
click at [109, 415] on link "Зоотовари" at bounding box center [123, 412] width 65 height 18
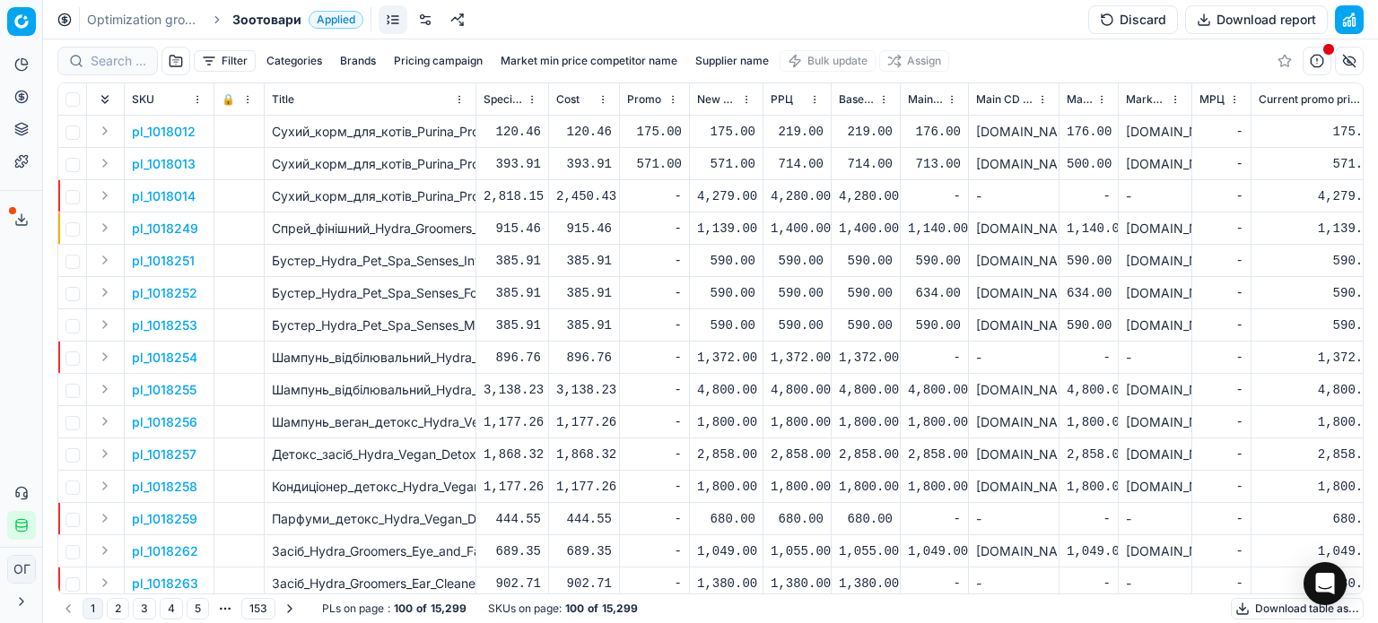
click at [221, 61] on button "Filter" at bounding box center [225, 61] width 62 height 22
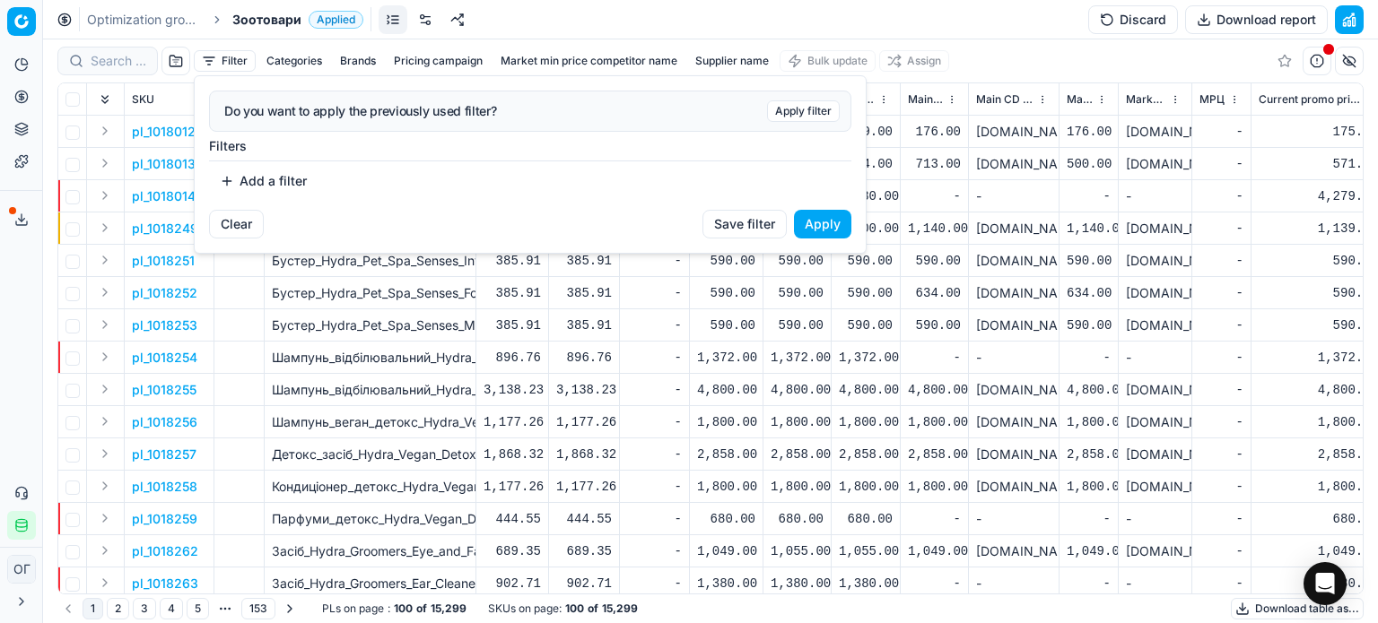
click at [256, 180] on button "Add a filter" at bounding box center [263, 181] width 109 height 29
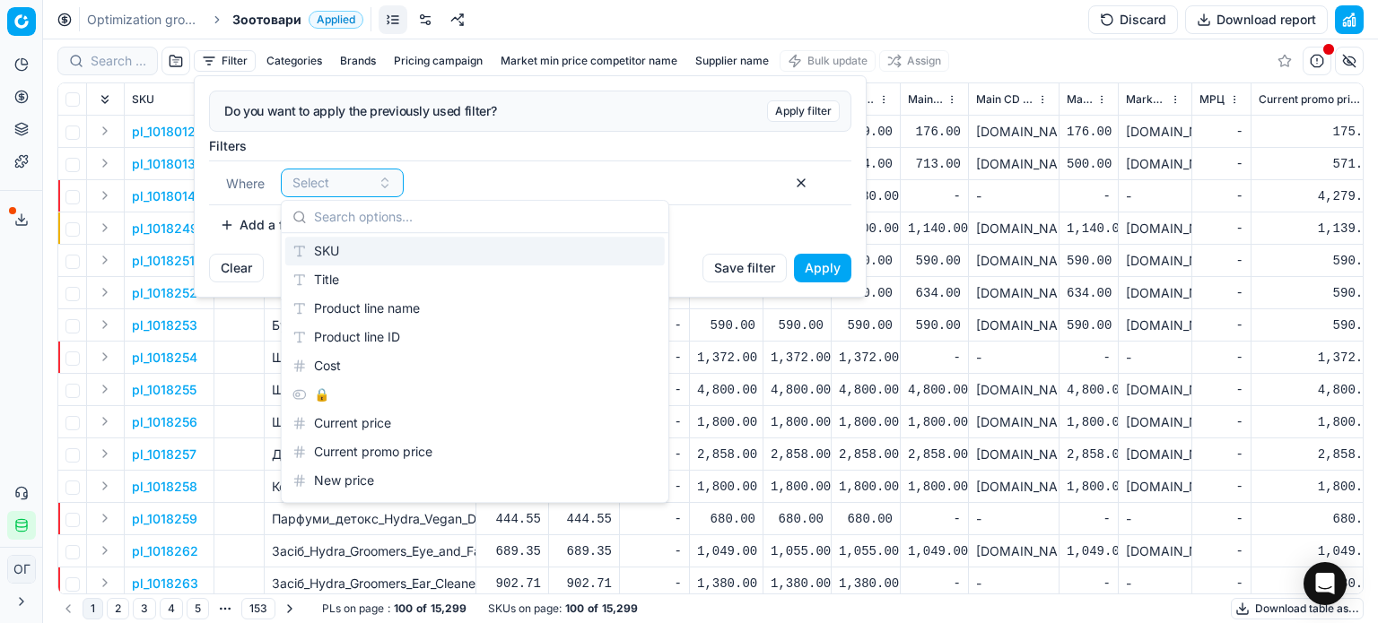
click at [346, 255] on div "SKU" at bounding box center [474, 251] width 379 height 29
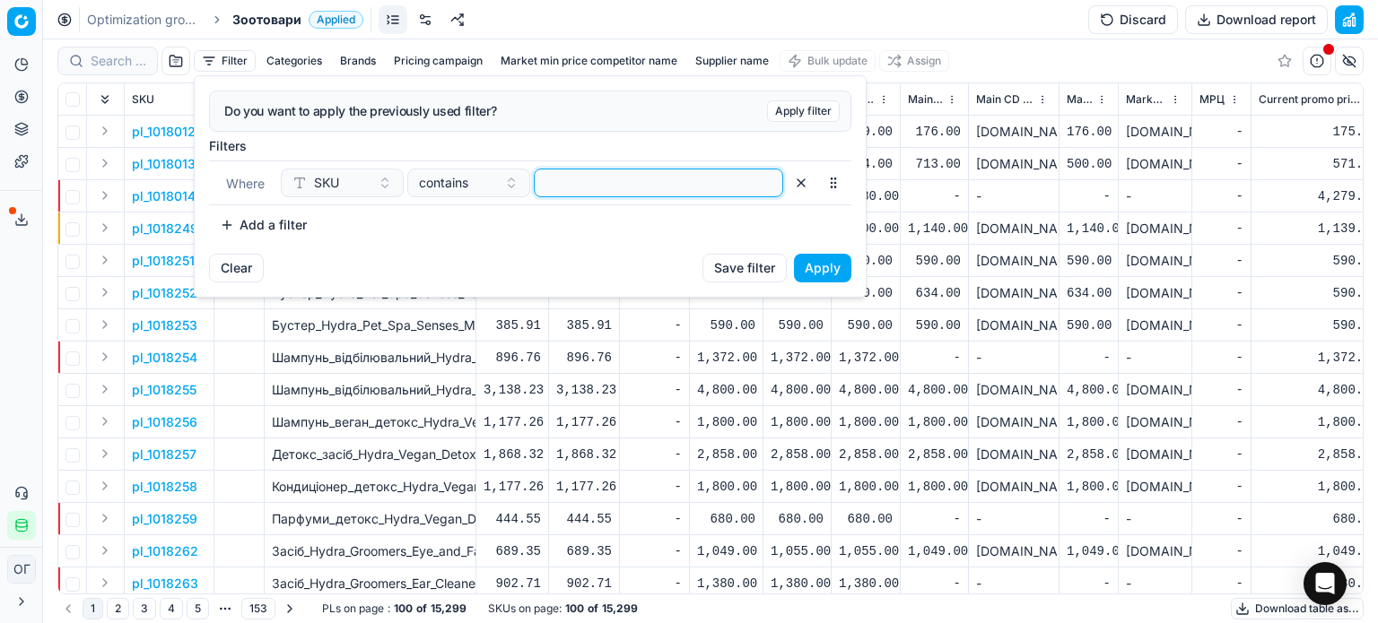
click at [599, 170] on input at bounding box center [658, 183] width 233 height 27
click at [825, 262] on button "Apply" at bounding box center [822, 268] width 57 height 29
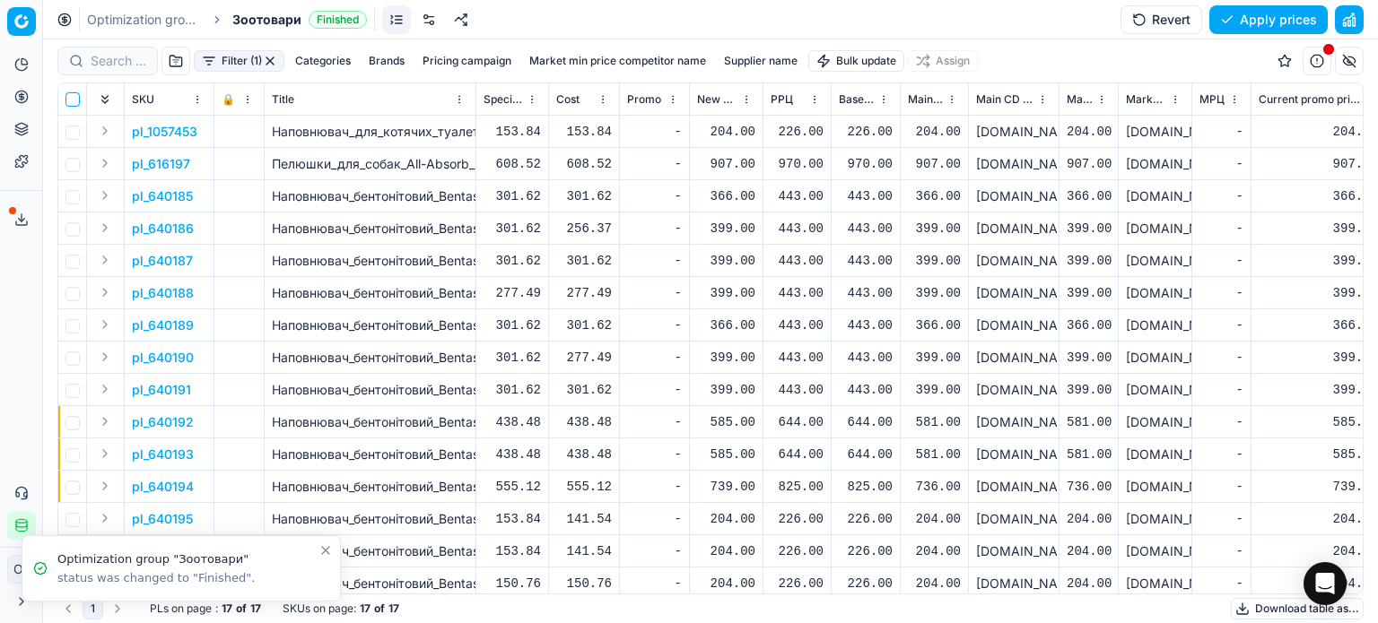
click at [72, 92] on input "checkbox" at bounding box center [72, 99] width 14 height 14
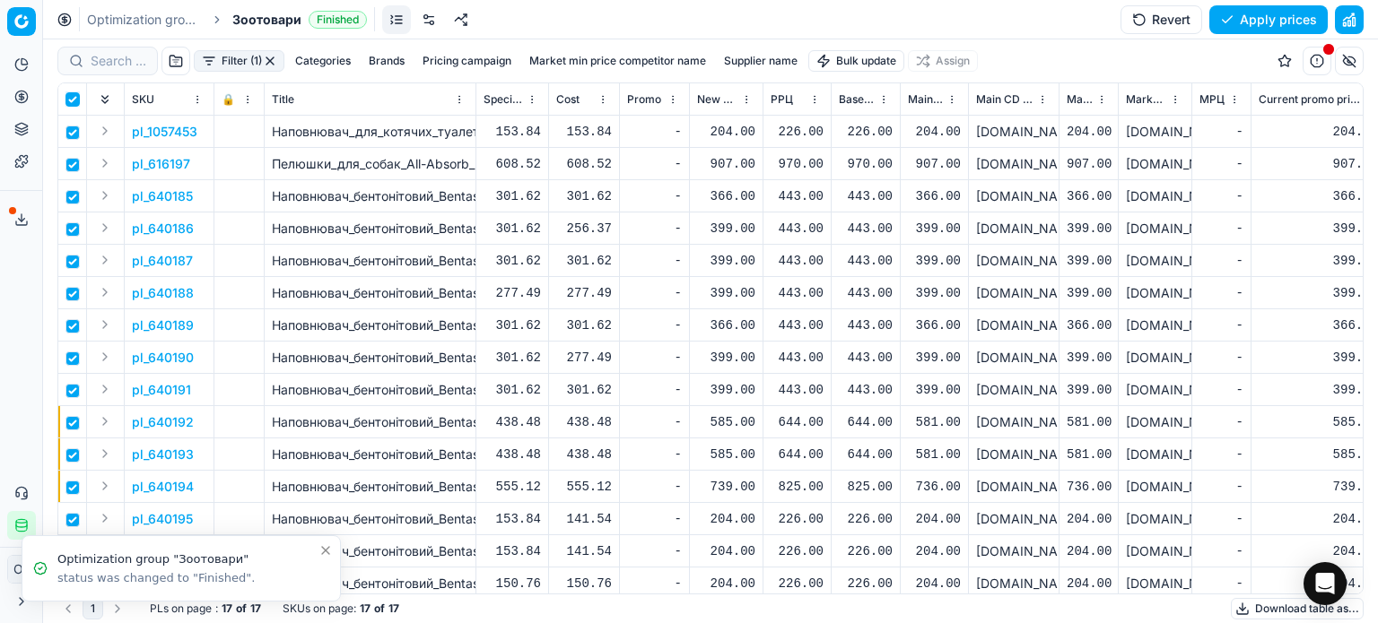
checkbox input "true"
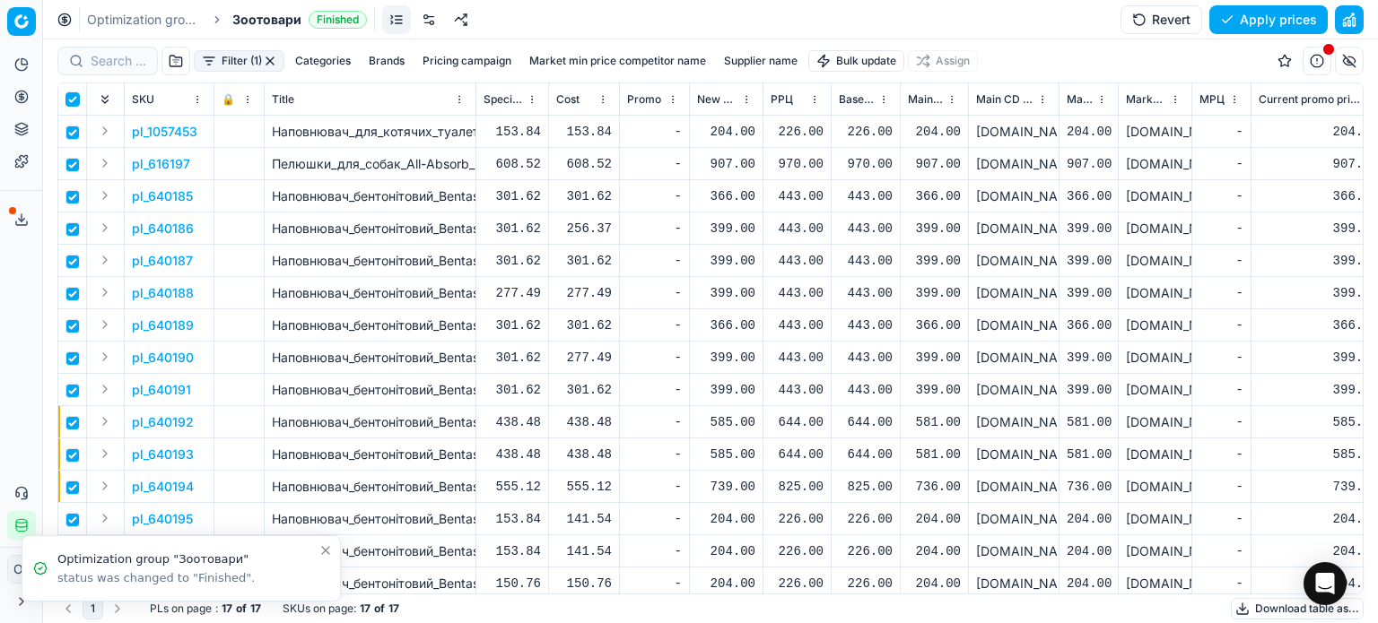
checkbox input "true"
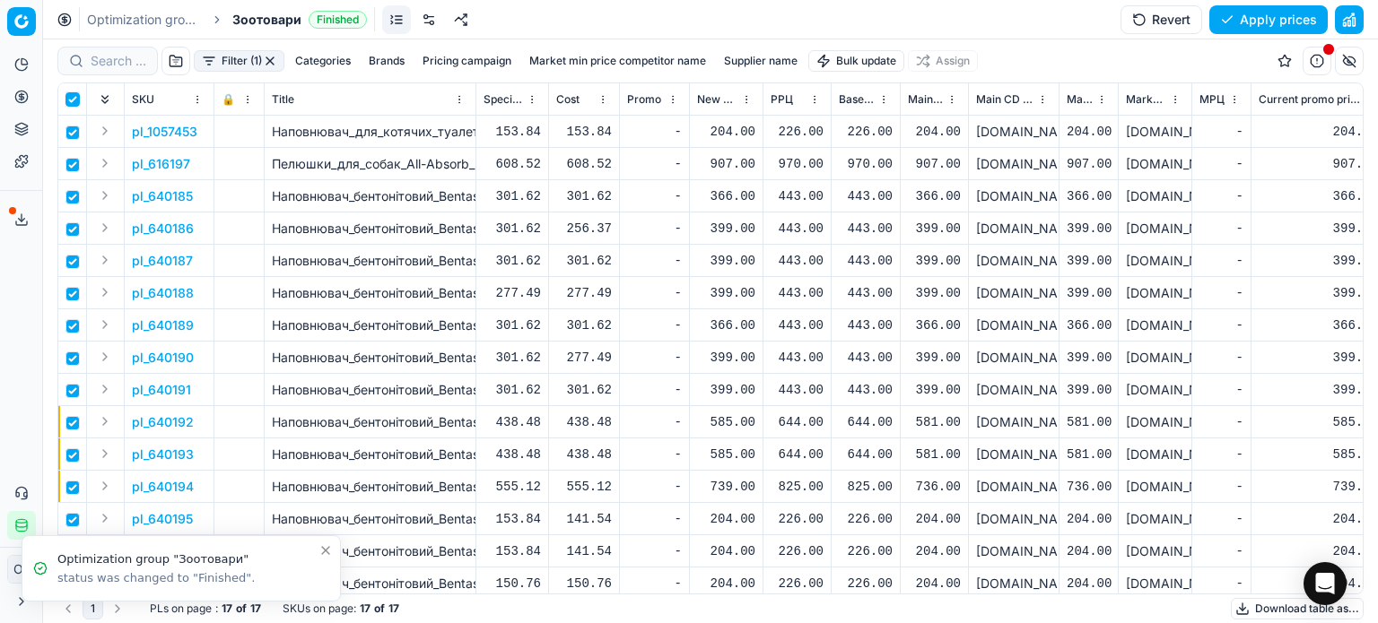
checkbox input "true"
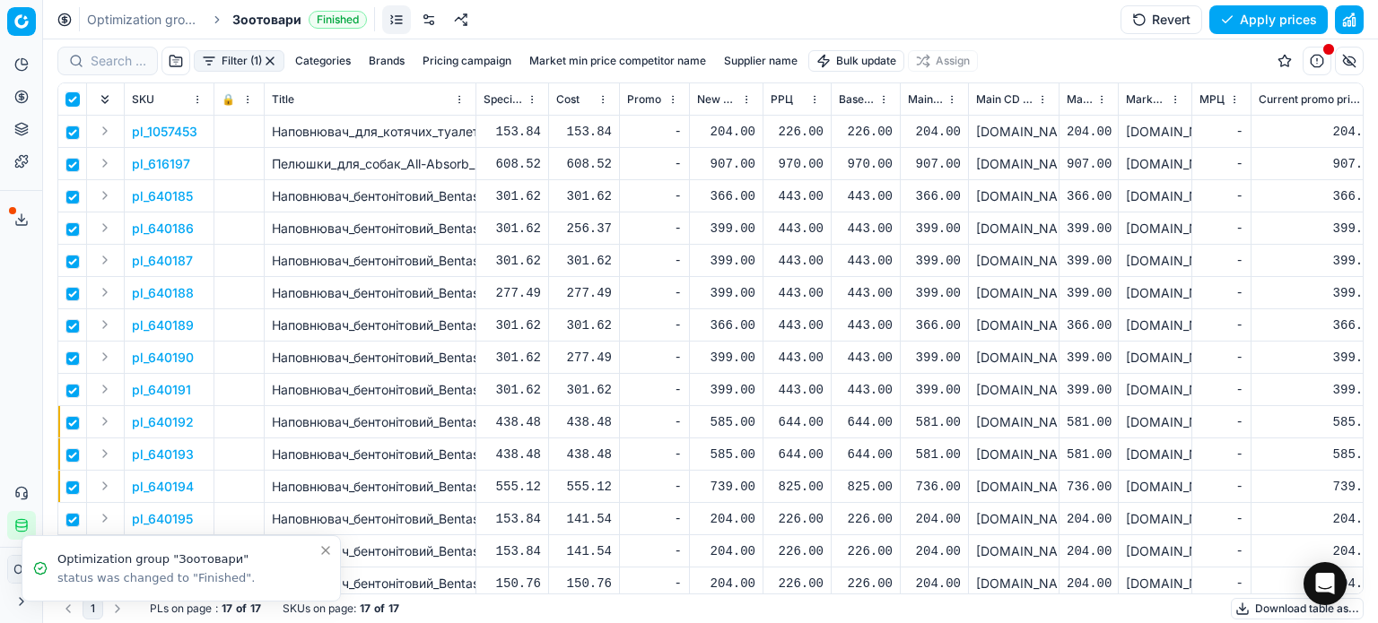
checkbox input "true"
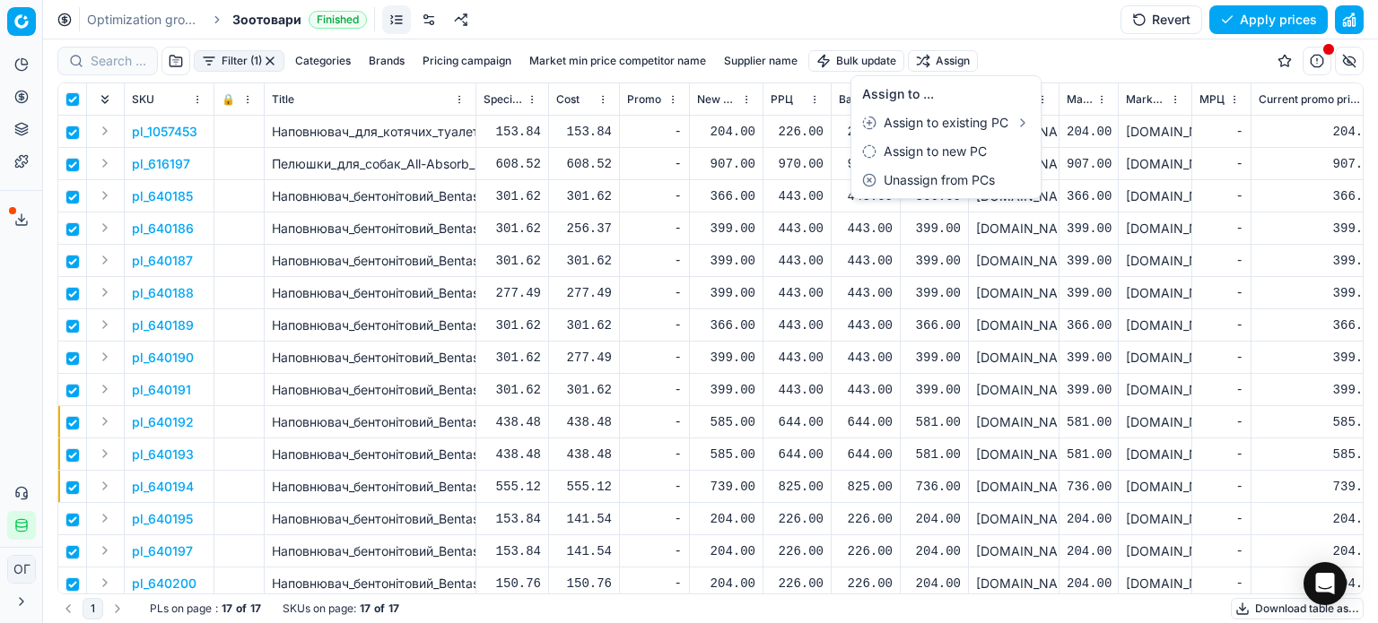
click at [940, 65] on html "Pricing platform Analytics Pricing Product portfolio Templates Export service 1…" at bounding box center [689, 311] width 1378 height 623
click at [1356, 263] on html "Pricing platform Analytics Pricing Product portfolio Templates Export service 1…" at bounding box center [689, 311] width 1378 height 623
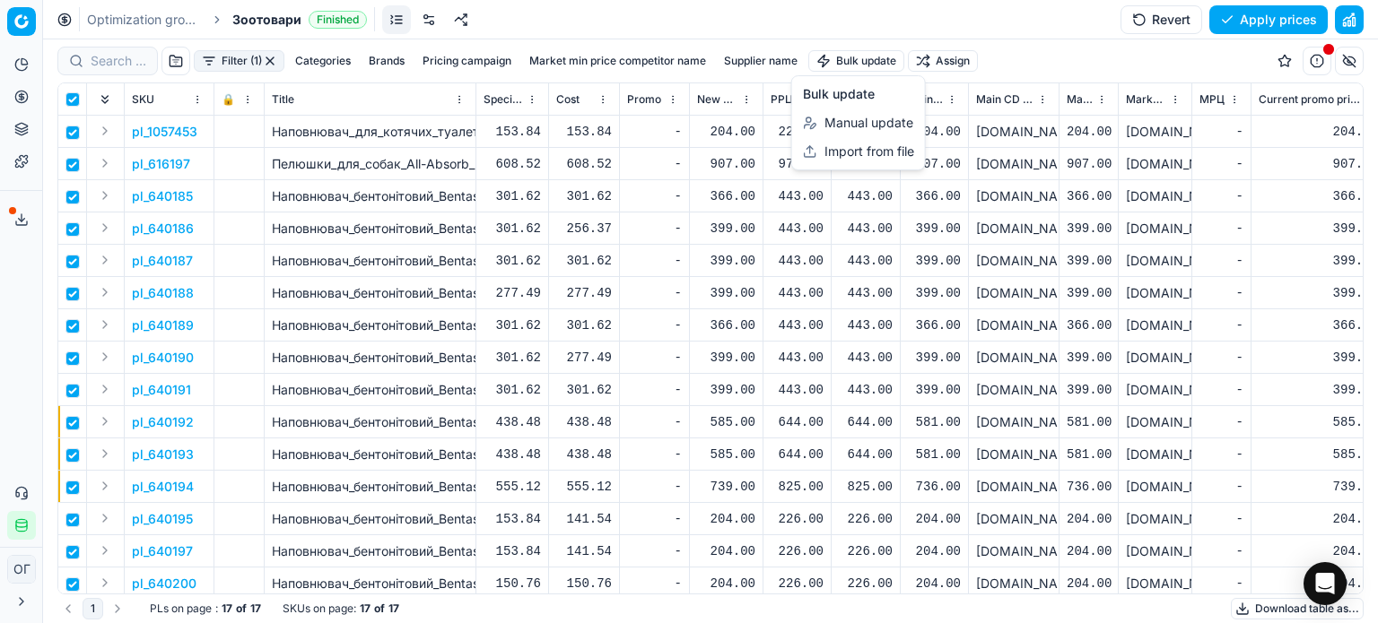
click at [867, 67] on html "Pricing platform Analytics Pricing Product portfolio Templates Export service 1…" at bounding box center [689, 311] width 1378 height 623
click at [846, 147] on div "Import from file" at bounding box center [859, 151] width 126 height 29
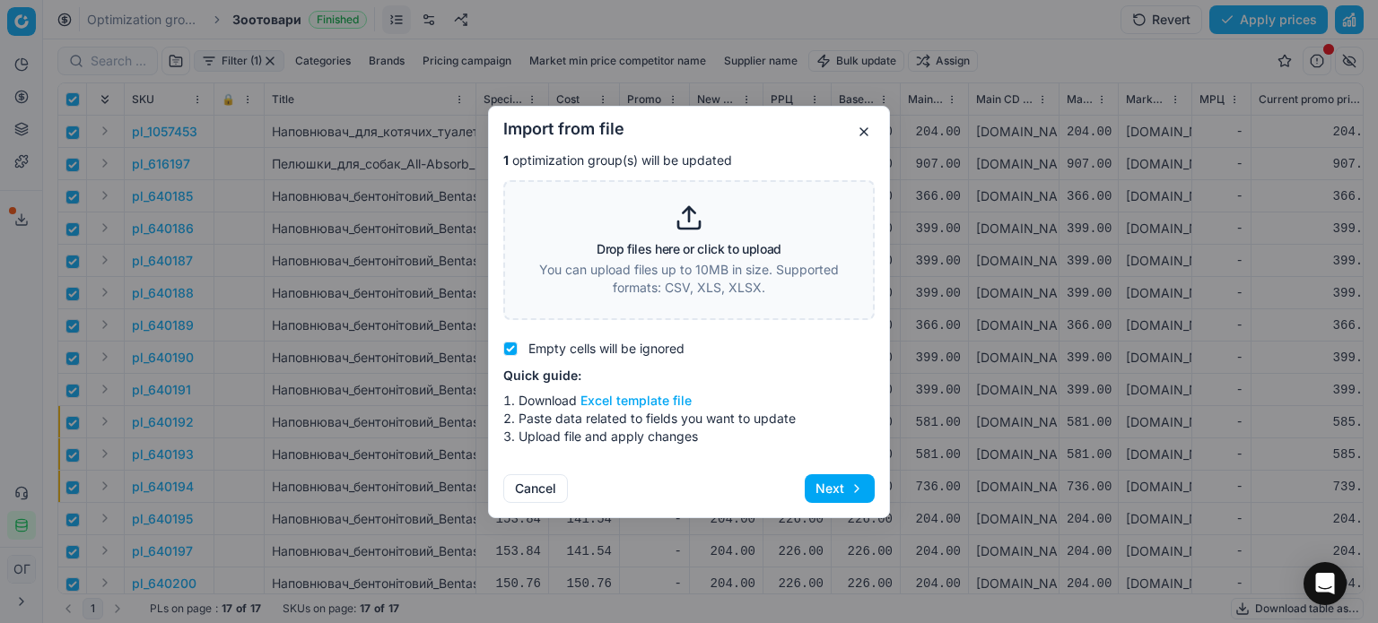
click at [659, 396] on button "Excel template file" at bounding box center [635, 401] width 111 height 18
click at [643, 222] on div "Drop files here or click to upload You can upload files up to 10MB in size. Sup…" at bounding box center [689, 250] width 325 height 93
type input "C:\fakepath\import_template - 2025-08-26T115945.000.xlsx"
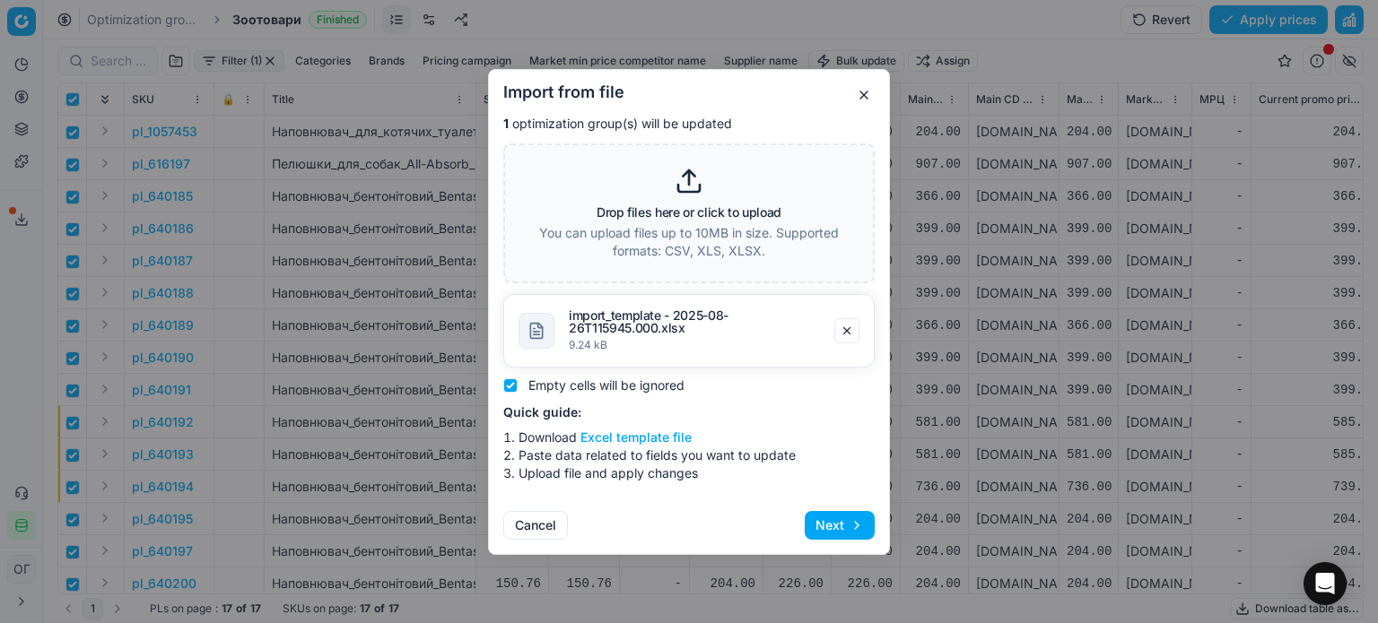
click at [840, 527] on button "Next" at bounding box center [840, 525] width 70 height 29
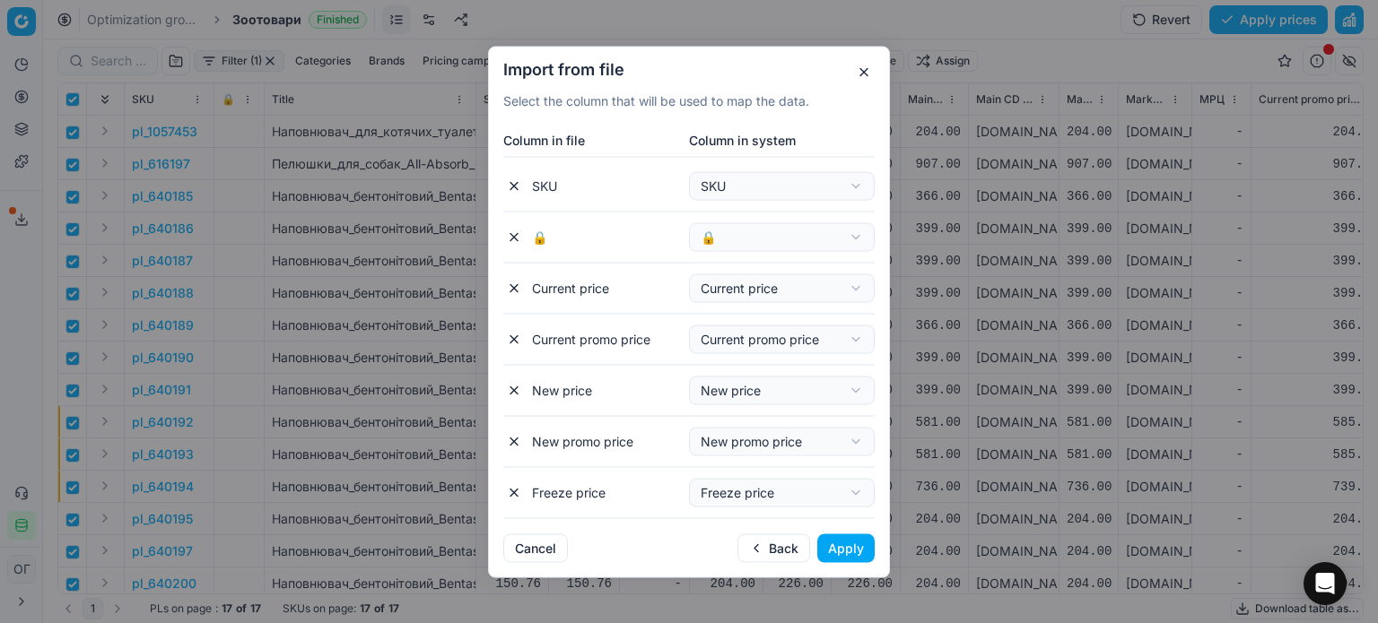
click at [849, 543] on button "Apply" at bounding box center [845, 548] width 57 height 29
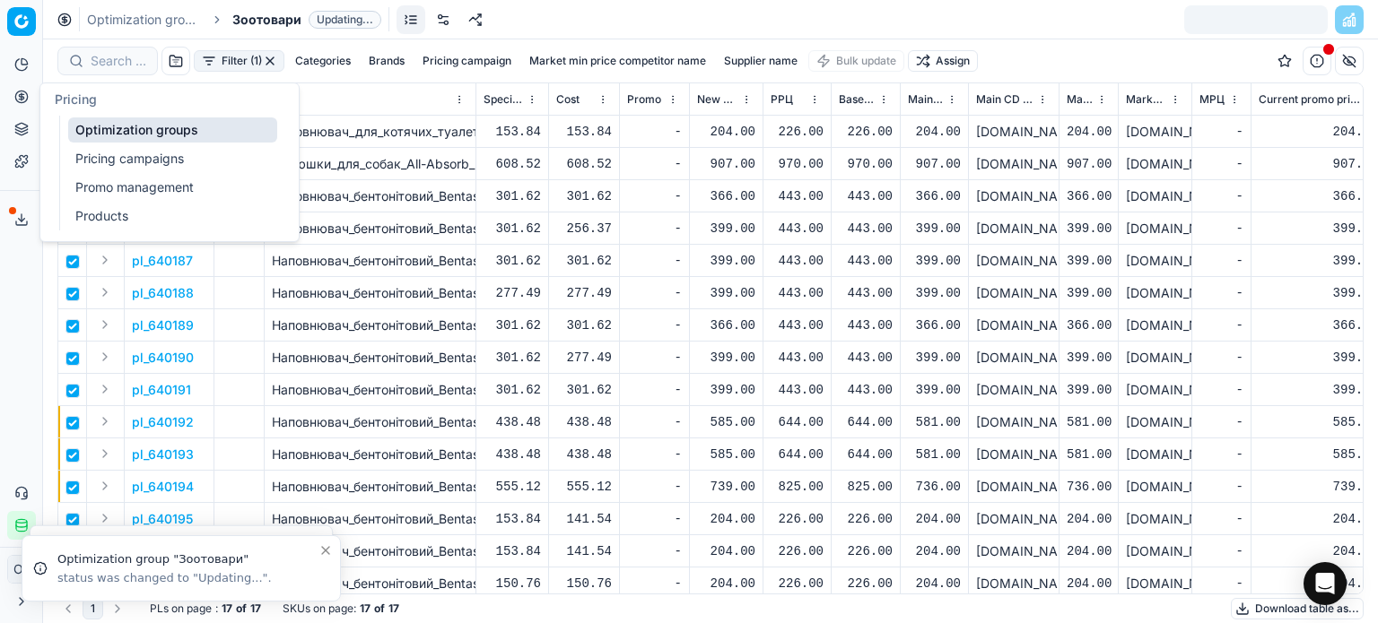
click at [100, 128] on link "Optimization groups" at bounding box center [172, 130] width 209 height 25
checkbox input "false"
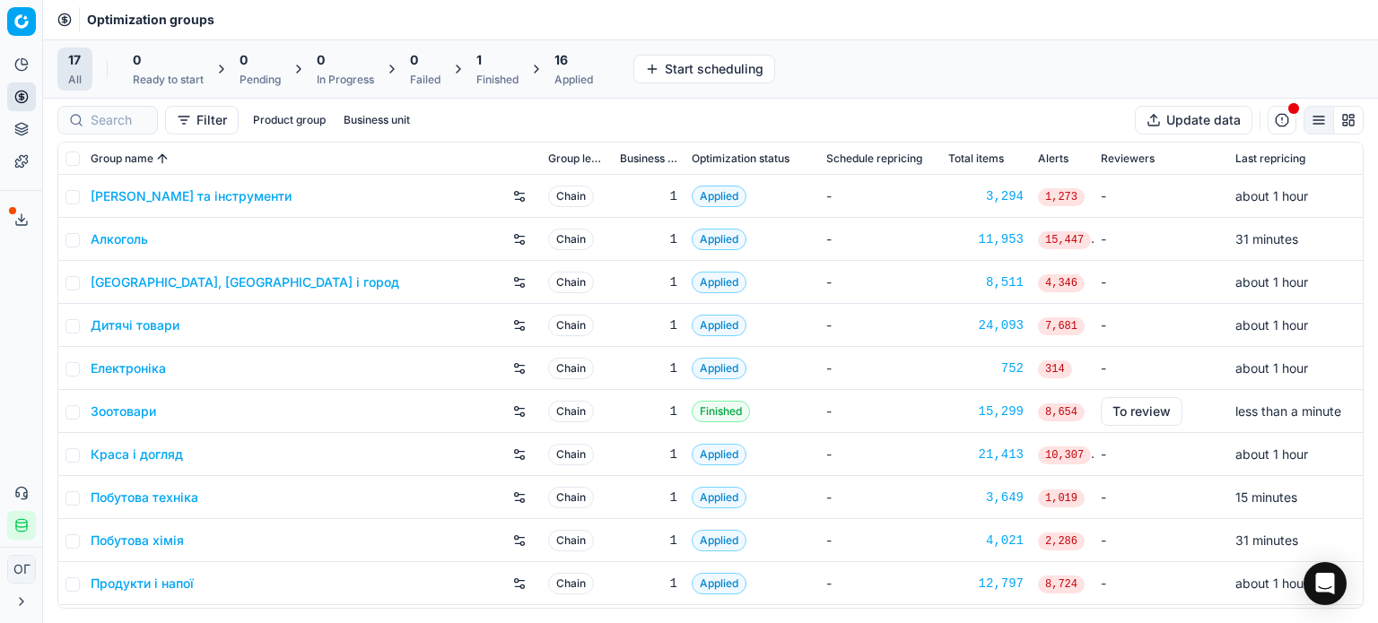
click at [502, 67] on div "1" at bounding box center [497, 60] width 42 height 18
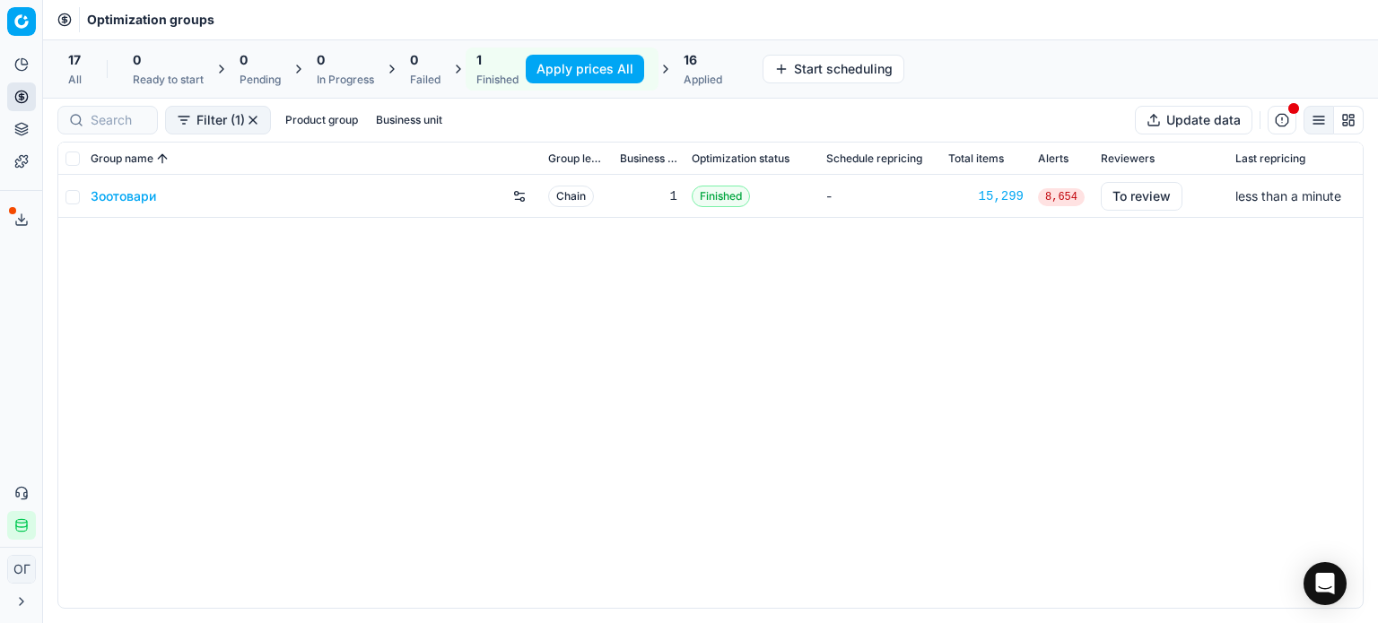
click at [561, 71] on button "Apply prices All" at bounding box center [585, 69] width 118 height 29
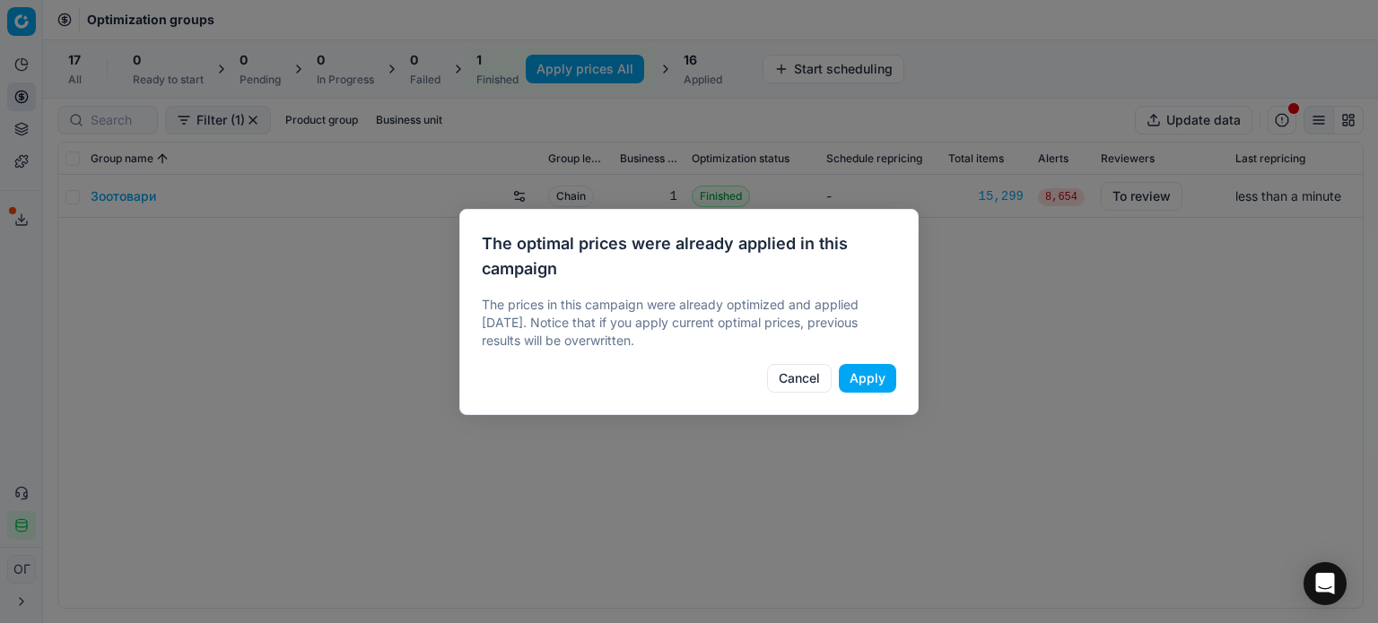
click at [864, 380] on button "Apply" at bounding box center [867, 378] width 57 height 29
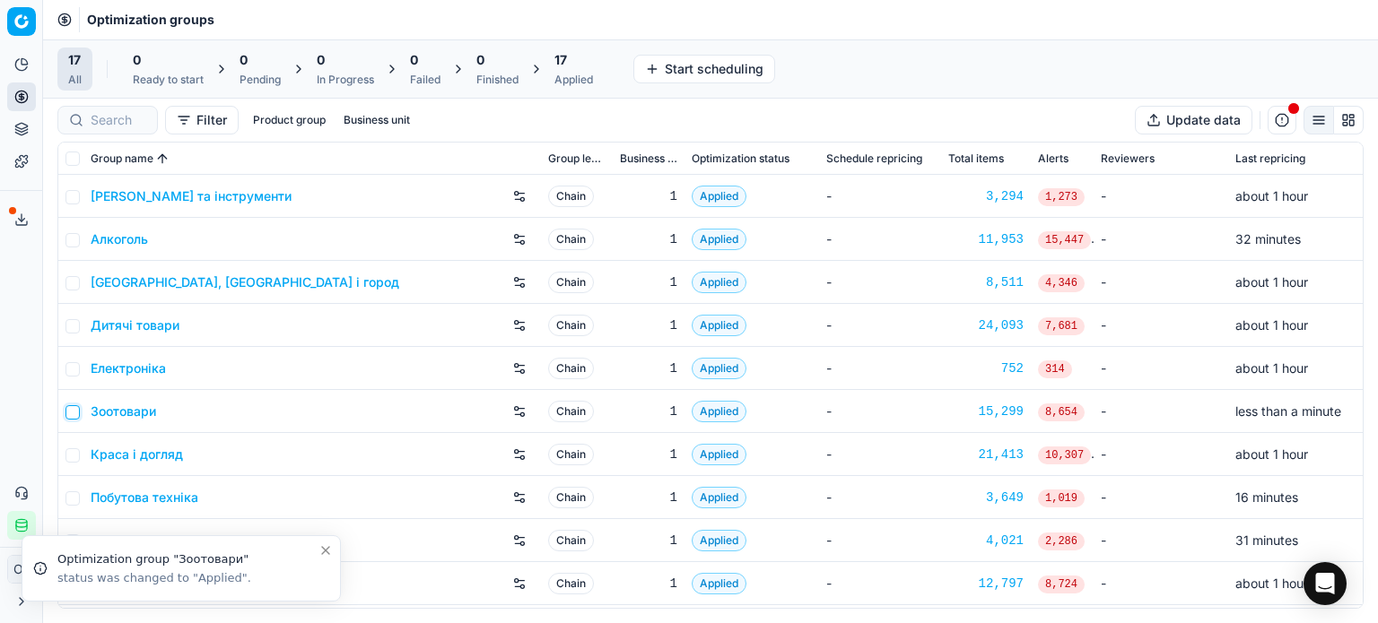
click at [73, 415] on input "checkbox" at bounding box center [72, 412] width 14 height 14
checkbox input "true"
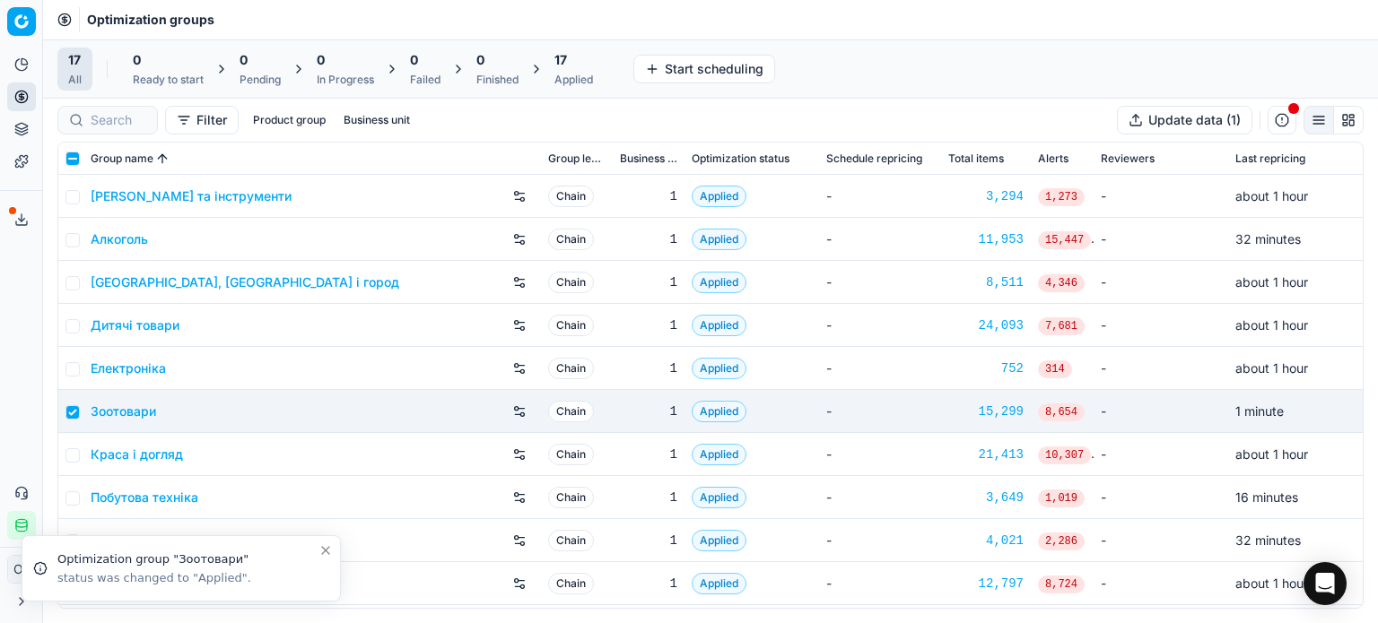
click at [580, 71] on div "17 Applied" at bounding box center [573, 69] width 39 height 36
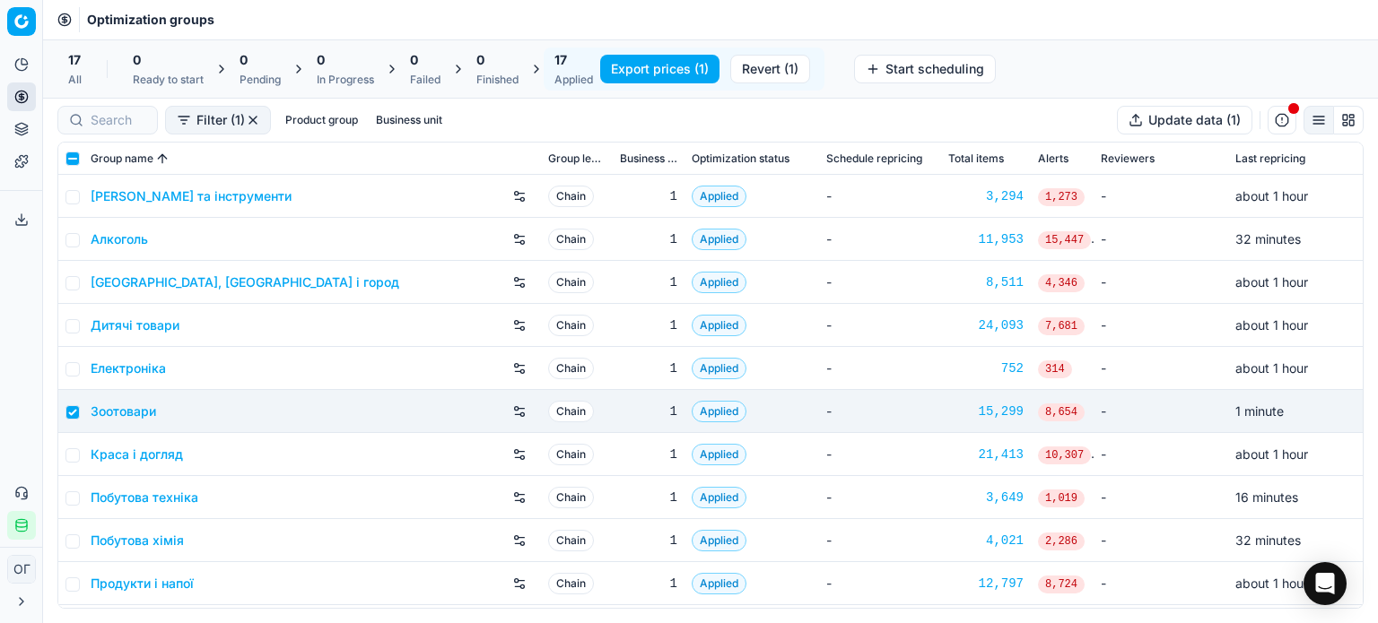
click at [645, 67] on button "Export prices (1)" at bounding box center [659, 69] width 119 height 29
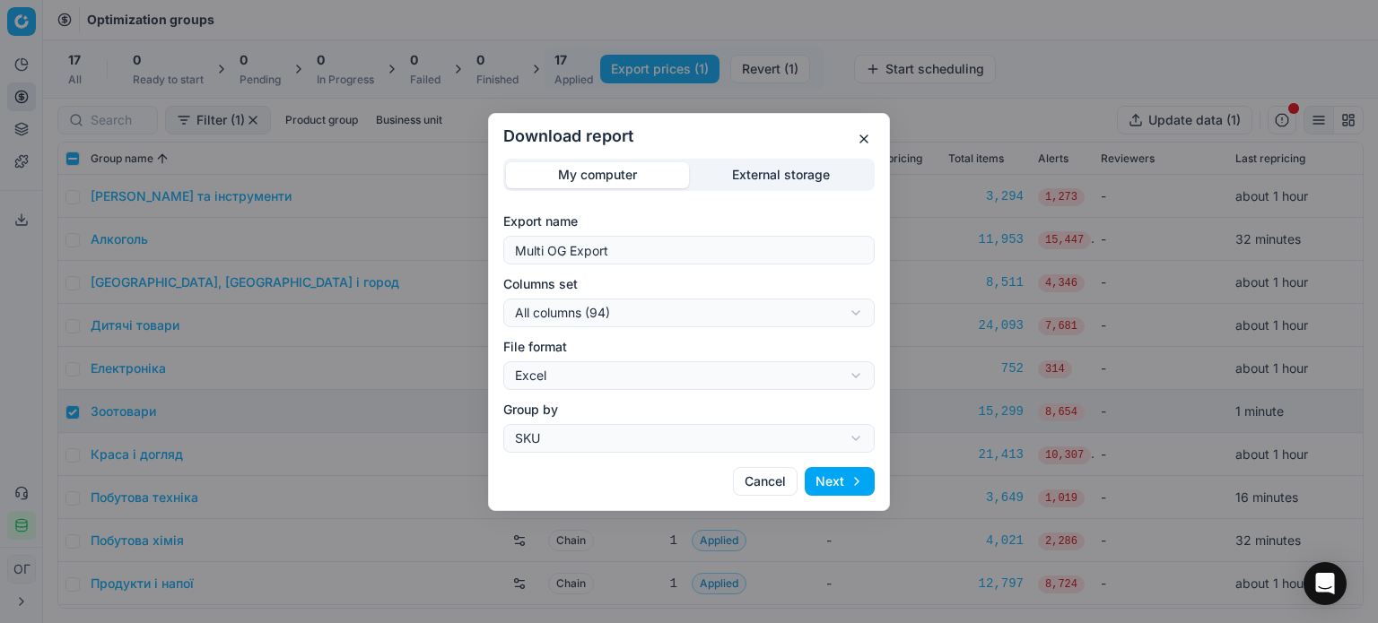
click at [731, 175] on div "Download report My computer External storage Export name Multi OG Export Column…" at bounding box center [689, 311] width 1378 height 623
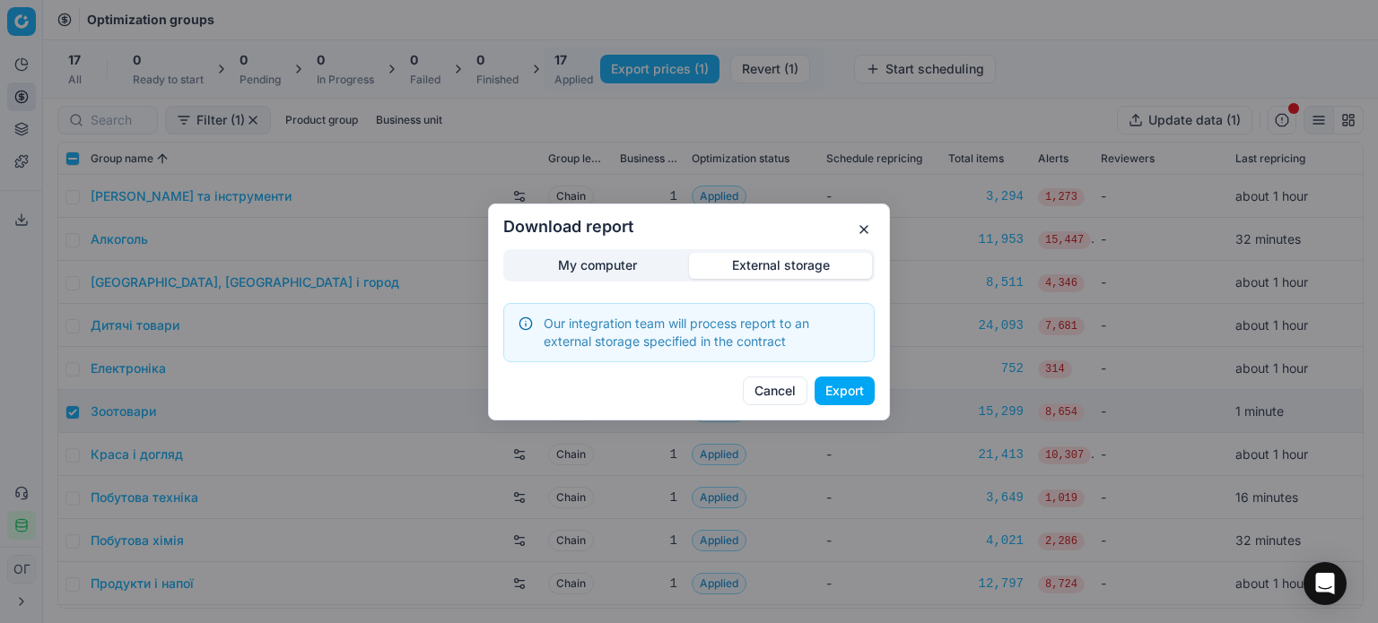
click at [841, 391] on button "Export" at bounding box center [844, 391] width 60 height 29
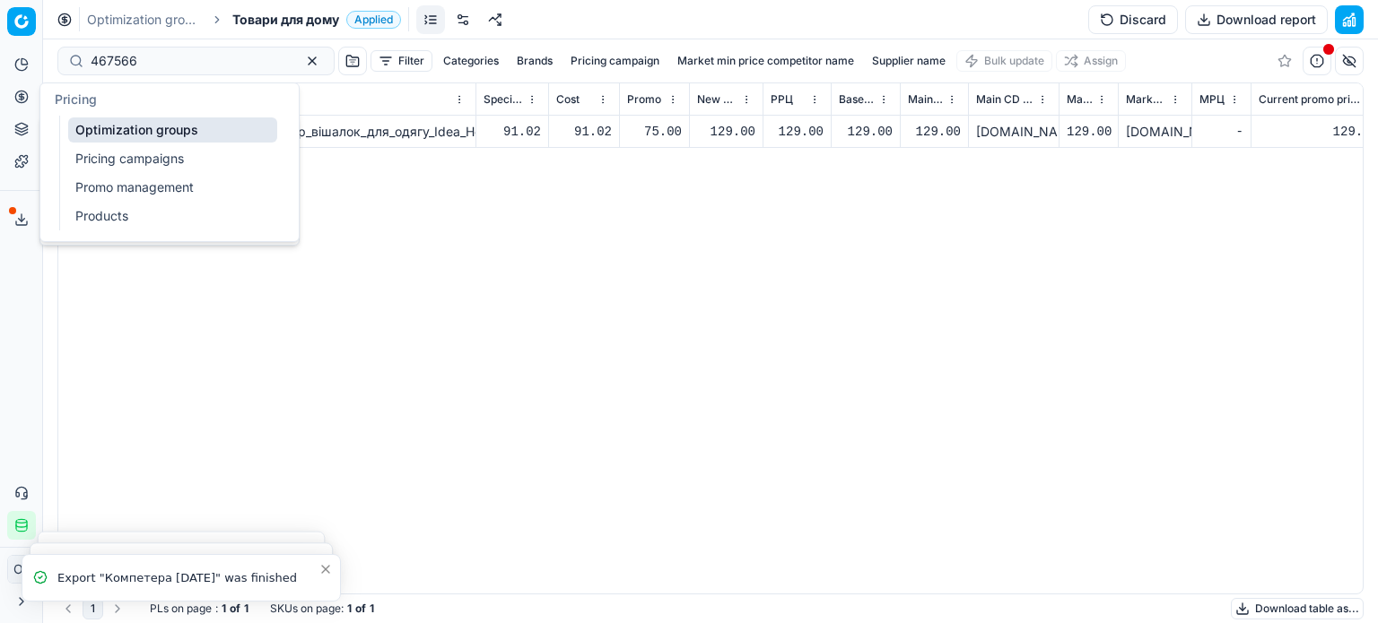
click at [22, 98] on icon at bounding box center [22, 96] width 0 height 7
click at [106, 135] on link "Optimization groups" at bounding box center [172, 130] width 209 height 25
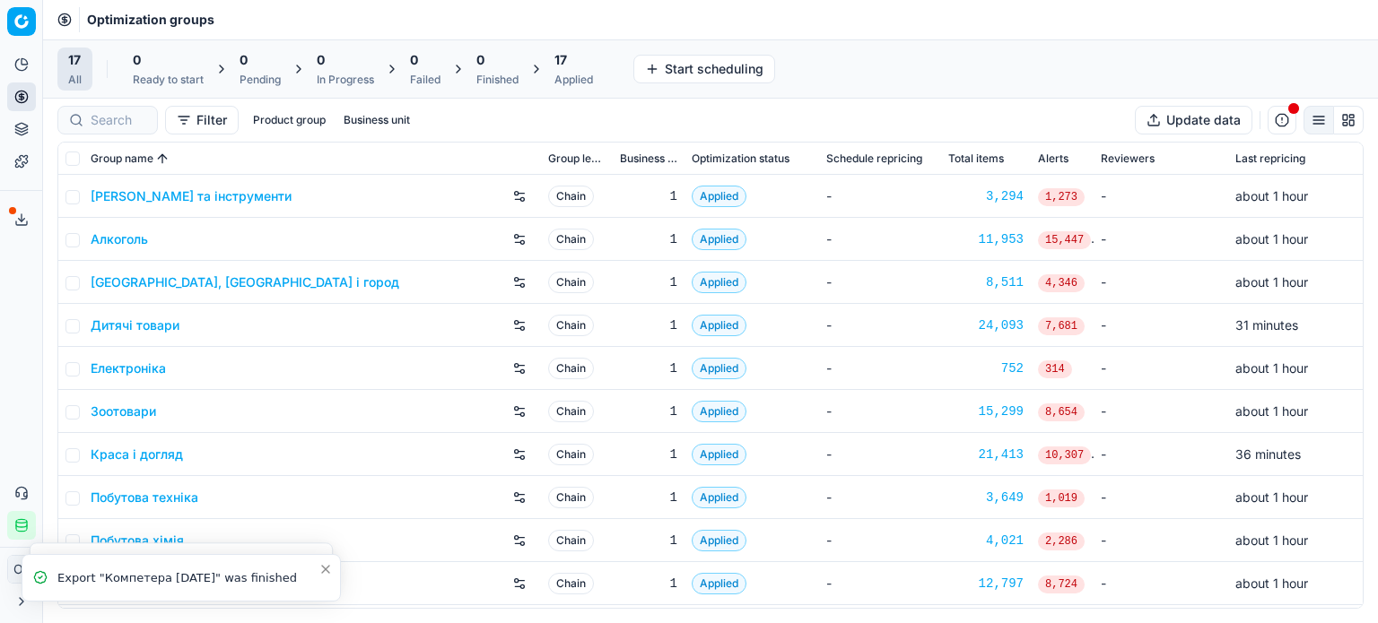
click at [563, 74] on div "Applied" at bounding box center [573, 80] width 39 height 14
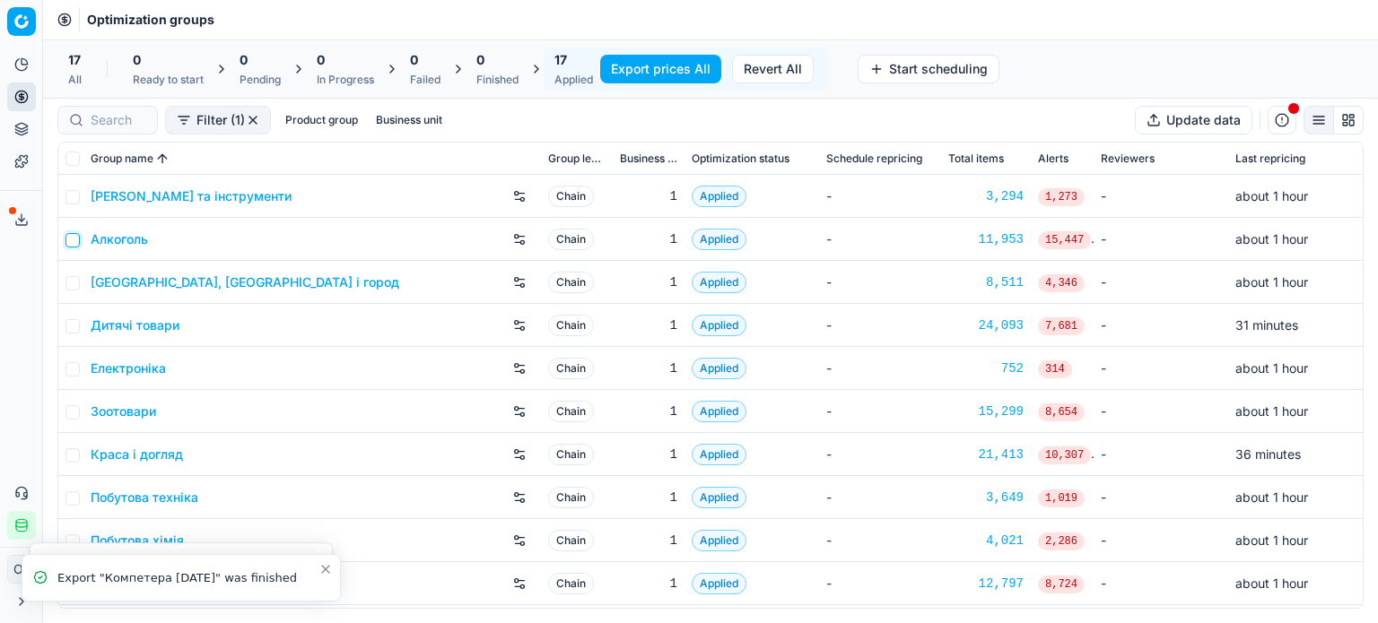
click at [73, 240] on input "checkbox" at bounding box center [72, 240] width 14 height 14
checkbox input "true"
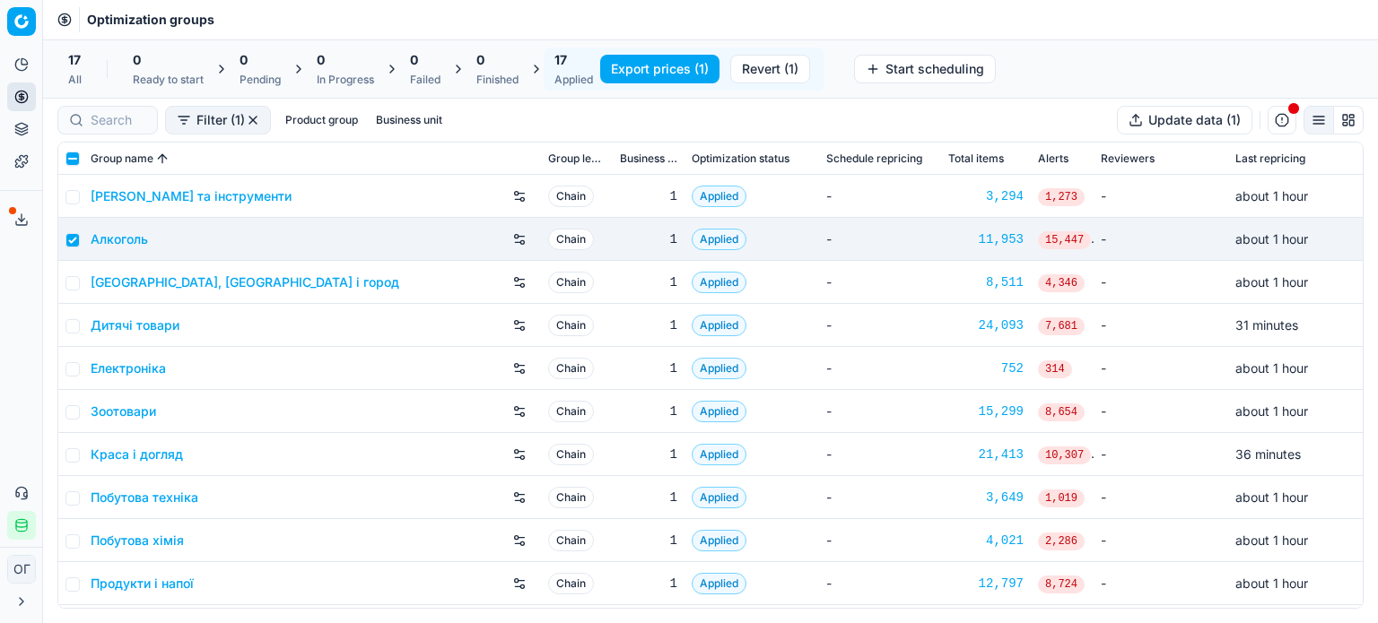
scroll to position [298, 0]
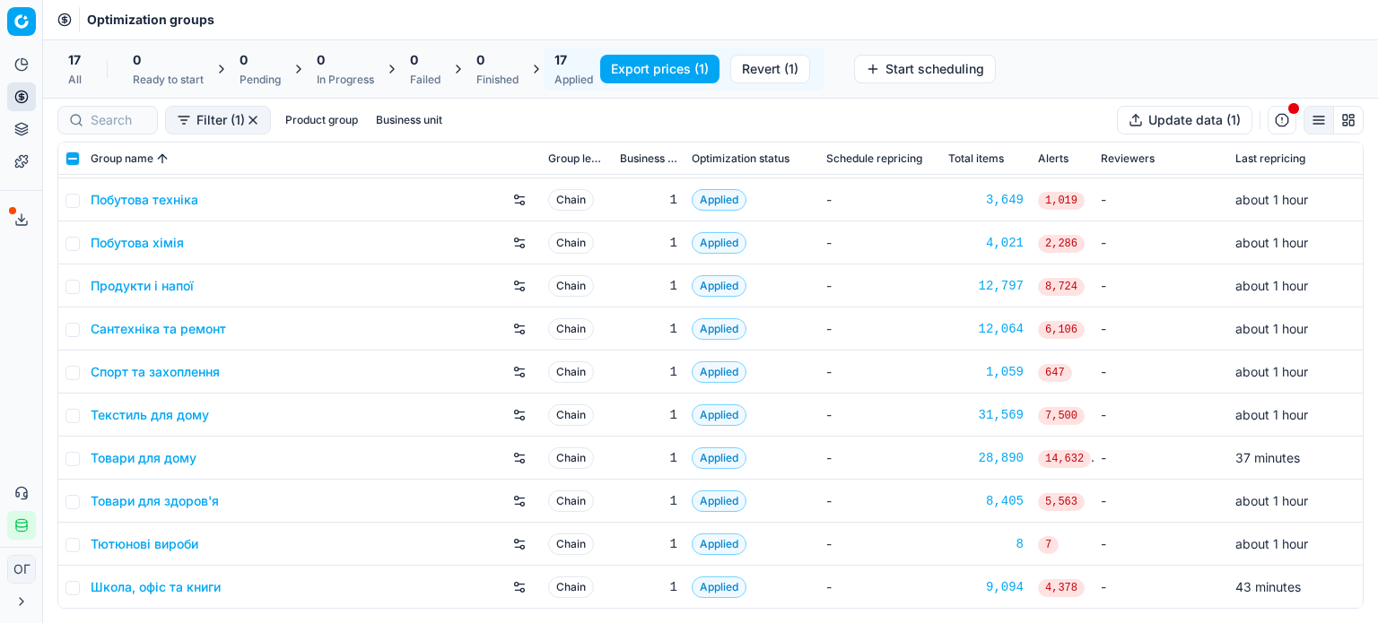
click at [74, 250] on td at bounding box center [70, 243] width 25 height 43
click at [78, 243] on input "checkbox" at bounding box center [72, 244] width 14 height 14
checkbox input "true"
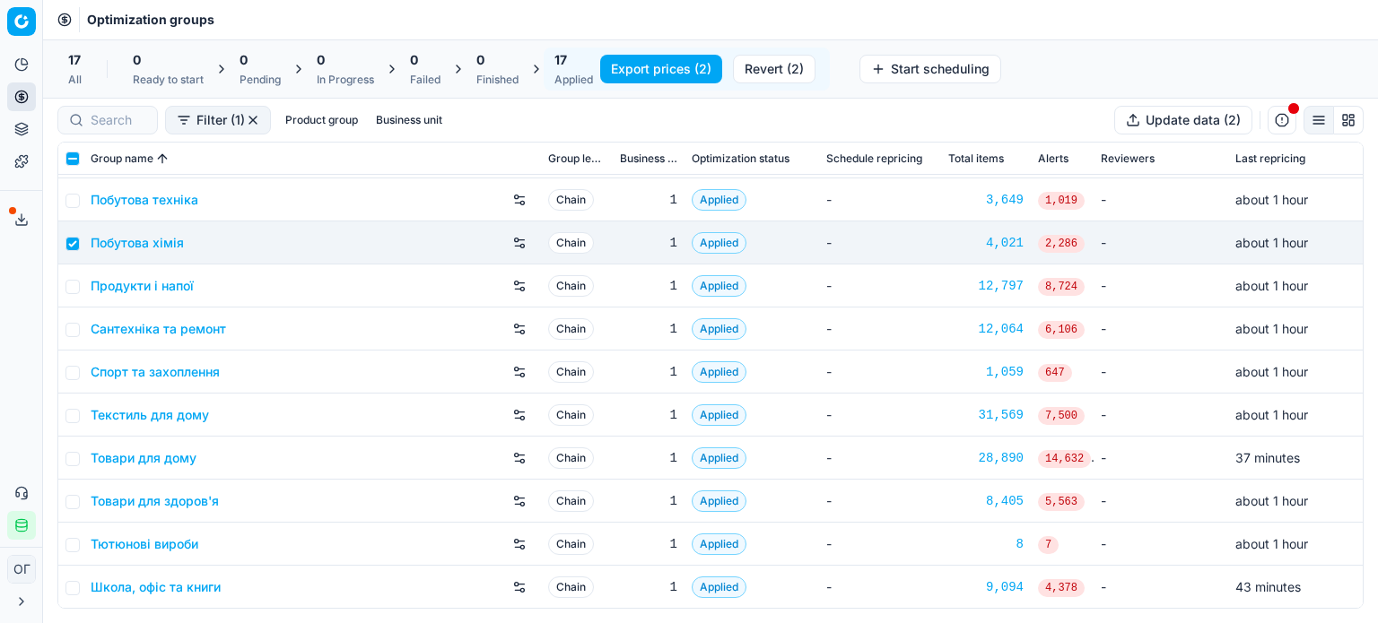
click at [755, 70] on button "Revert (2)" at bounding box center [774, 69] width 83 height 29
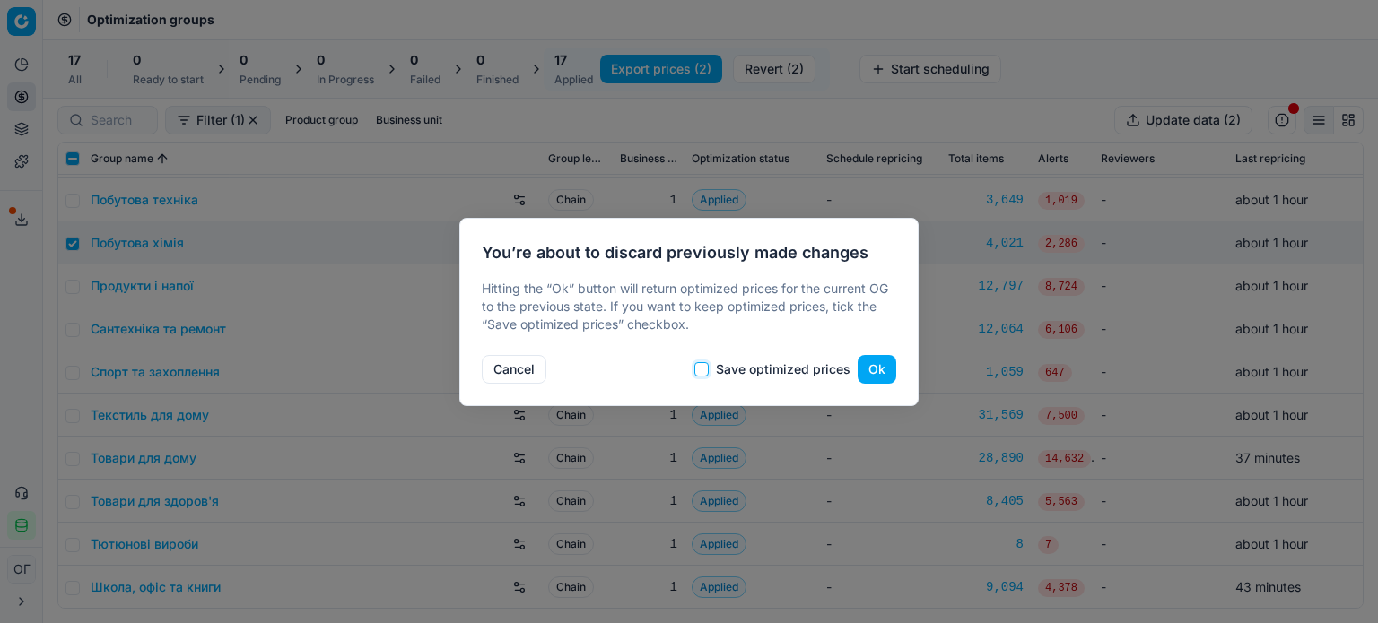
click at [708, 370] on input "Save optimized prices" at bounding box center [701, 369] width 14 height 14
checkbox input "true"
click at [871, 369] on button "Ok" at bounding box center [877, 369] width 39 height 29
checkbox input "false"
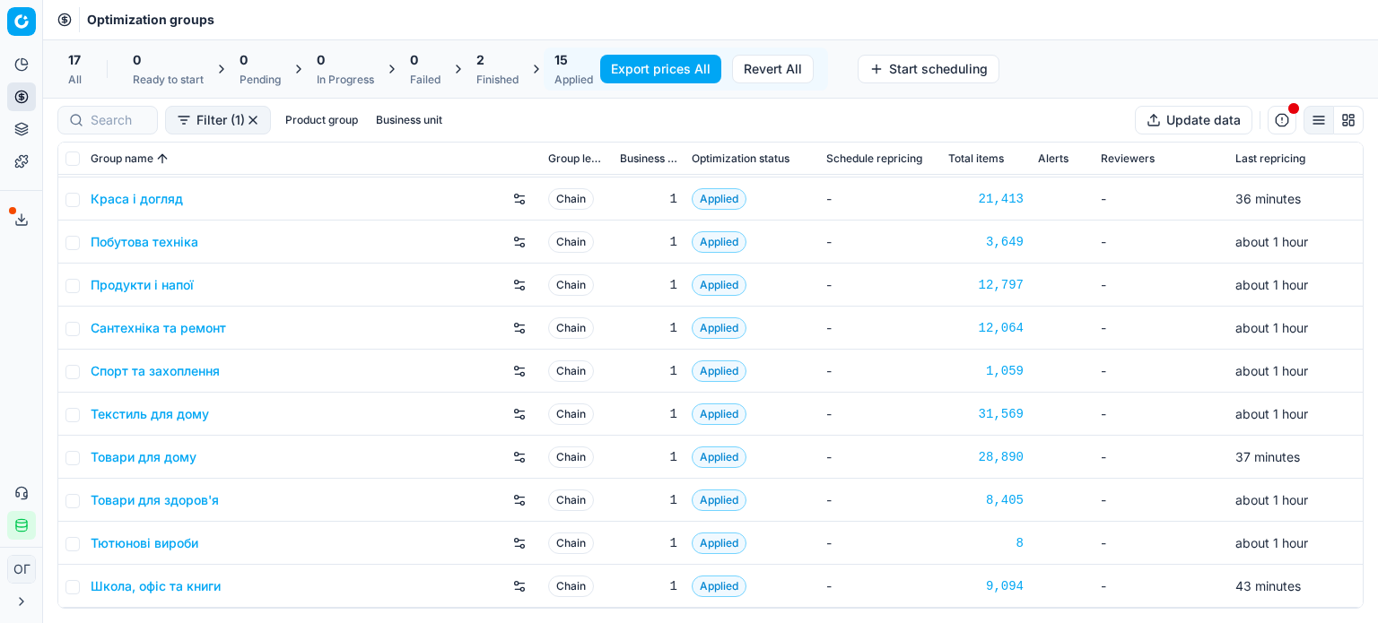
scroll to position [212, 0]
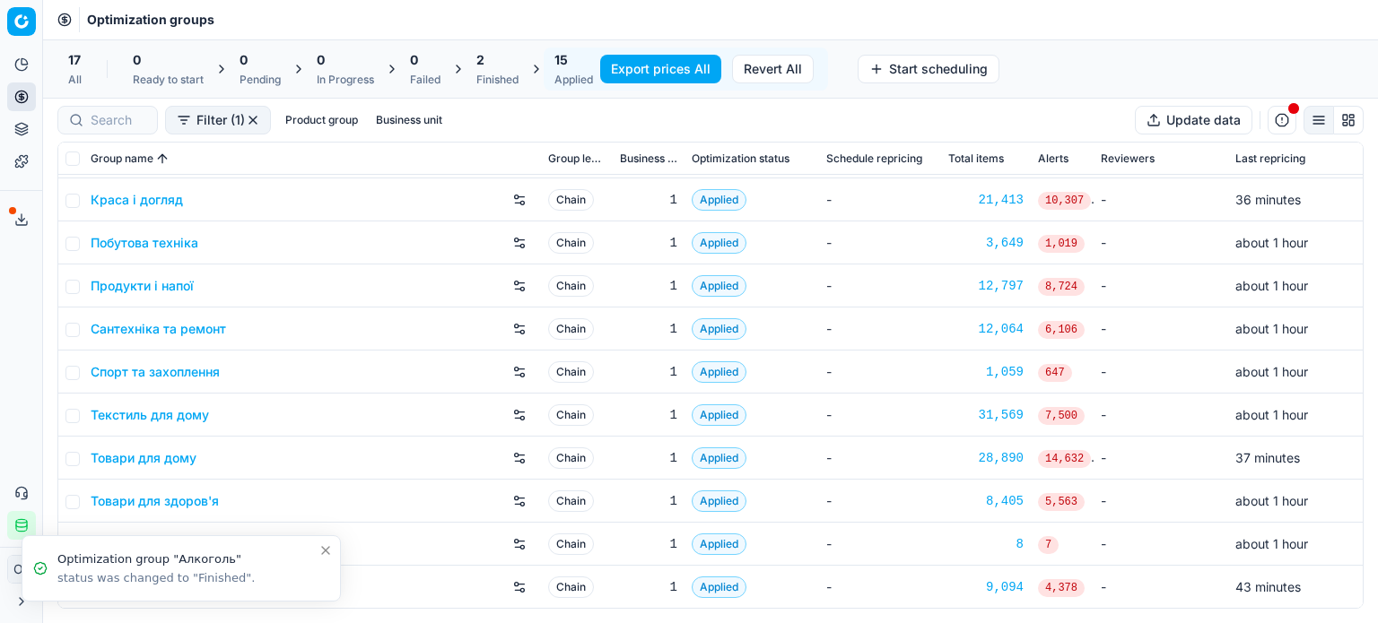
click at [518, 82] on div "Finished" at bounding box center [497, 80] width 42 height 14
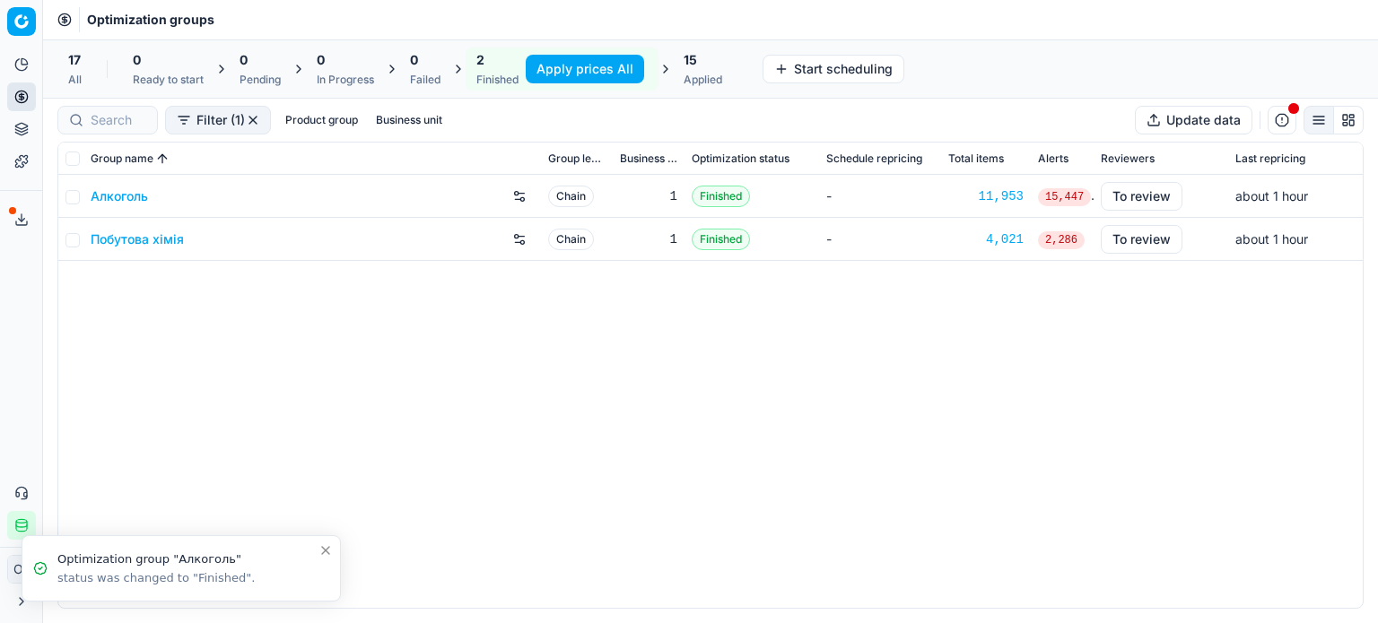
click at [112, 196] on link "Алкоголь" at bounding box center [119, 196] width 57 height 18
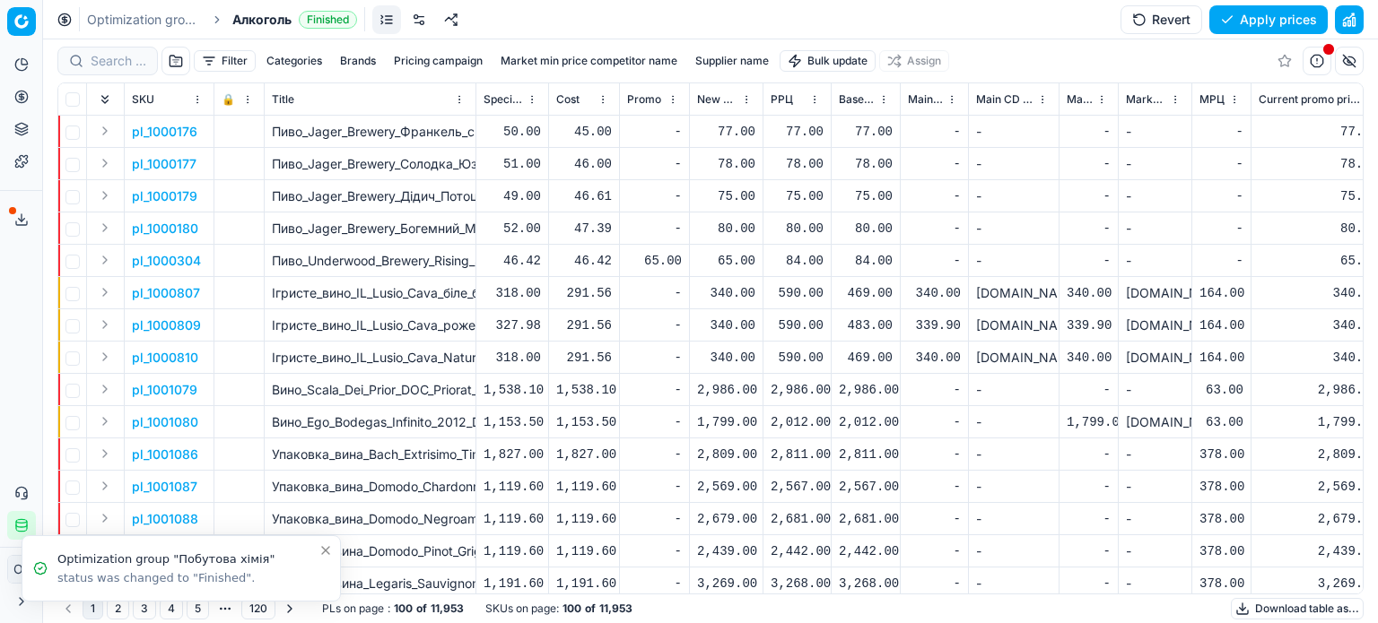
click at [854, 62] on html "Pricing platform Analytics Pricing Product portfolio Templates Export service 1…" at bounding box center [689, 311] width 1378 height 623
click at [840, 156] on div "Import from file" at bounding box center [829, 151] width 126 height 29
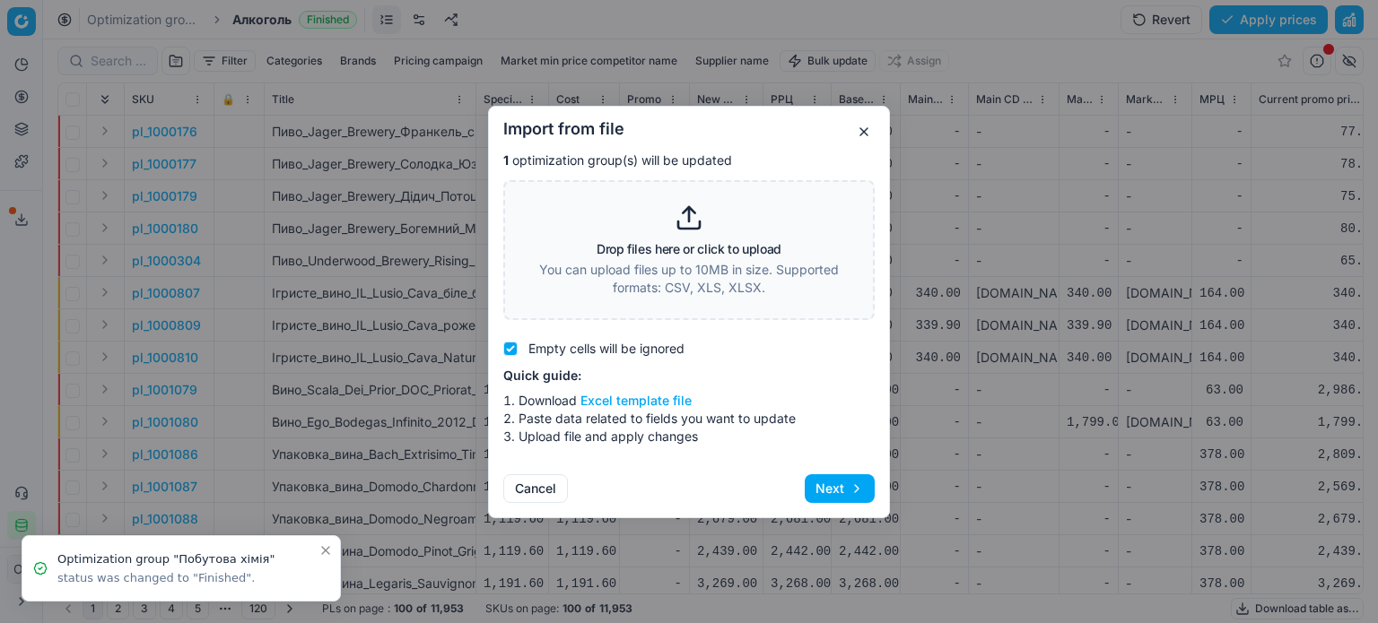
click at [651, 396] on button "Excel template file" at bounding box center [635, 401] width 111 height 18
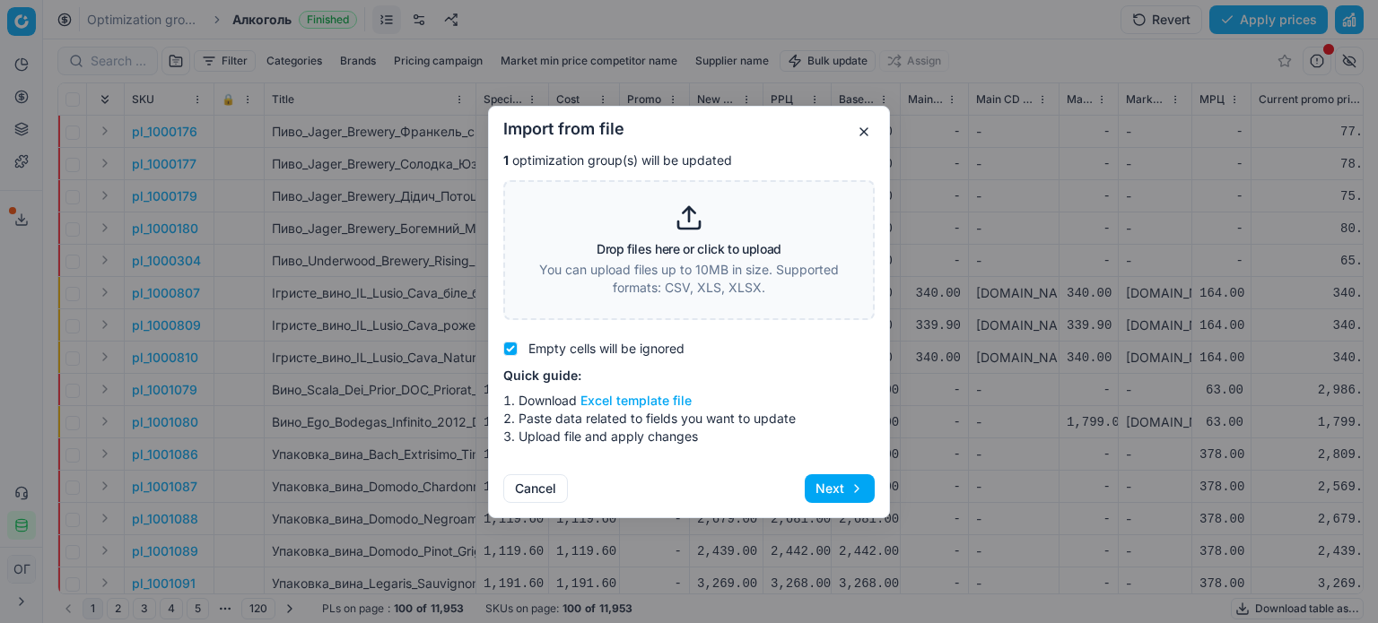
click at [603, 207] on div "Drop files here or click to upload You can upload files up to 10MB in size. Sup…" at bounding box center [689, 250] width 325 height 93
type input "C:\fakepath\import_template - 2025-08-26T112812.163.xlsx"
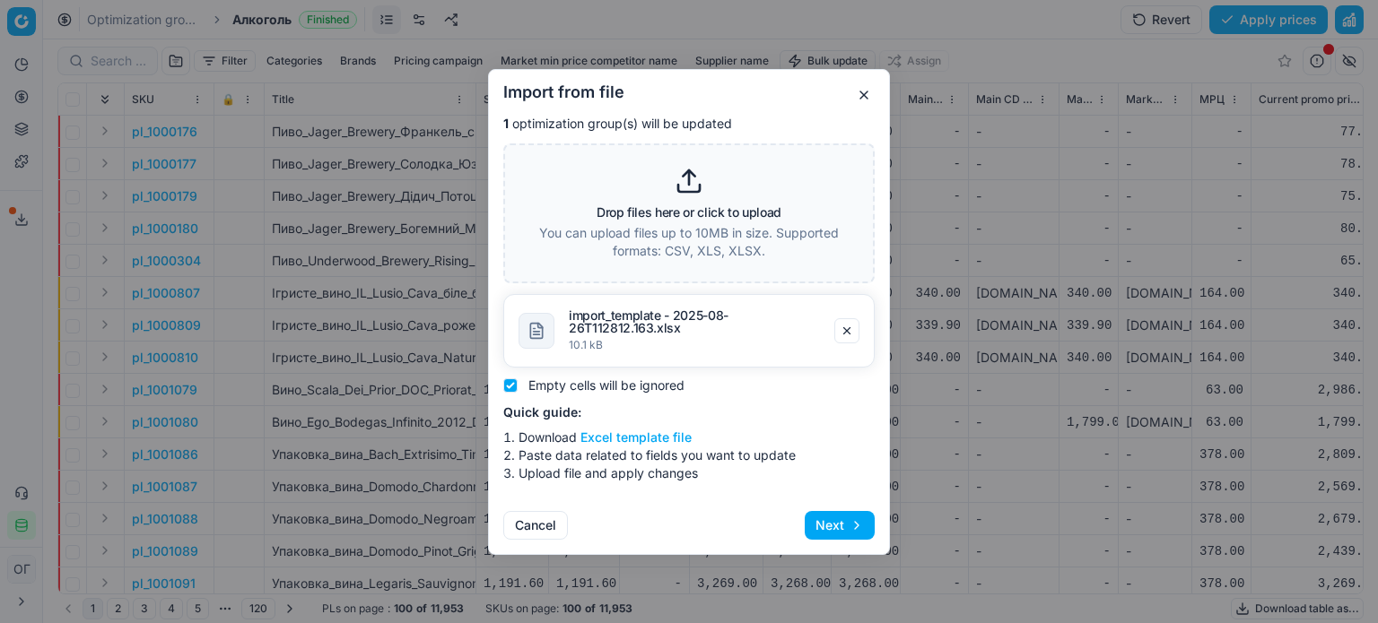
click at [829, 521] on button "Next" at bounding box center [840, 525] width 70 height 29
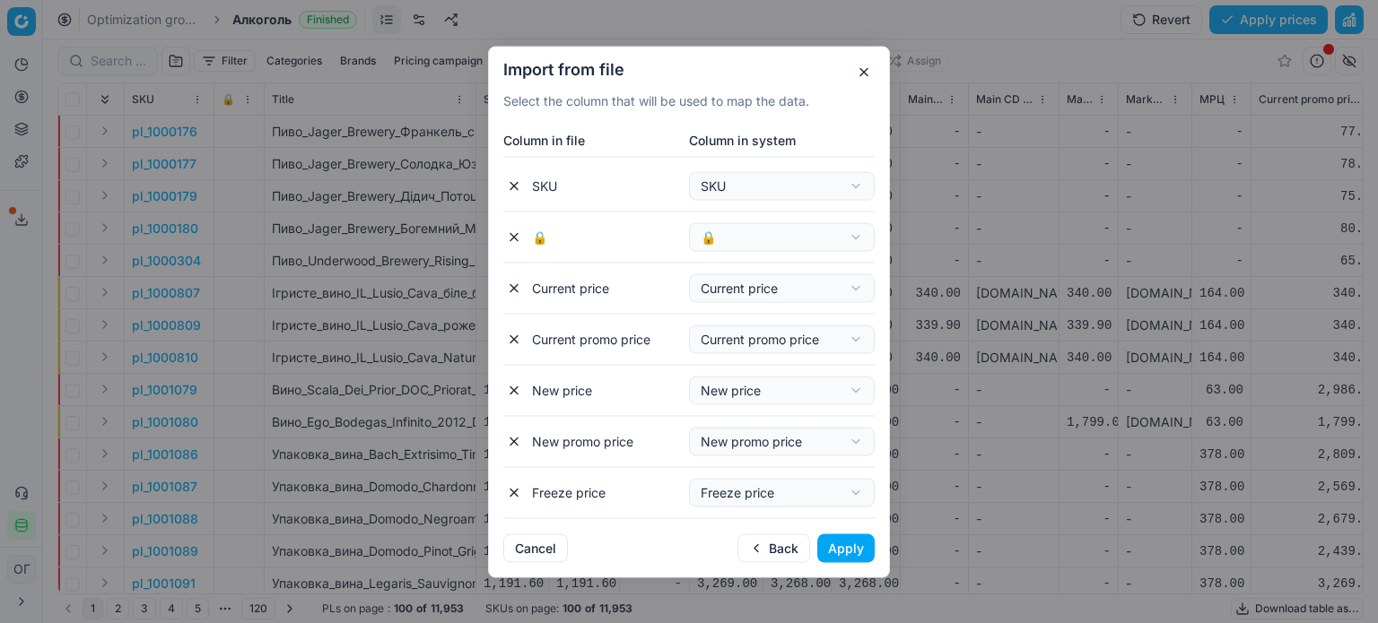
click at [849, 538] on button "Apply" at bounding box center [845, 548] width 57 height 29
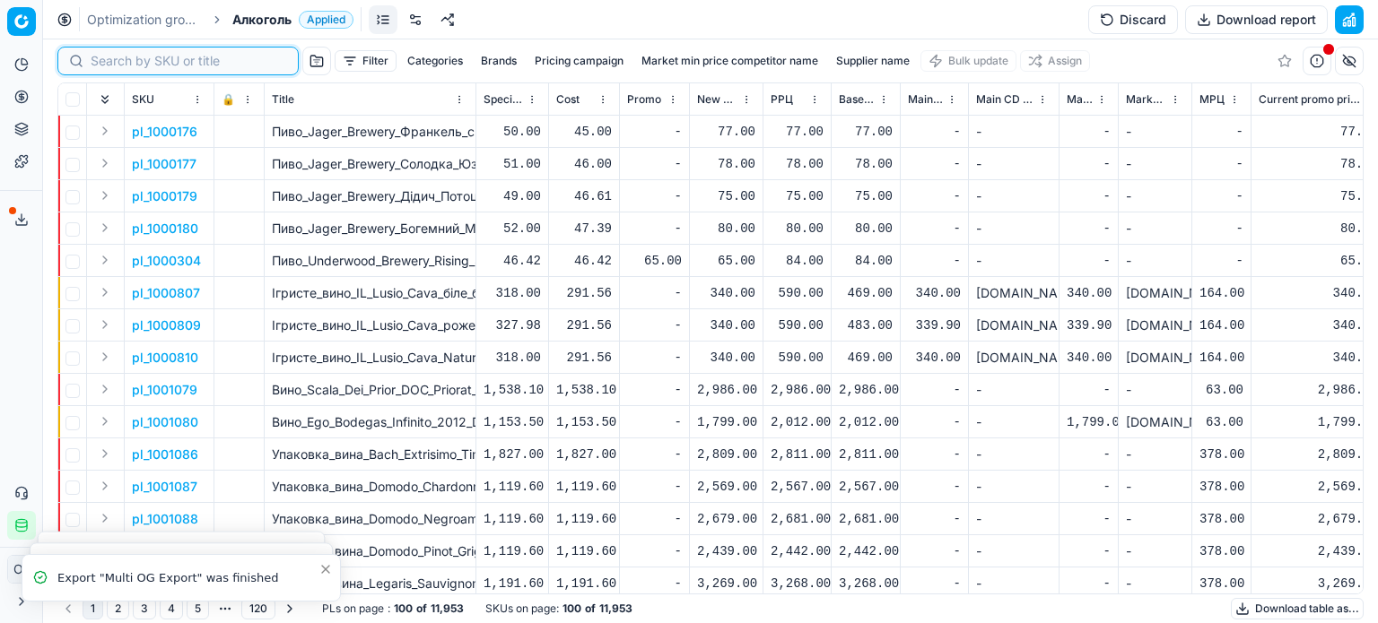
click at [126, 60] on input at bounding box center [189, 61] width 196 height 18
paste input "549717"
type input "549717"
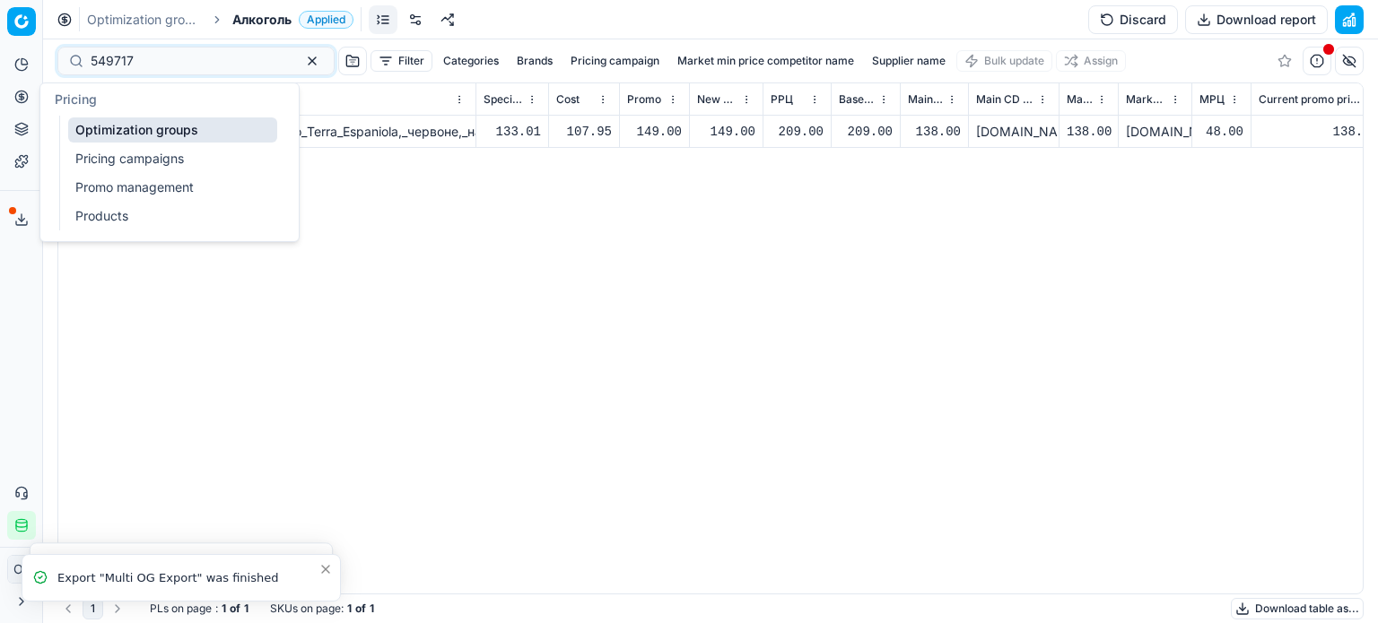
click at [16, 90] on icon at bounding box center [21, 97] width 14 height 14
click at [108, 128] on link "Optimization groups" at bounding box center [172, 130] width 209 height 25
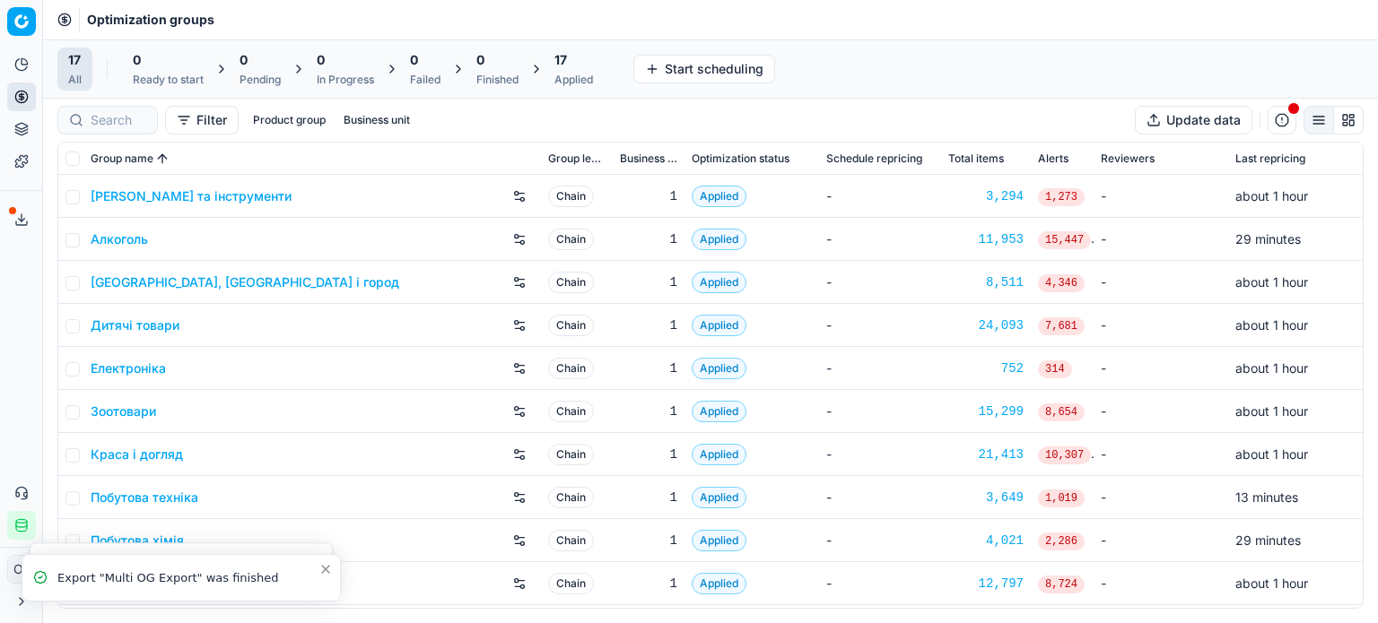
drag, startPoint x: 579, startPoint y: 71, endPoint x: 532, endPoint y: 109, distance: 60.5
click at [579, 71] on div "17 Applied" at bounding box center [573, 69] width 39 height 36
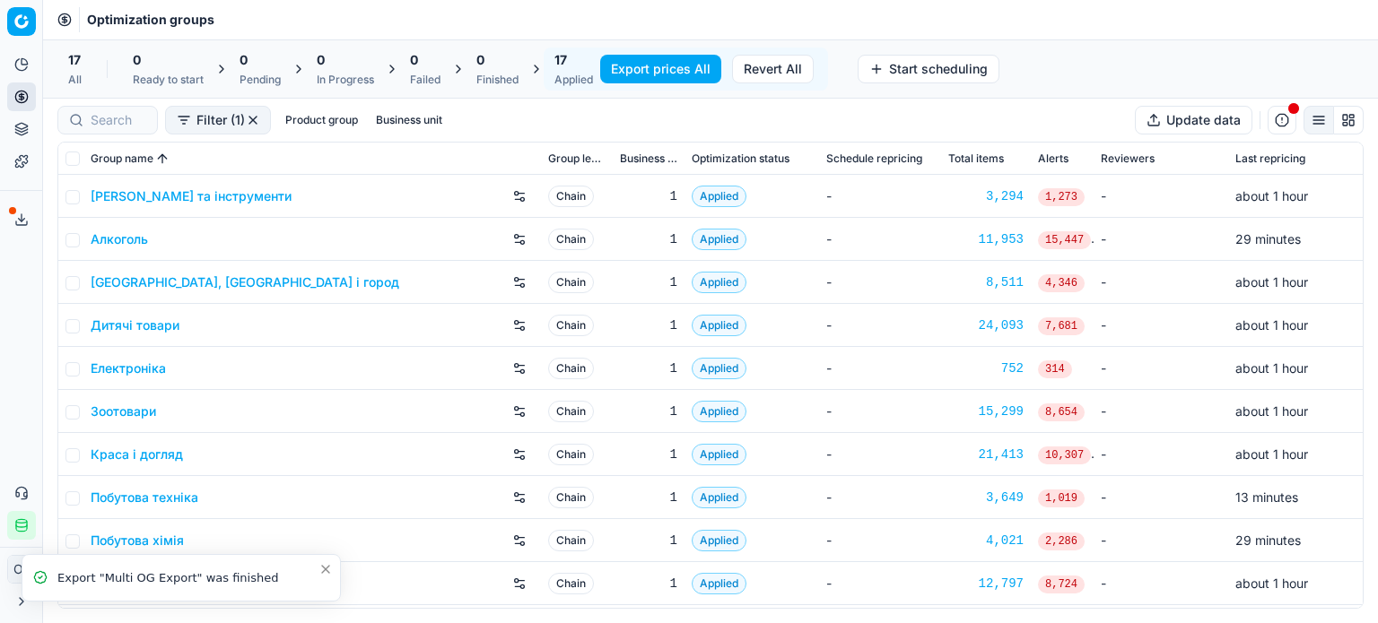
click at [72, 402] on td at bounding box center [70, 411] width 25 height 43
click at [73, 411] on input "checkbox" at bounding box center [72, 412] width 14 height 14
checkbox input "true"
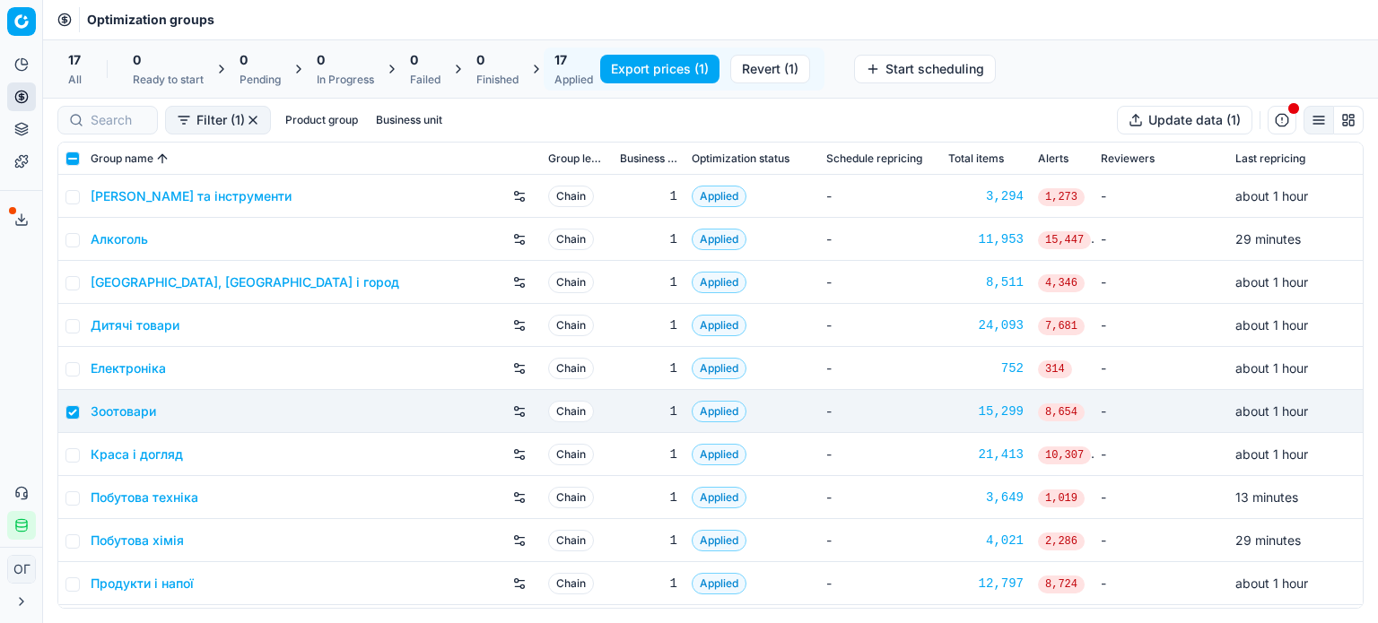
click at [766, 71] on button "Revert (1)" at bounding box center [770, 69] width 80 height 29
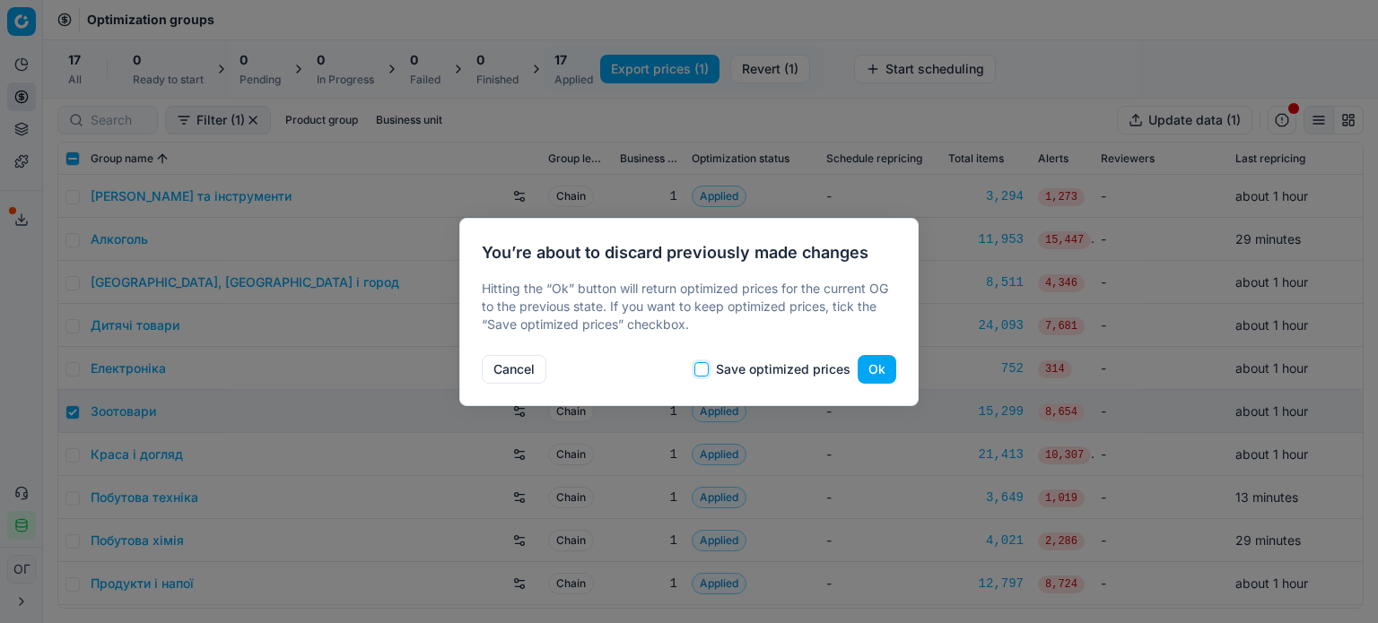
click at [706, 367] on input "Save optimized prices" at bounding box center [701, 369] width 14 height 14
checkbox input "true"
click at [879, 362] on button "Ok" at bounding box center [877, 369] width 39 height 29
checkbox input "false"
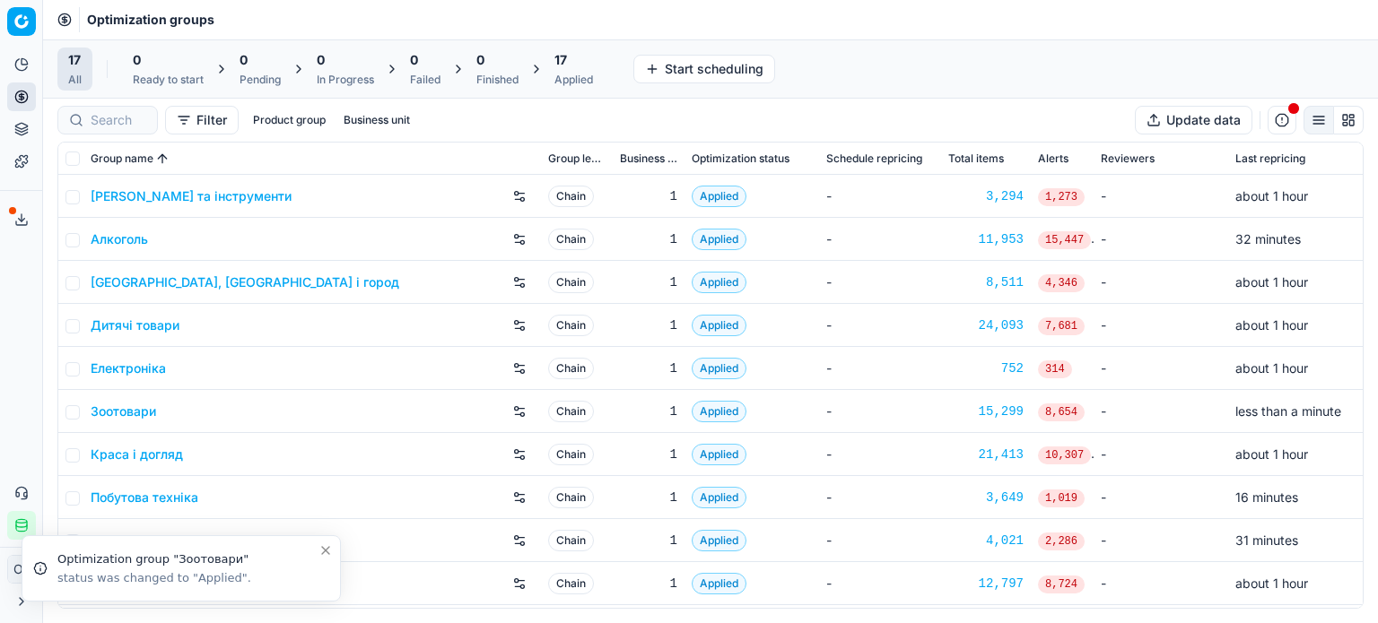
click at [14, 218] on button "Export service" at bounding box center [21, 219] width 29 height 29
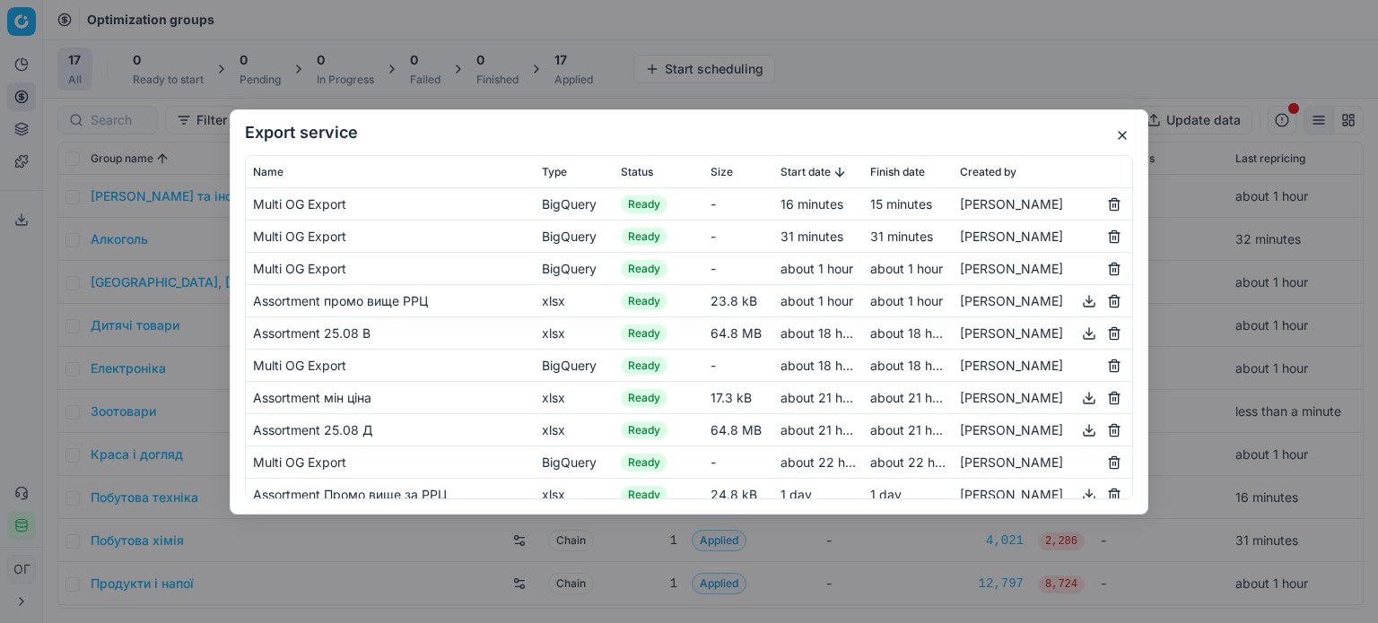
click at [1118, 134] on button "button" at bounding box center [1122, 136] width 22 height 22
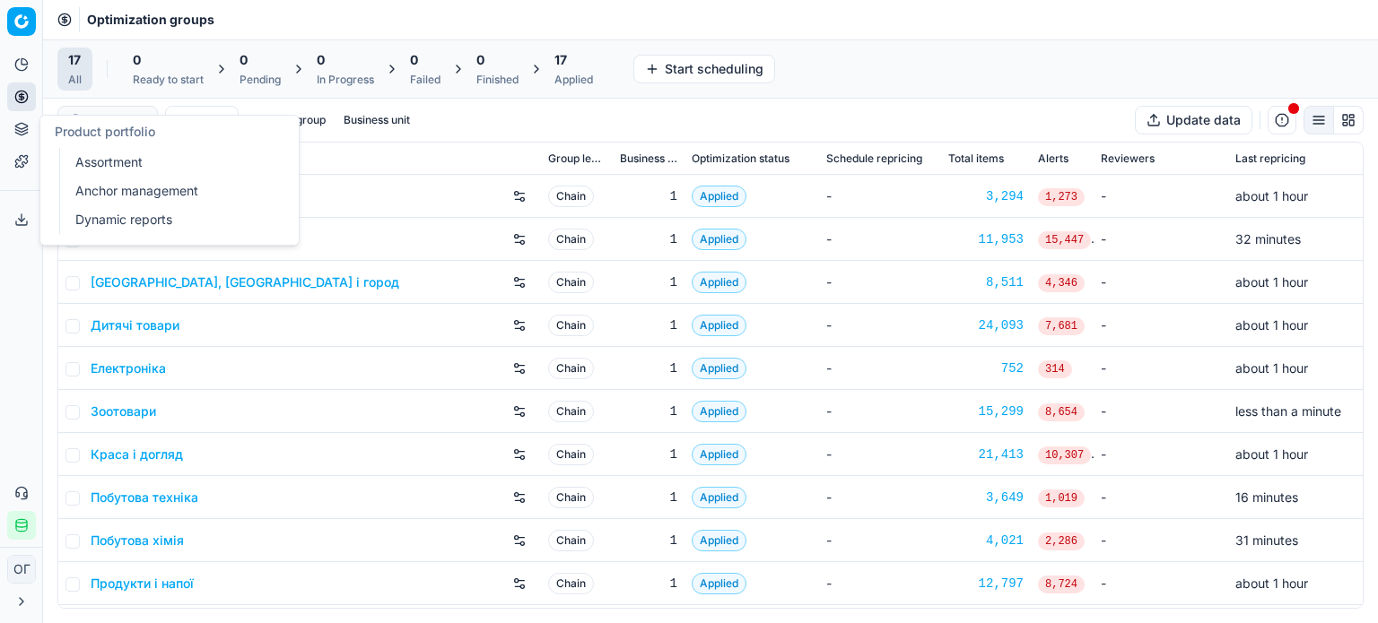
click at [21, 128] on icon at bounding box center [21, 126] width 12 height 6
click at [111, 167] on link "Assortment" at bounding box center [172, 162] width 209 height 25
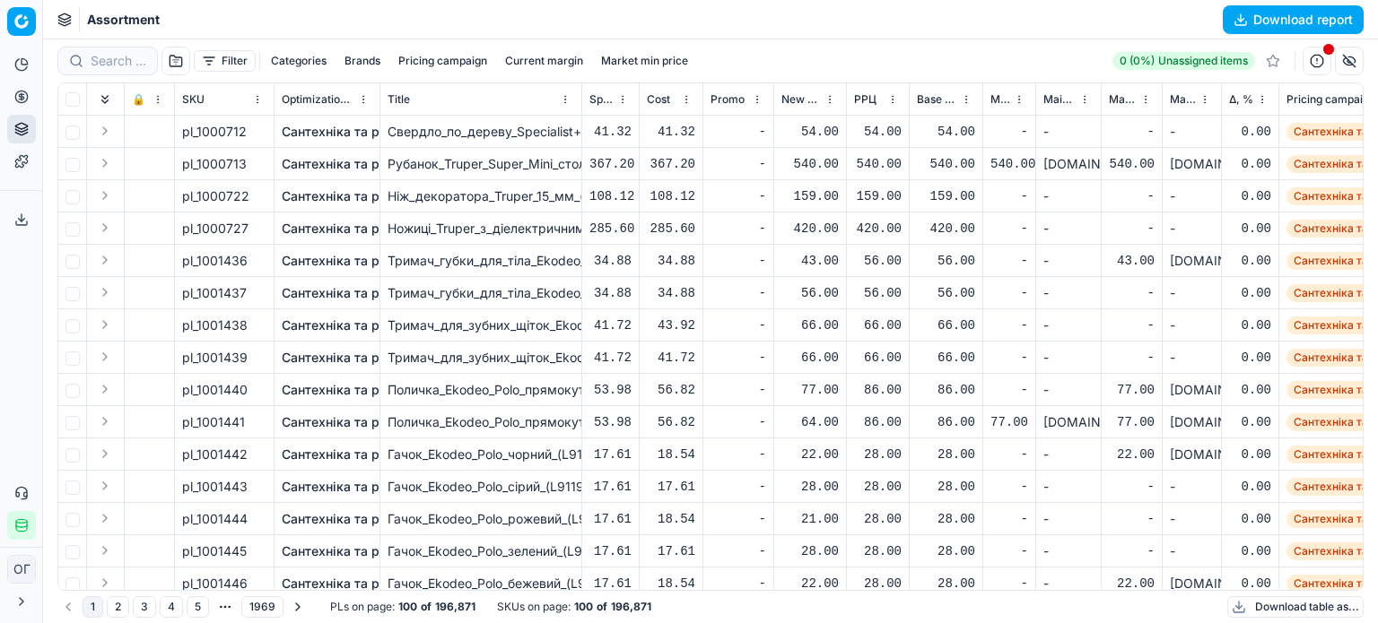
click at [1254, 609] on button "Download table as..." at bounding box center [1295, 608] width 136 height 22
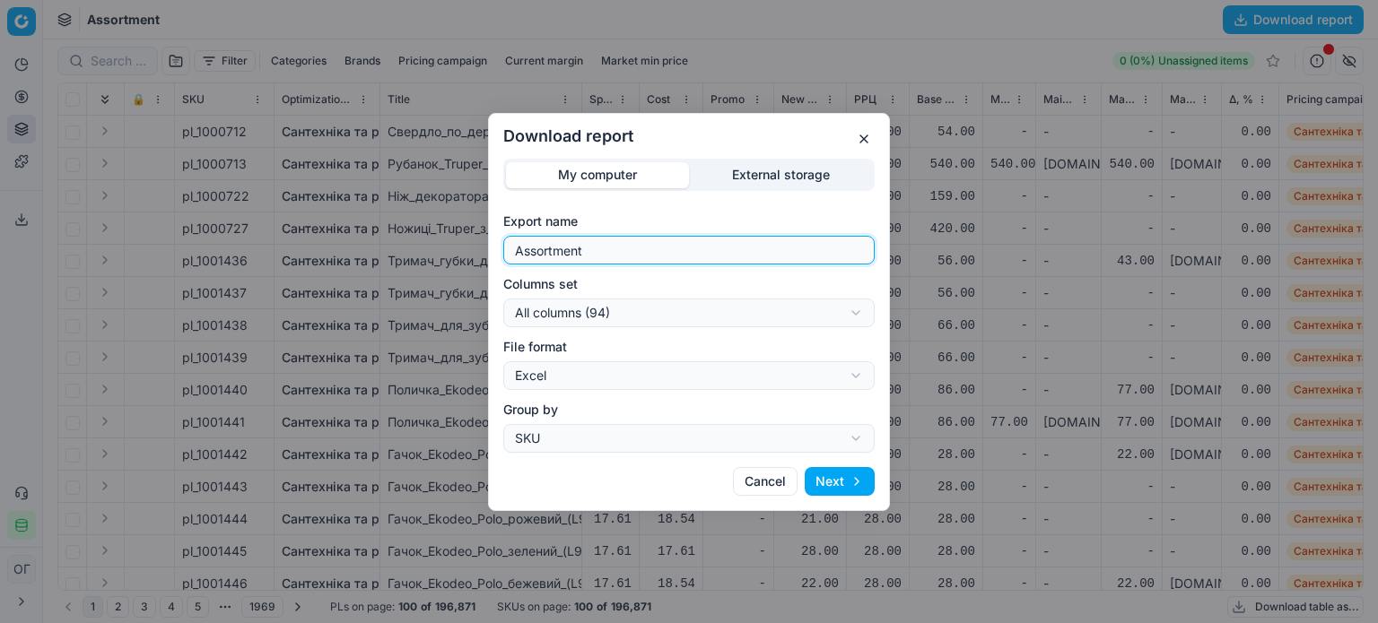
click at [709, 251] on input "Assortment" at bounding box center [688, 250] width 355 height 27
type input "Assortment 26.08 Р"
click at [707, 316] on div "Download report My computer External storage Export name Assortment 26.08 Р Col…" at bounding box center [689, 311] width 1378 height 623
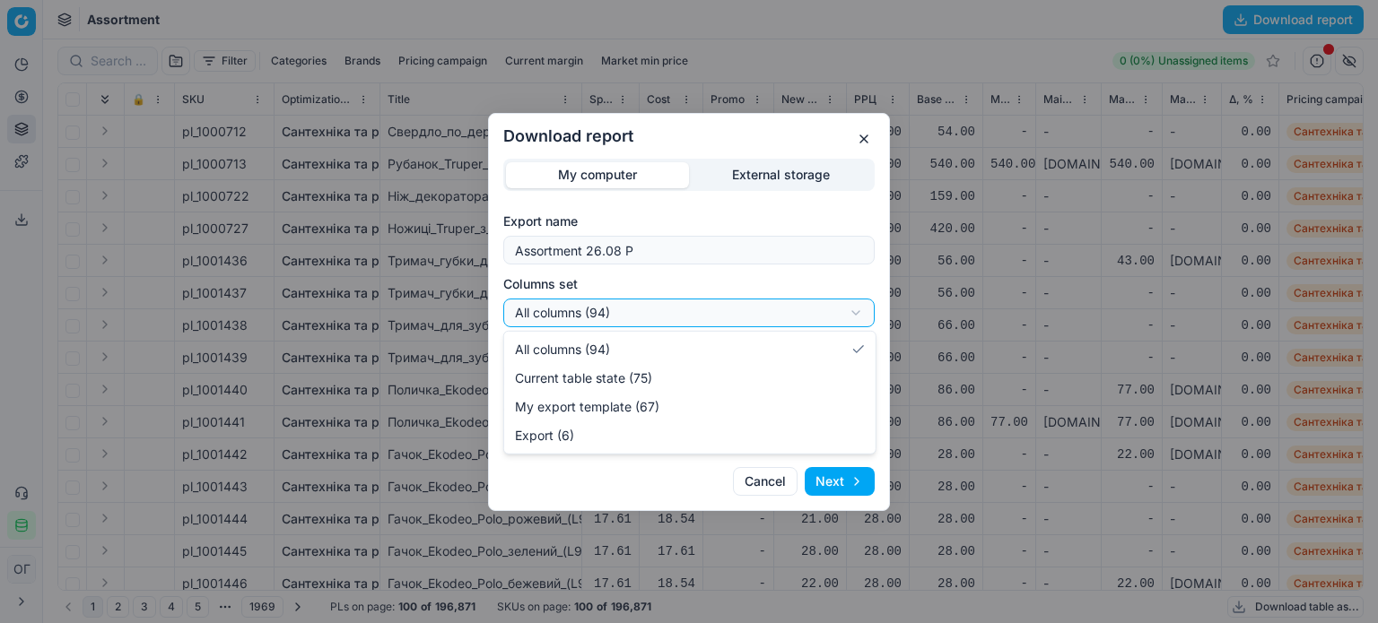
select select "table"
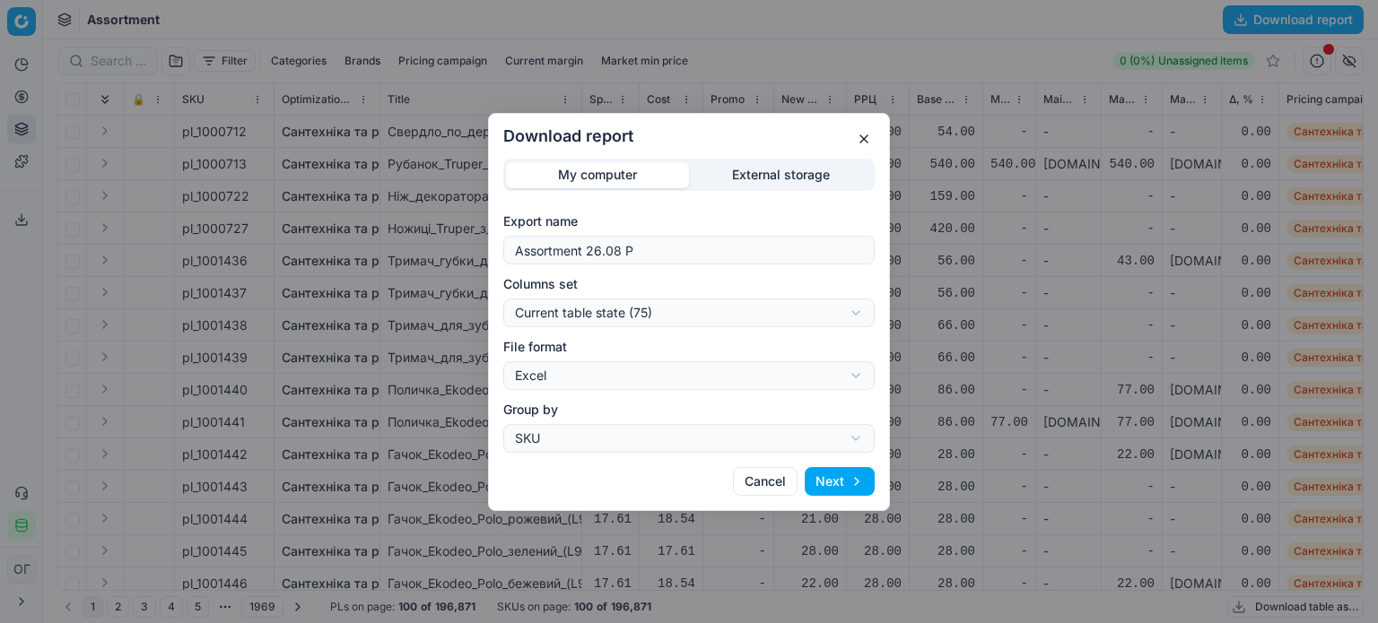
click at [856, 487] on button "Next" at bounding box center [840, 481] width 70 height 29
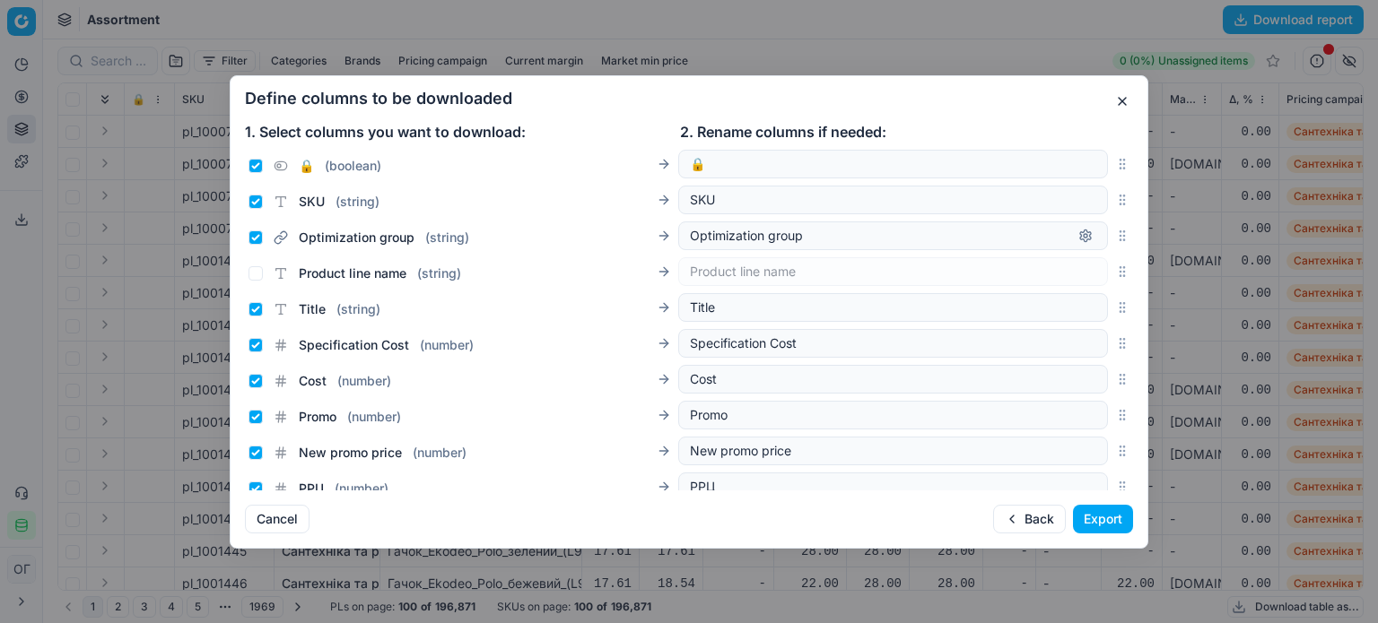
click at [1102, 533] on button "Export" at bounding box center [1103, 519] width 60 height 29
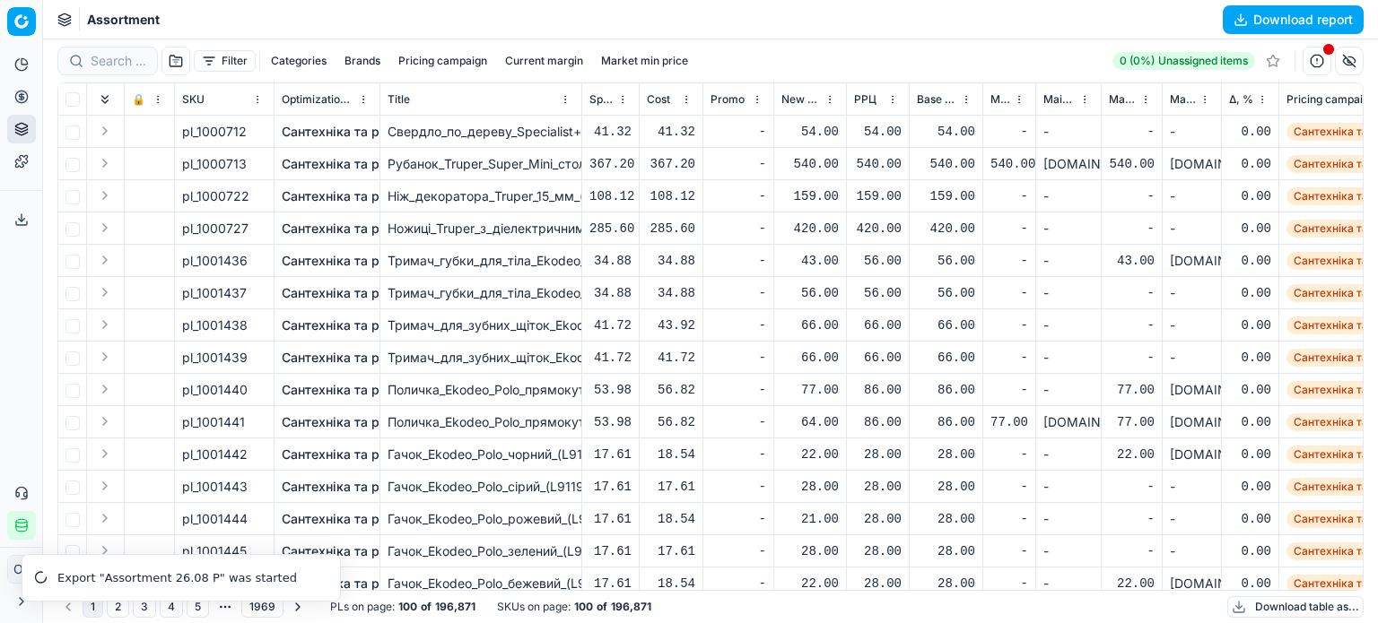
click at [22, 216] on icon at bounding box center [21, 220] width 14 height 14
